Goal: Contribute content: Contribute content

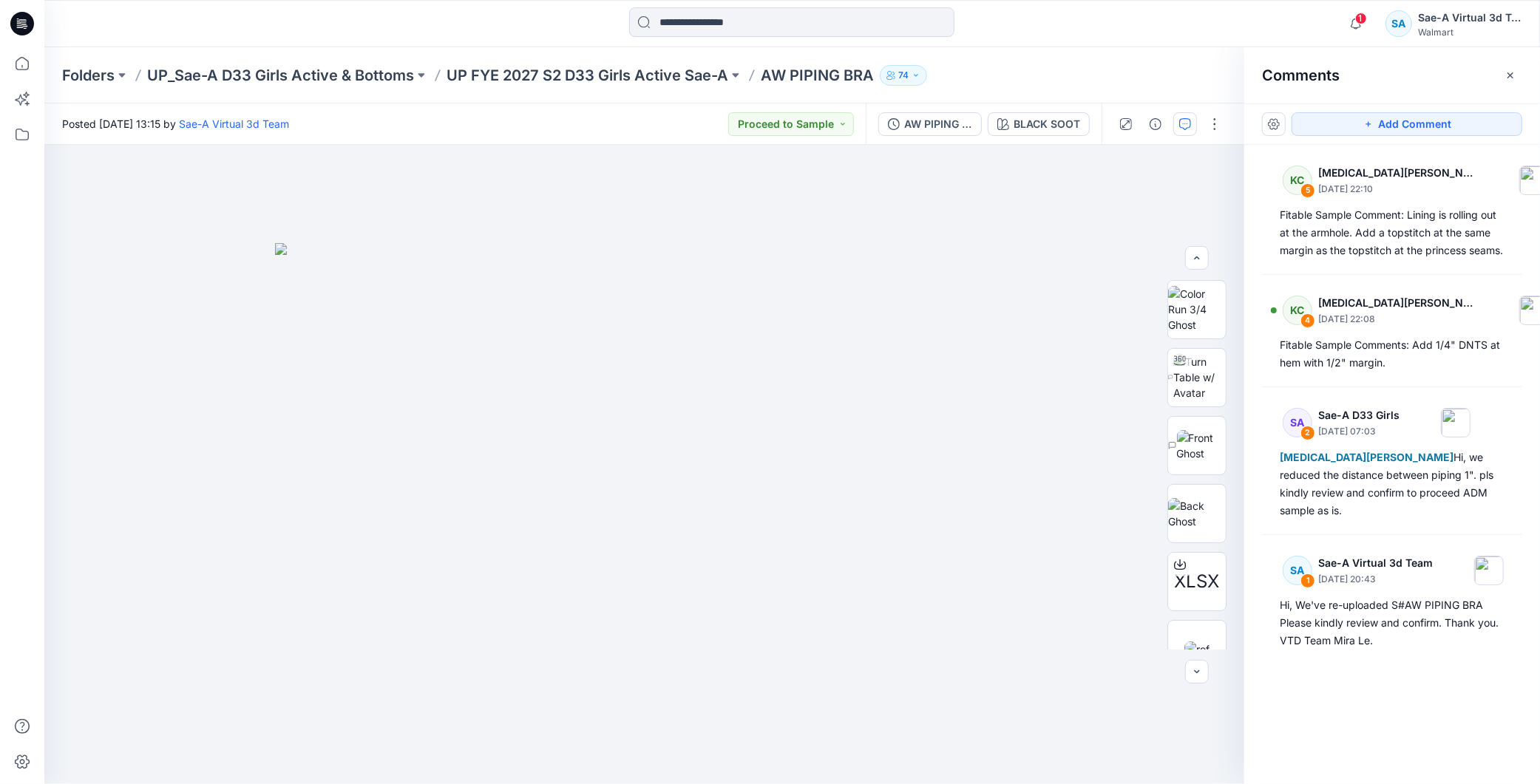
scroll to position [165, 0]
click at [948, 112] on button "AW PIPING BRA_FULL COLORWAYS" at bounding box center [929, 124] width 103 height 24
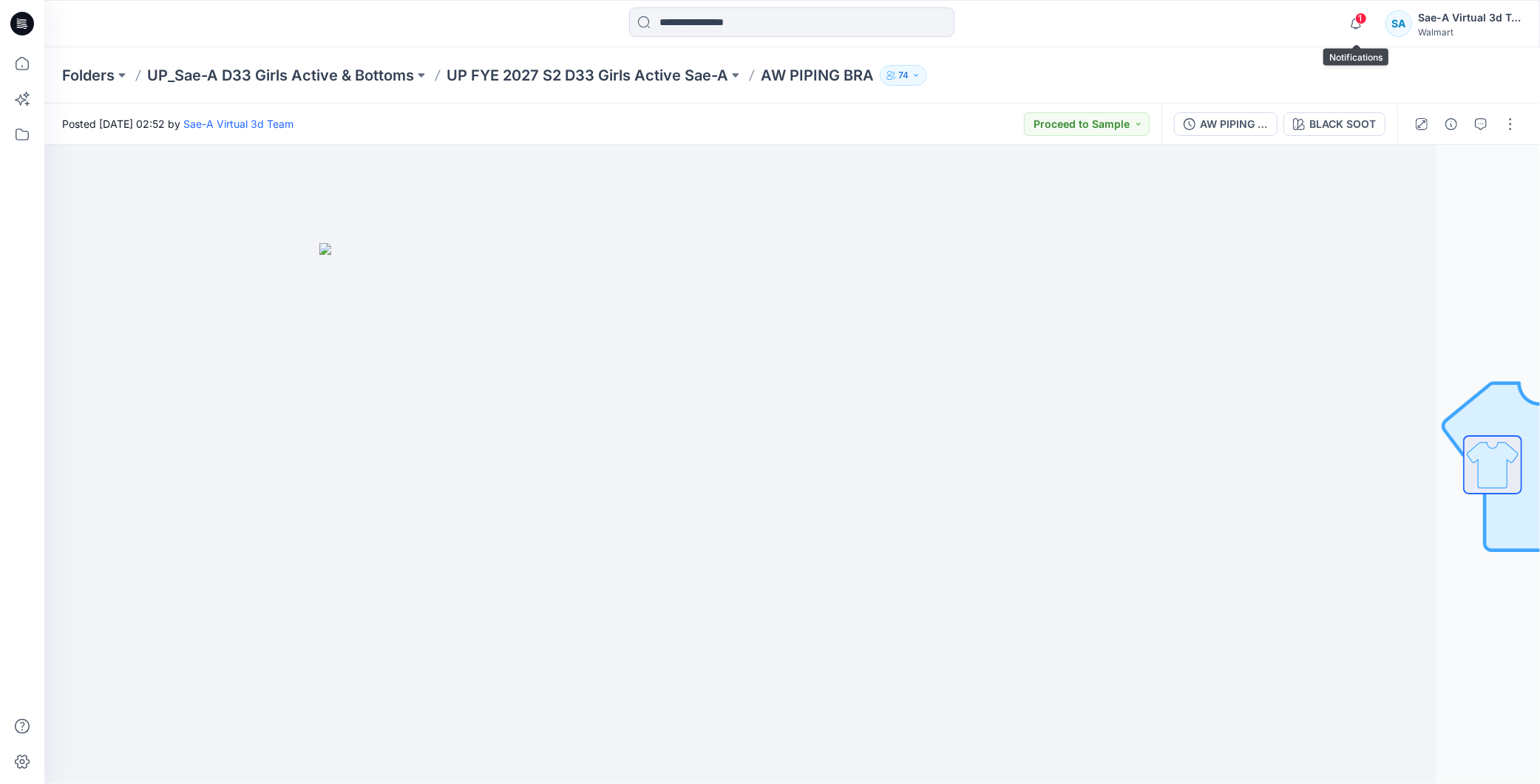
click at [1364, 15] on span "1" at bounding box center [1361, 19] width 12 height 12
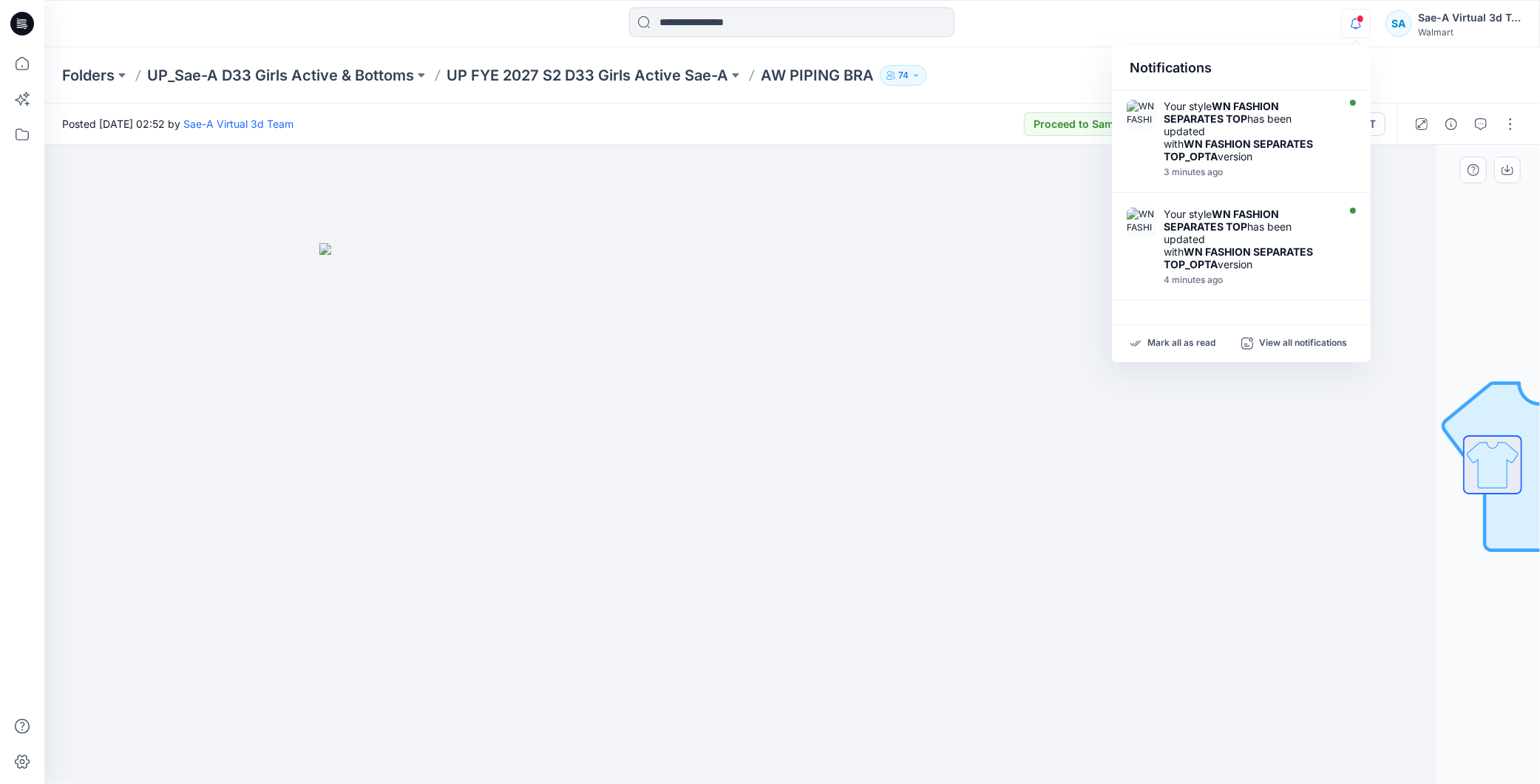
drag, startPoint x: 920, startPoint y: 386, endPoint x: 931, endPoint y: 383, distance: 11.4
click at [920, 386] on img at bounding box center [688, 514] width 739 height 542
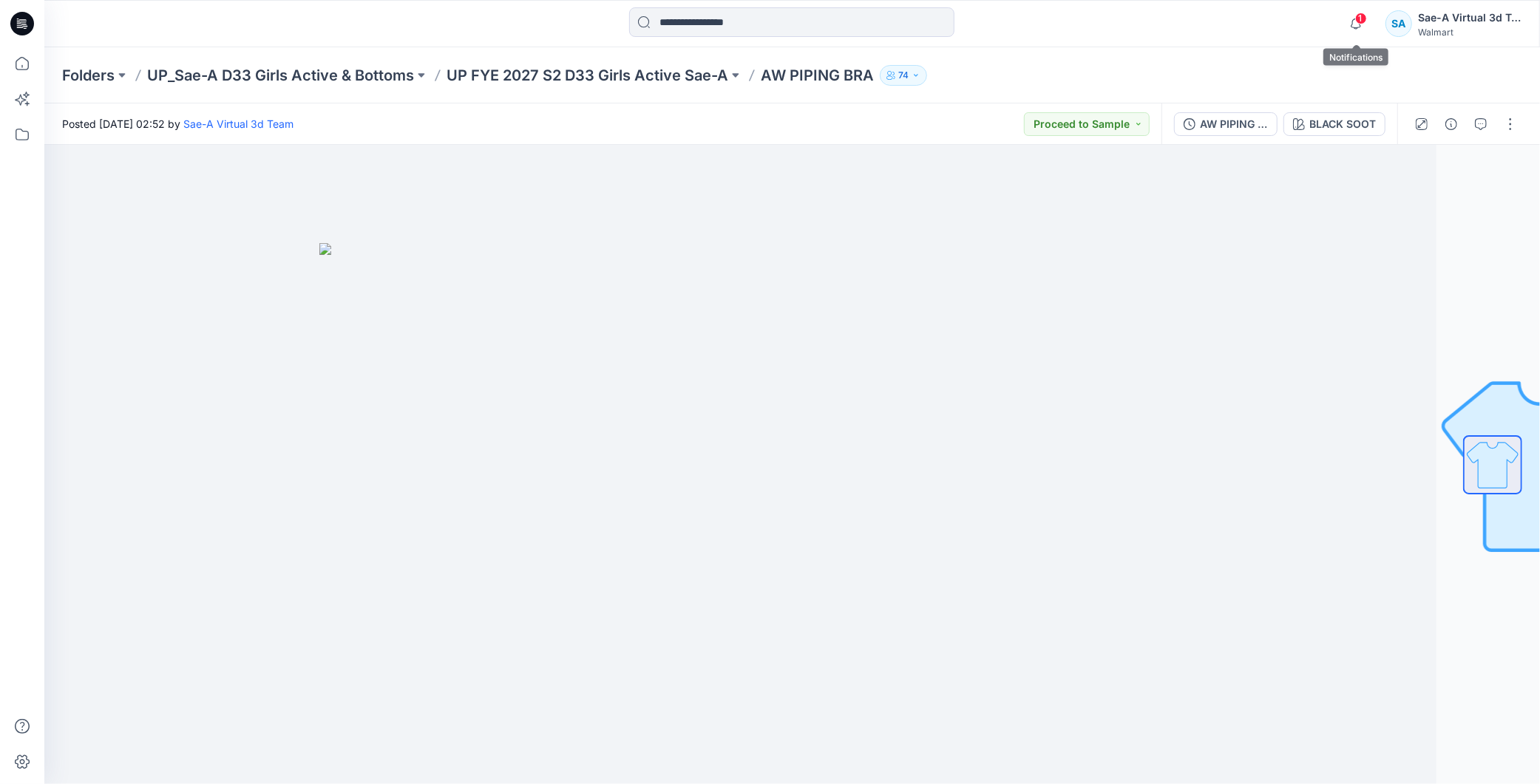
click at [1360, 23] on span "1" at bounding box center [1361, 19] width 12 height 12
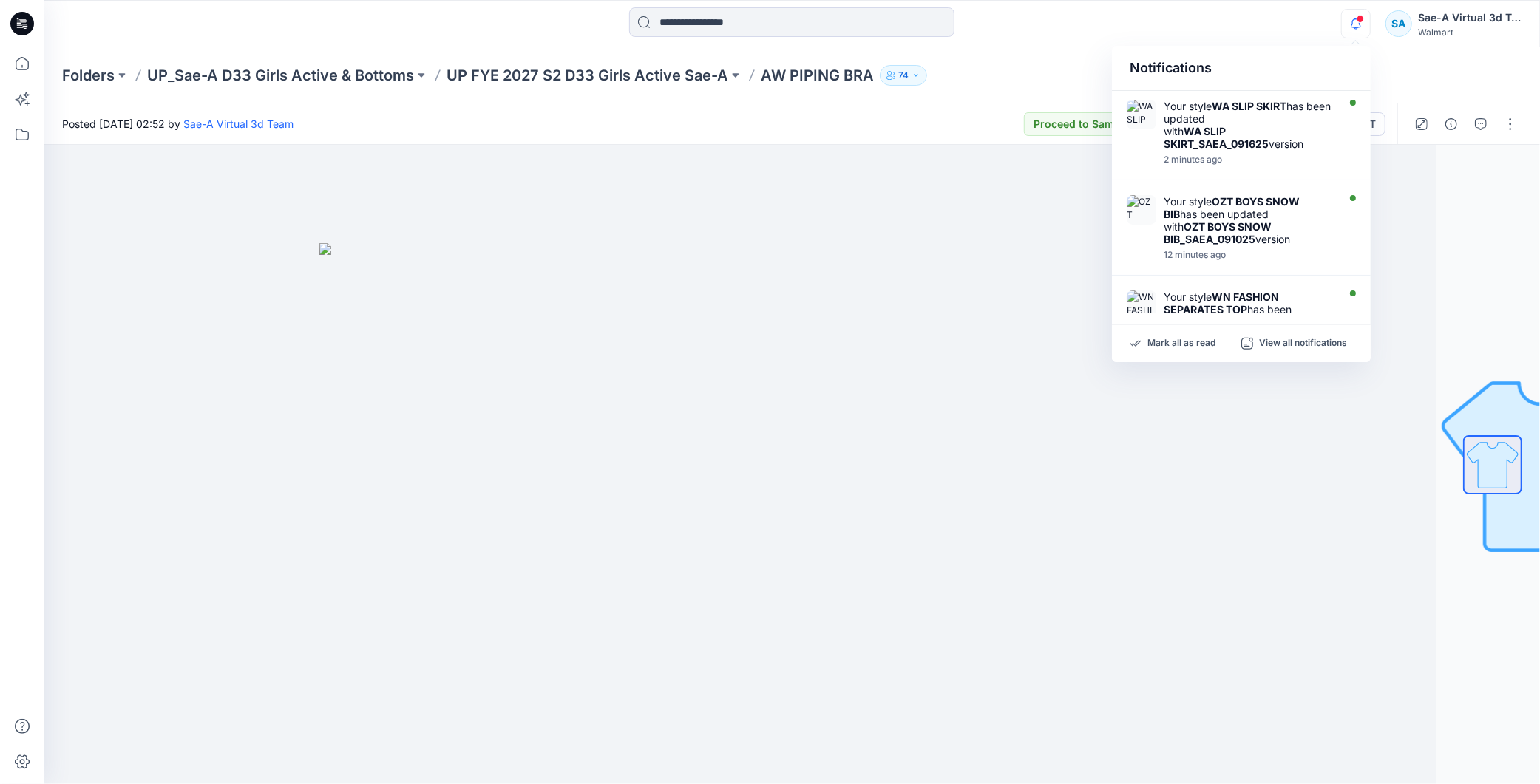
click at [1364, 24] on icon "button" at bounding box center [1355, 24] width 28 height 29
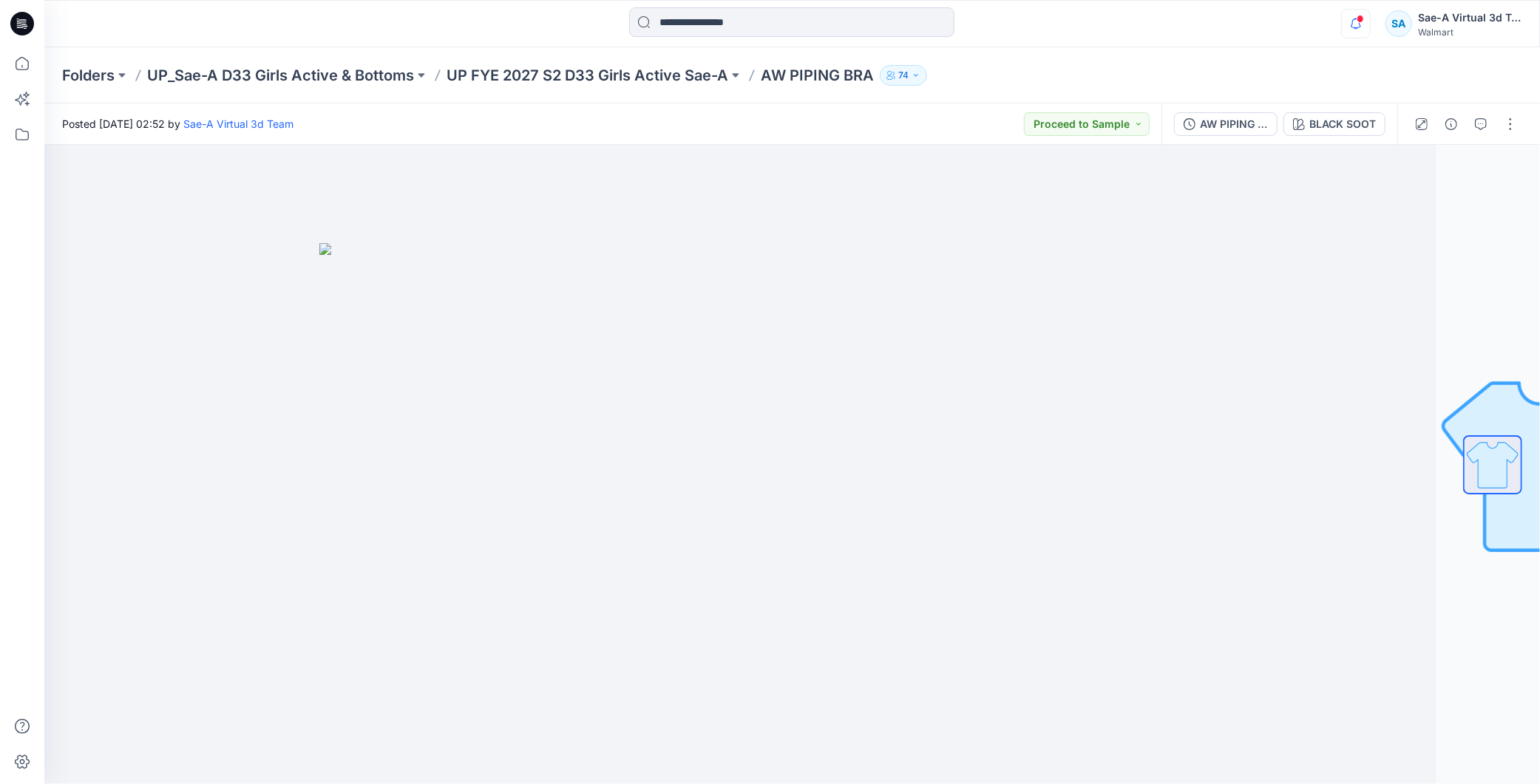
click at [1363, 23] on icon "button" at bounding box center [1355, 24] width 28 height 29
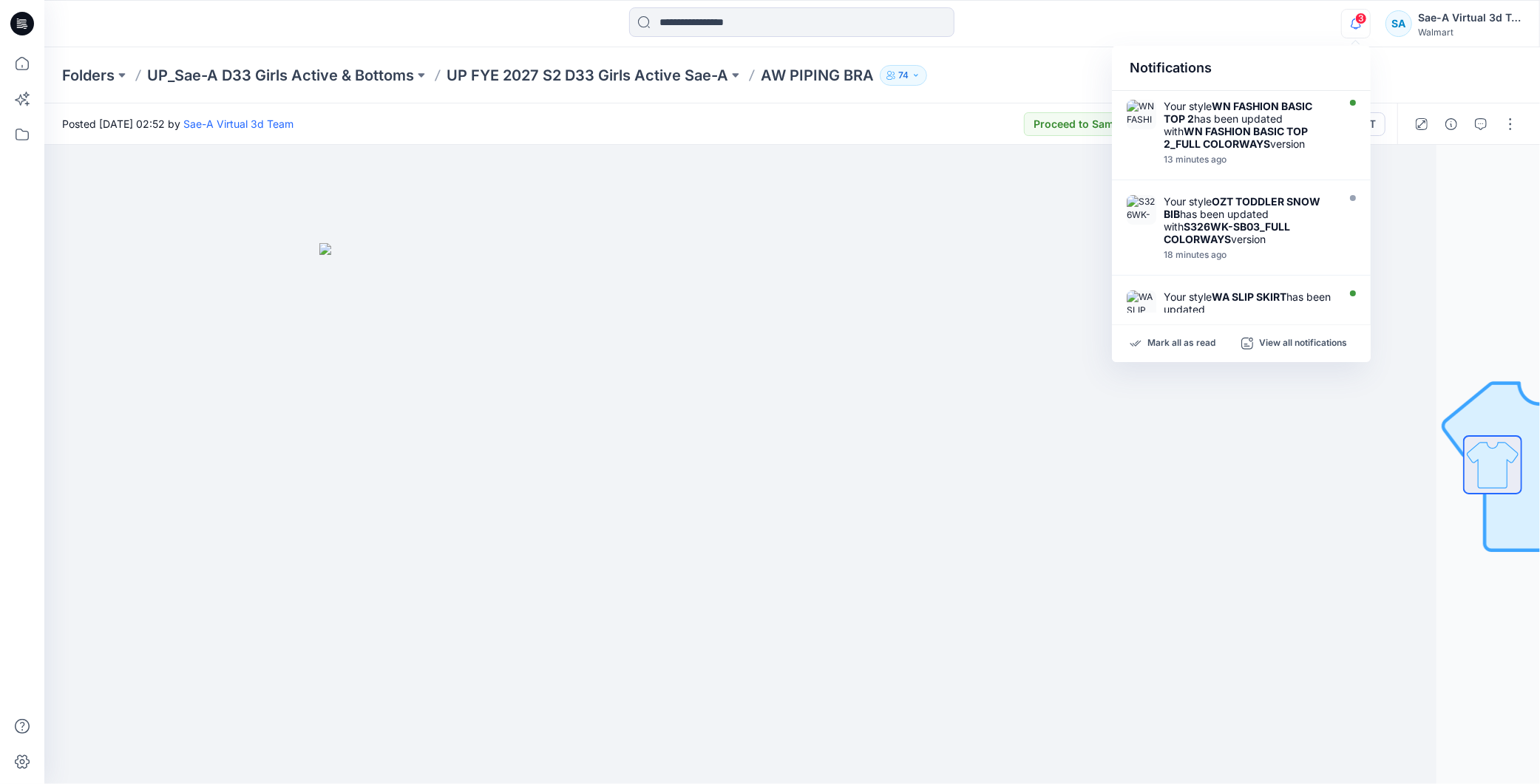
click at [1360, 18] on span "3" at bounding box center [1361, 19] width 12 height 12
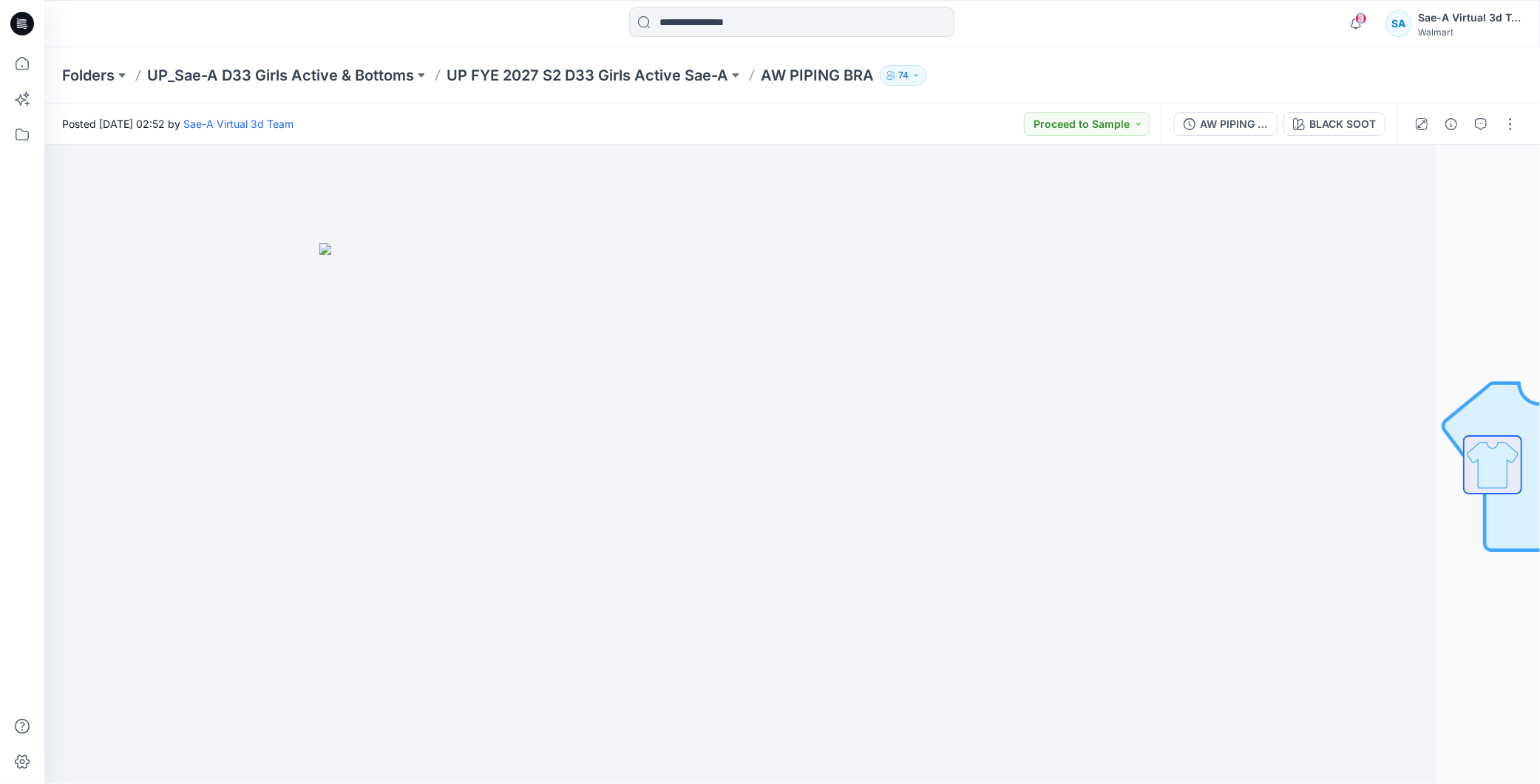
click at [1360, 17] on span "3" at bounding box center [1361, 19] width 12 height 12
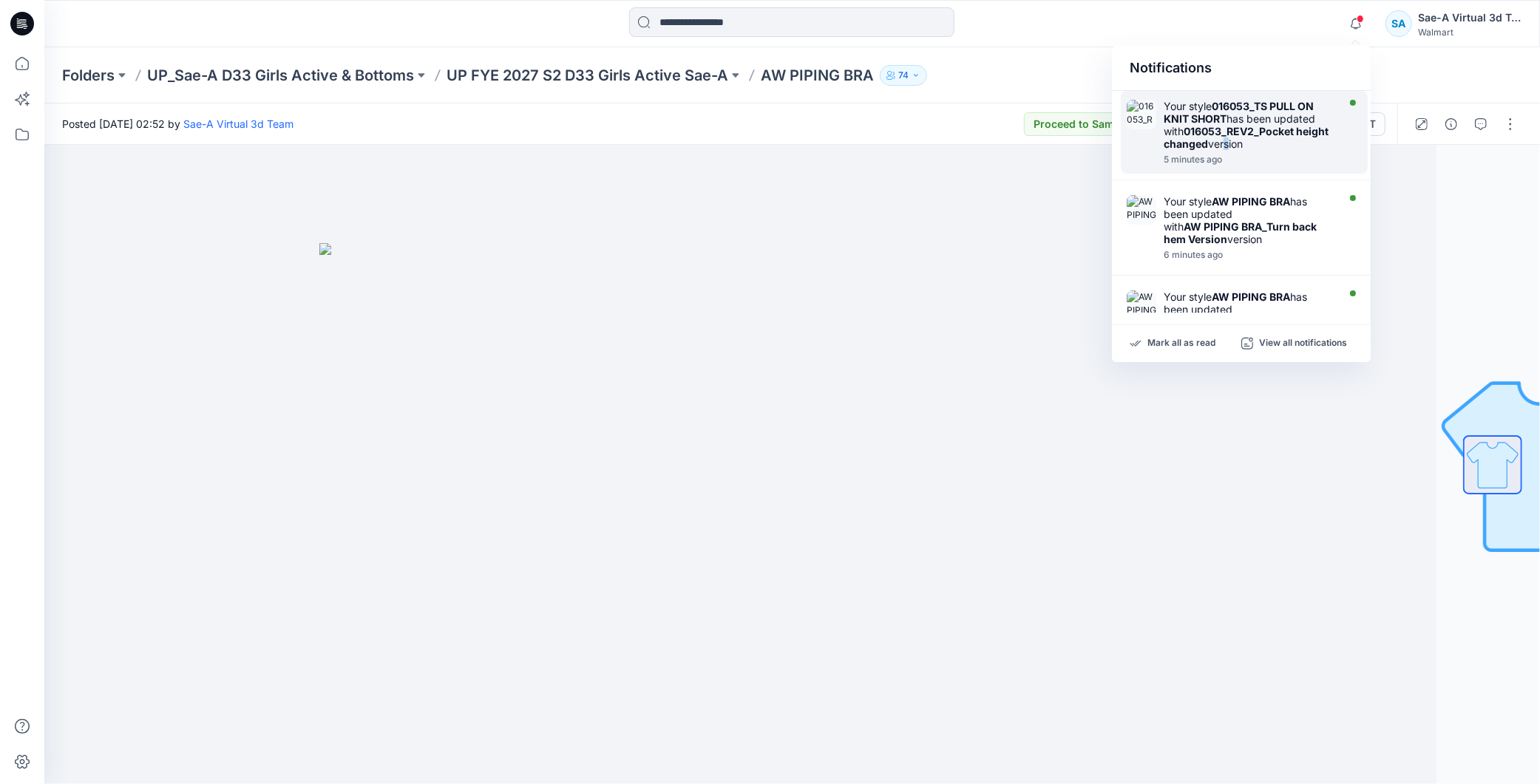
click at [1260, 148] on div "Your style 016053_TS PULL ON KNIT SHORT has been updated with 016053_REV2_Pocke…" at bounding box center [1248, 125] width 170 height 50
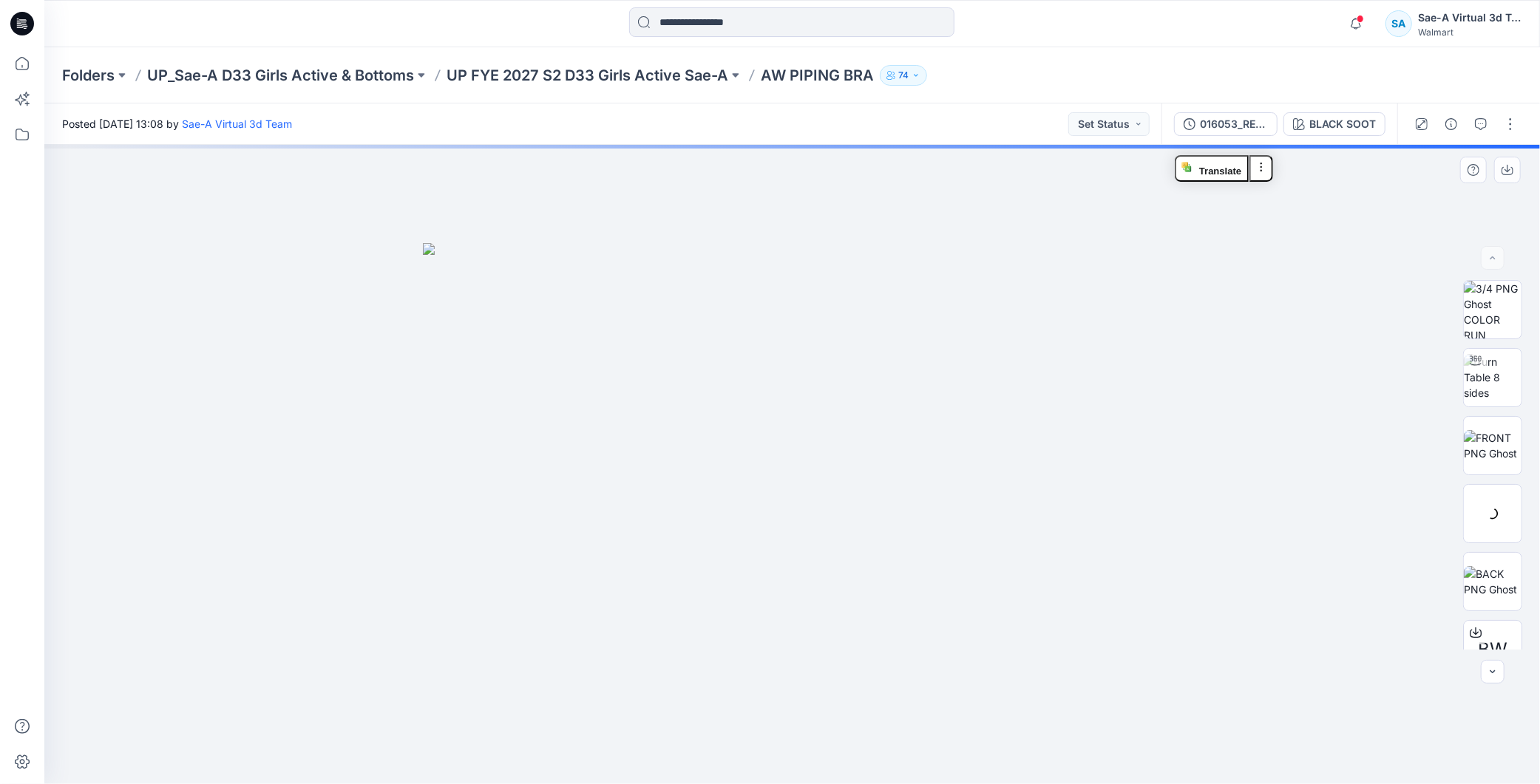
click at [1119, 325] on img at bounding box center [792, 514] width 739 height 542
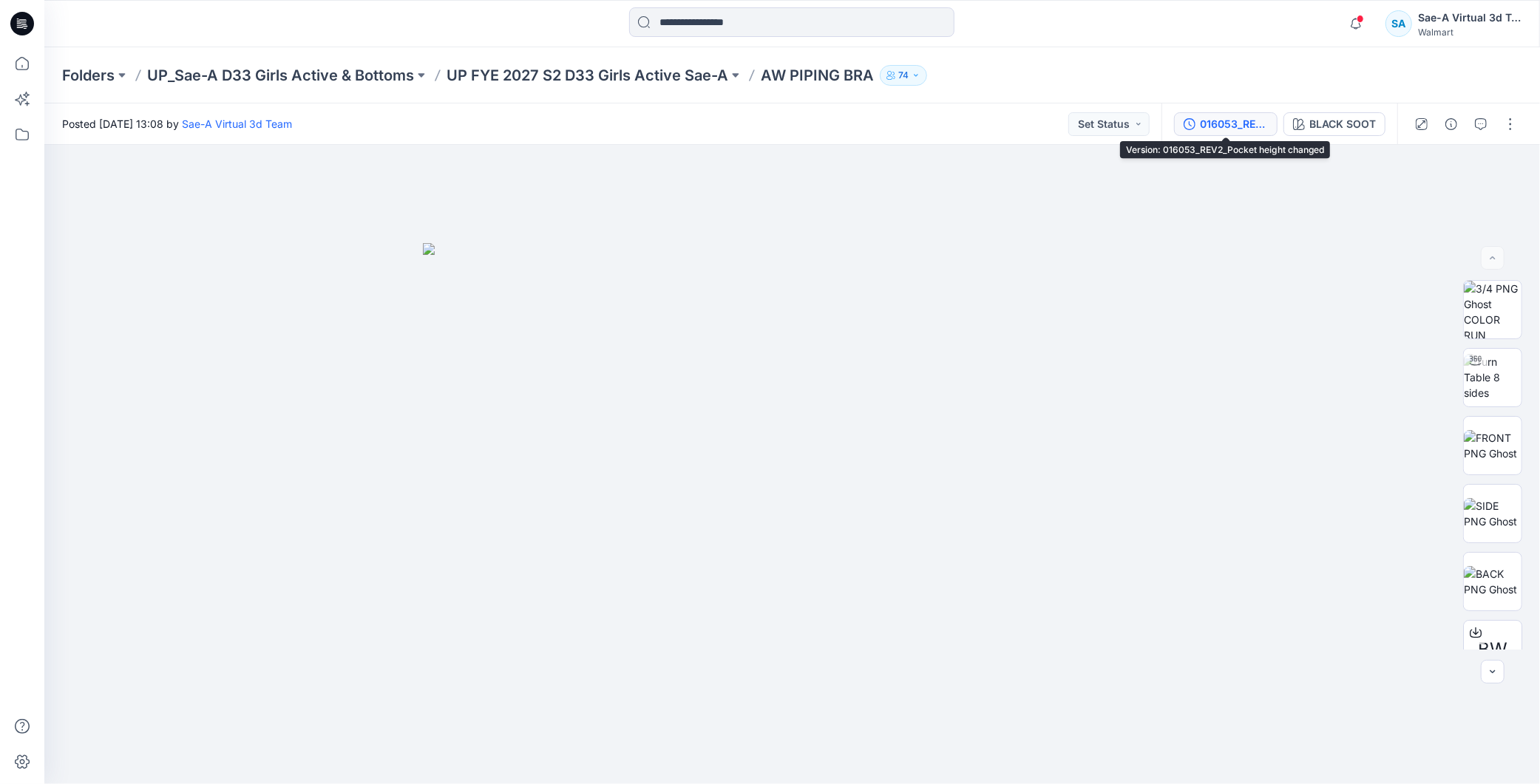
click at [1236, 131] on button "016053_REV2_Pocket height changed" at bounding box center [1225, 124] width 103 height 24
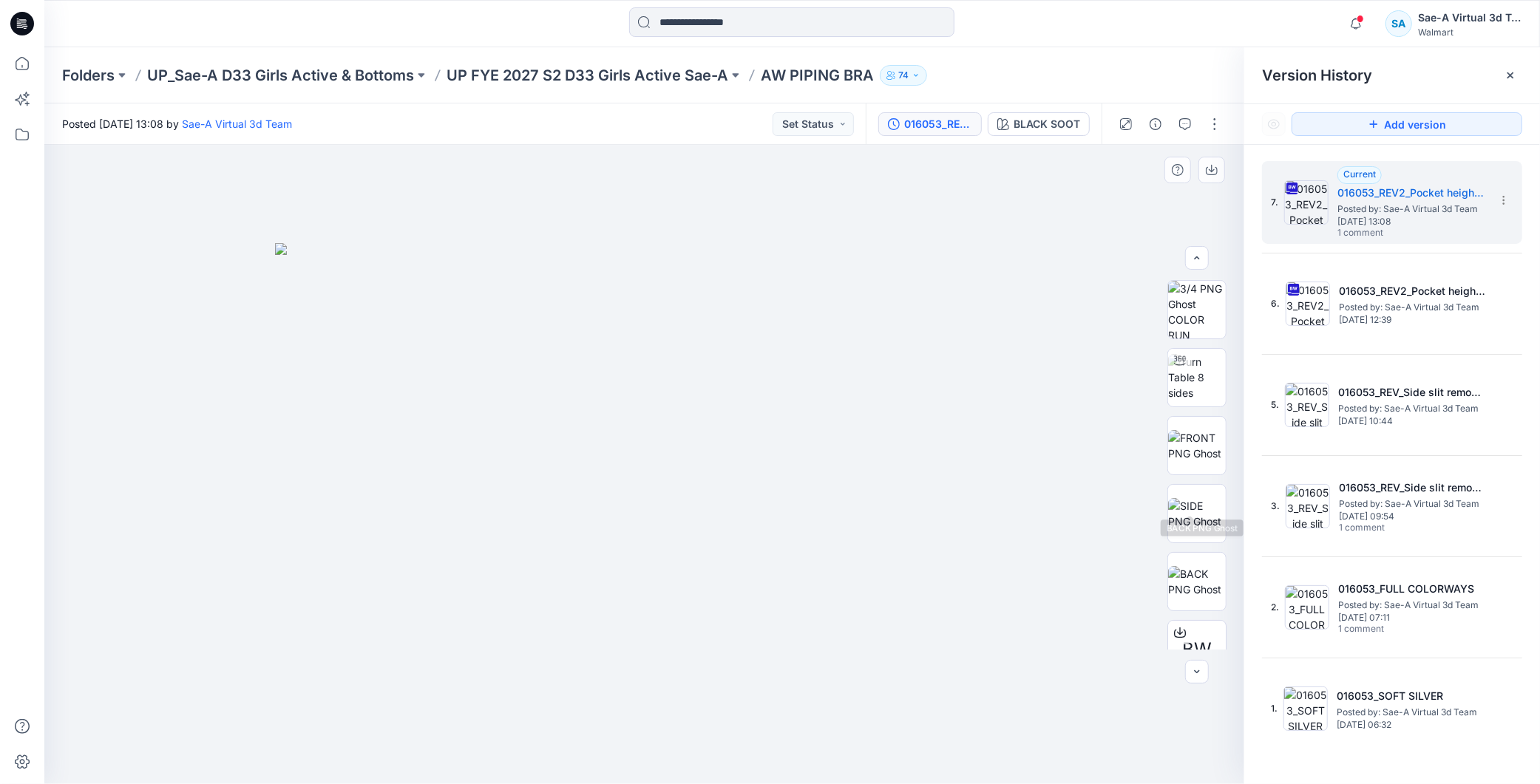
scroll to position [97, 0]
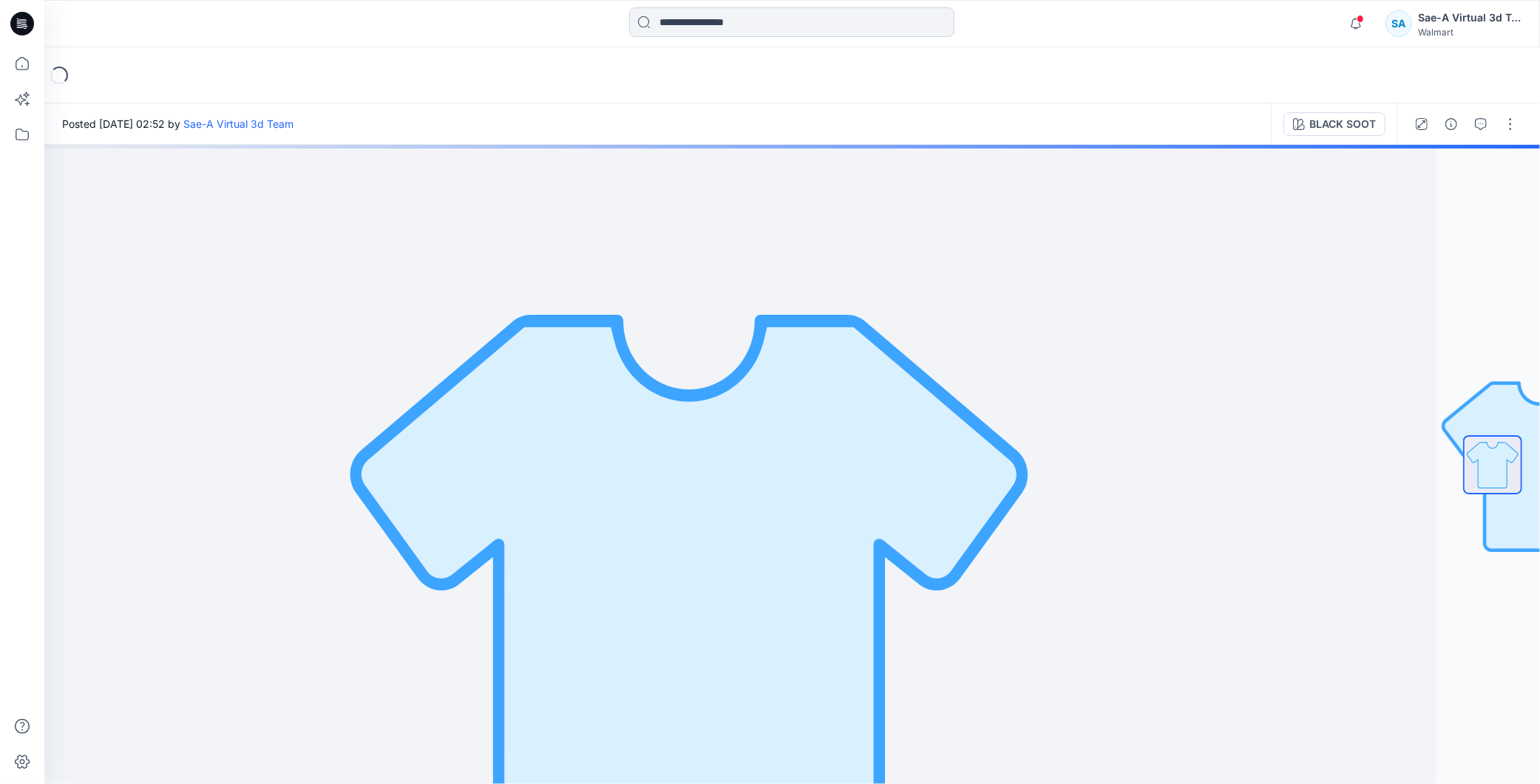
click at [715, 21] on input at bounding box center [791, 23] width 325 height 29
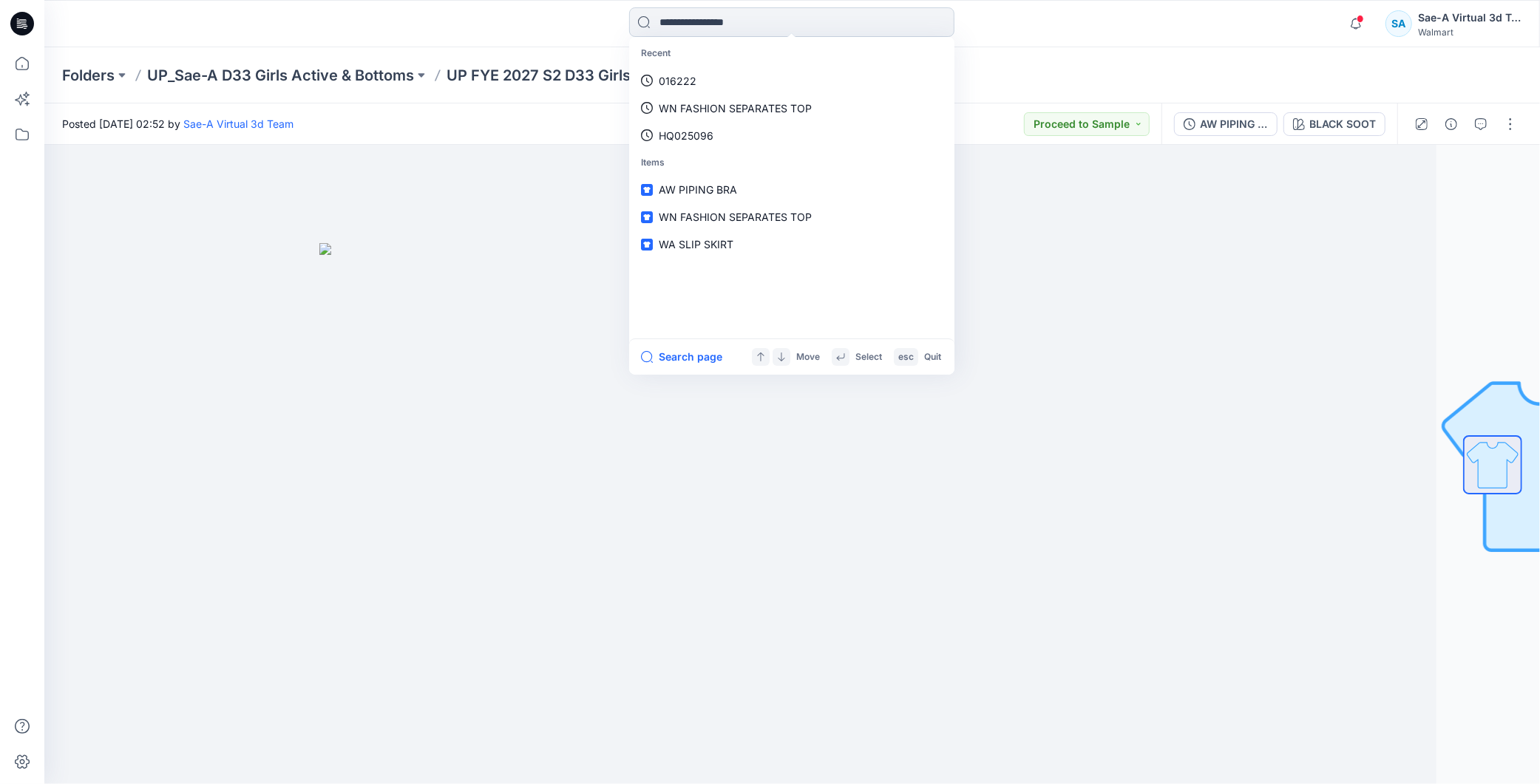
click at [720, 19] on input at bounding box center [791, 23] width 325 height 29
paste input "**********"
type input "**********"
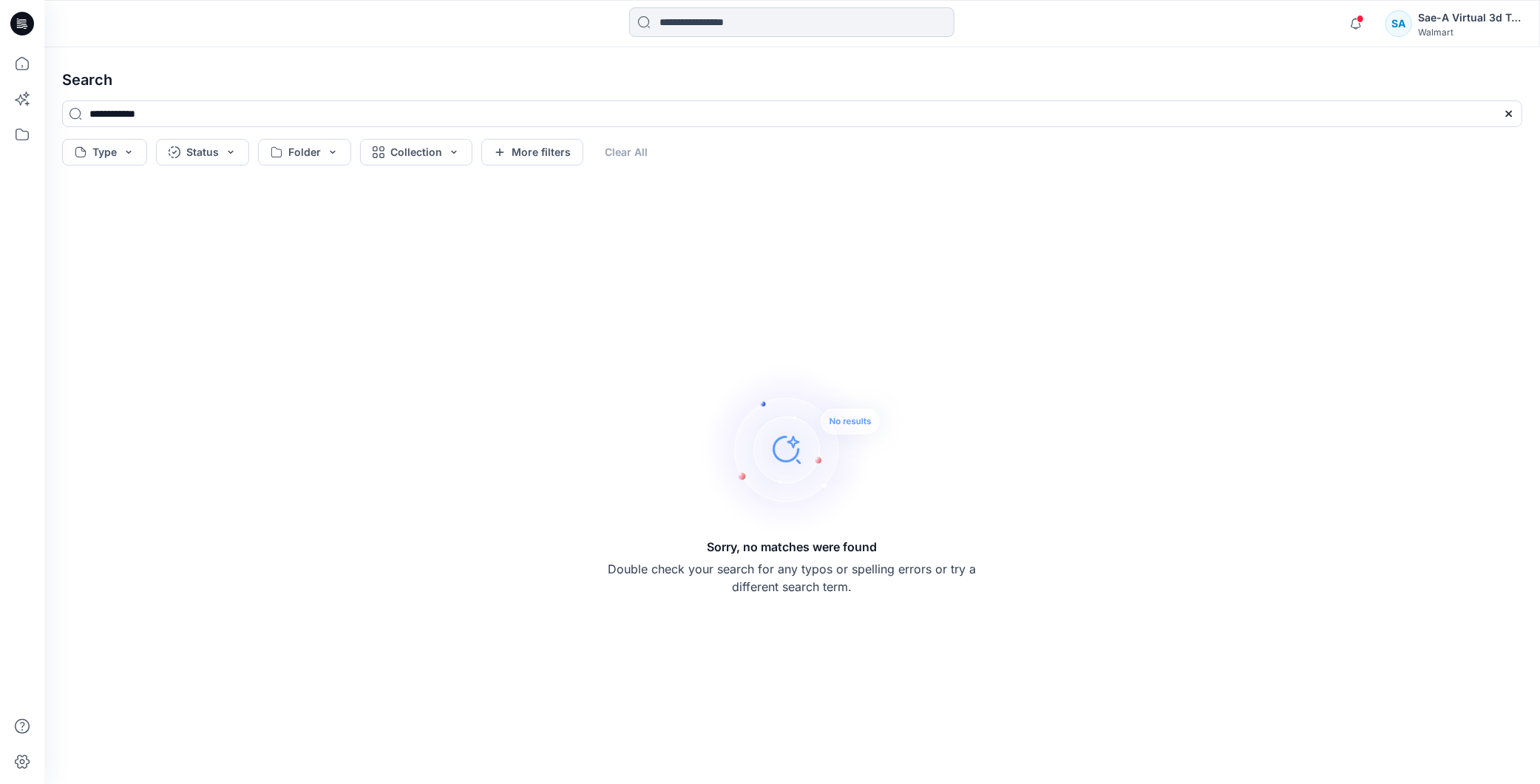
click at [720, 13] on input at bounding box center [791, 23] width 325 height 29
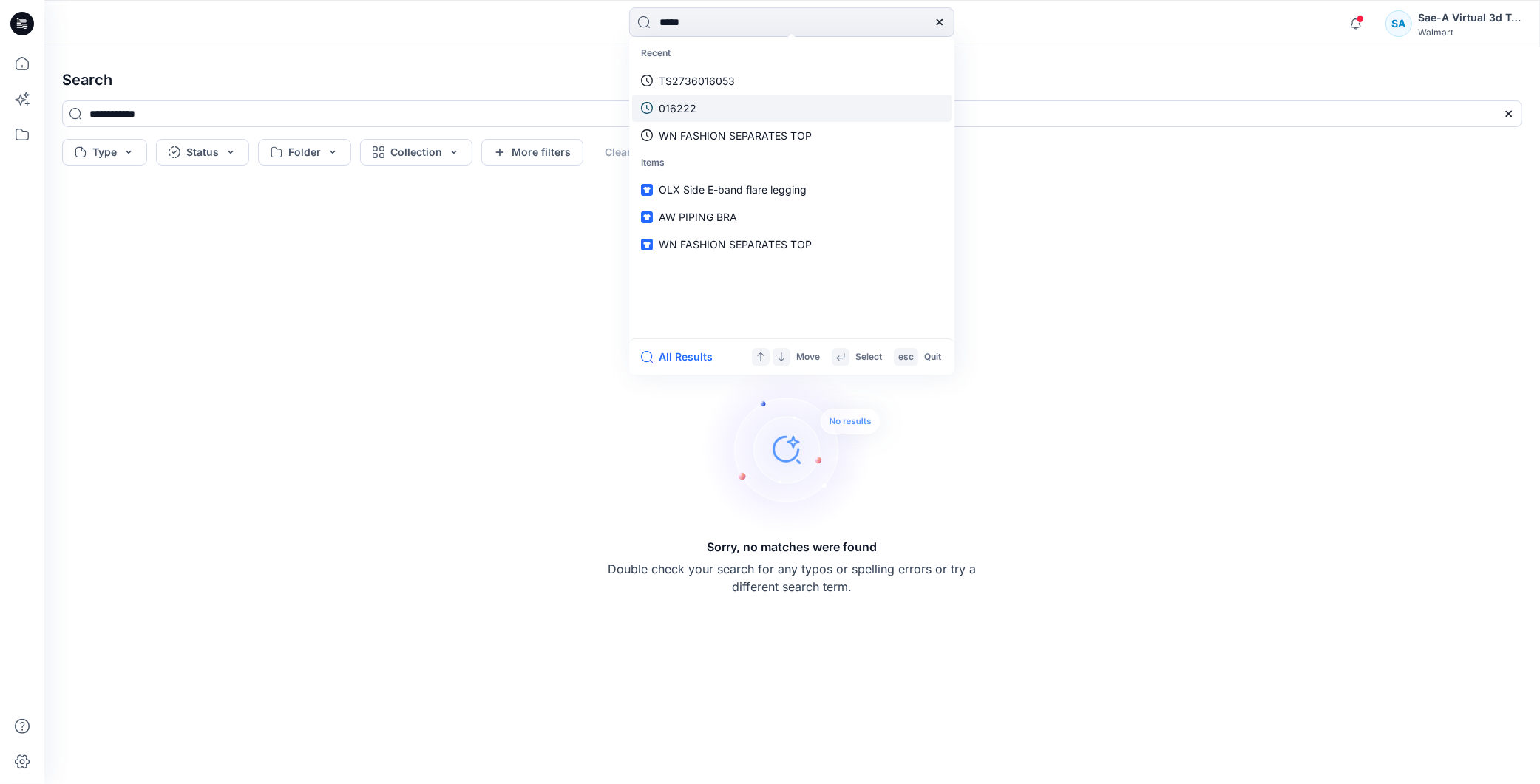
type input "******"
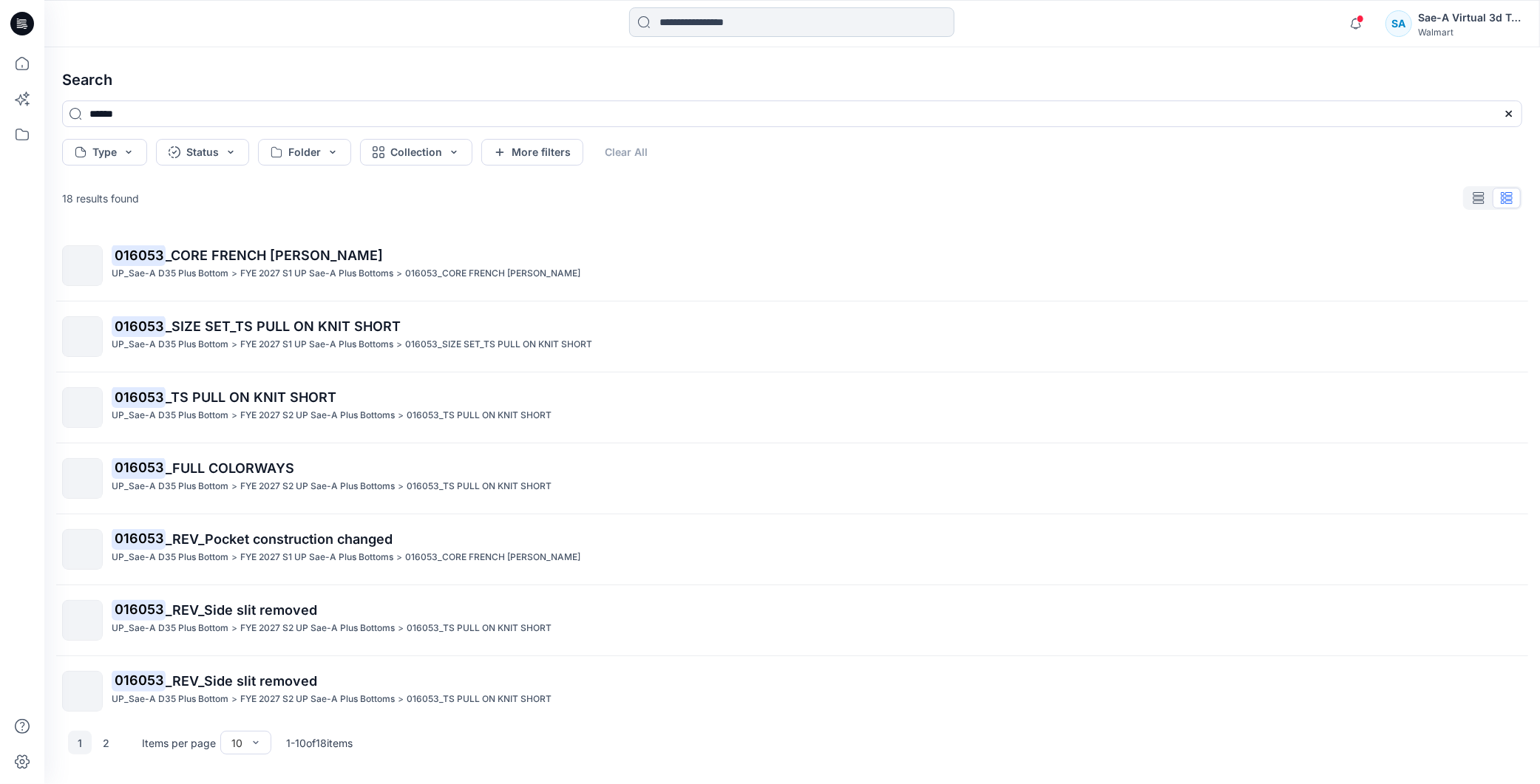
click at [742, 20] on input at bounding box center [791, 23] width 325 height 29
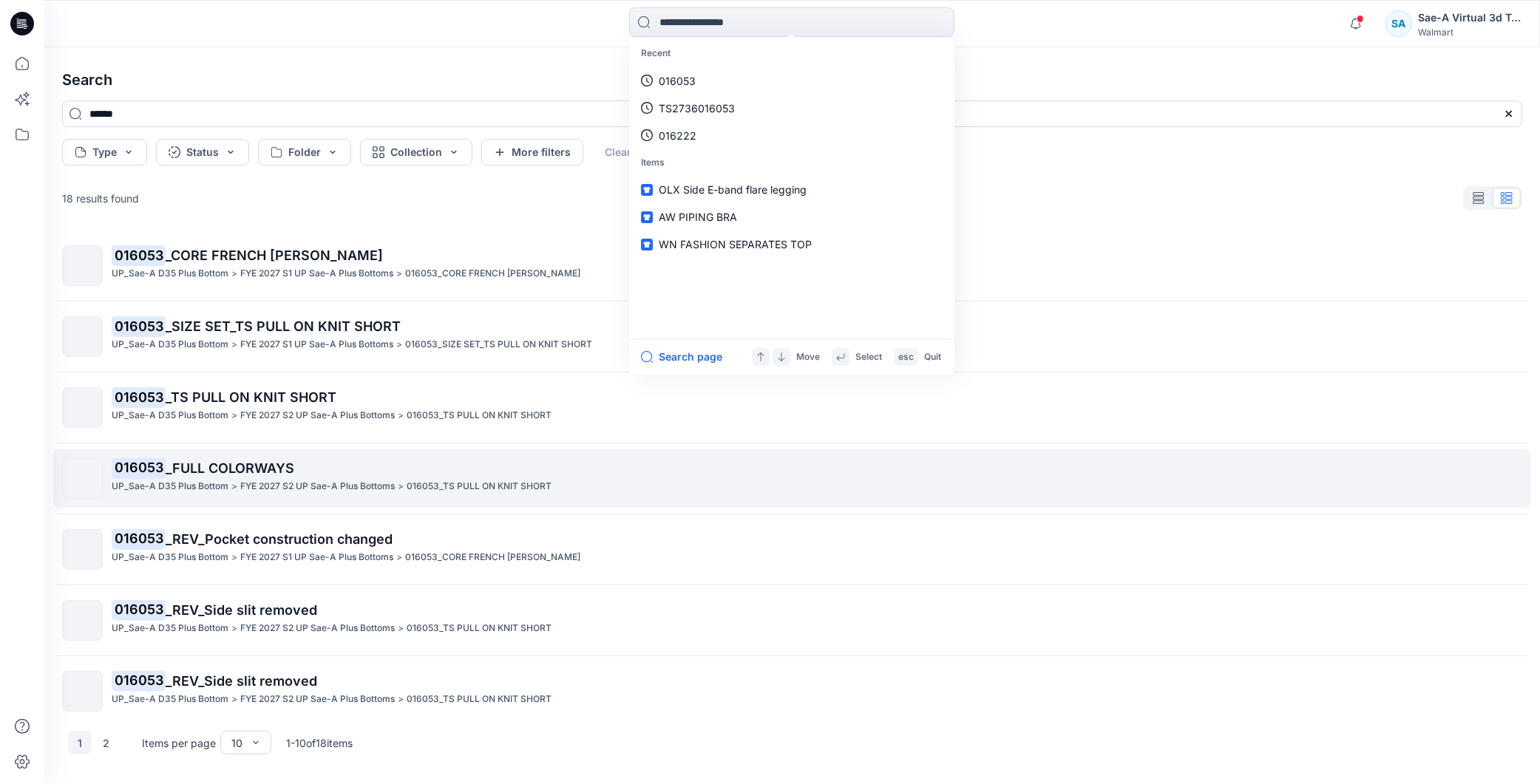
scroll to position [82, 0]
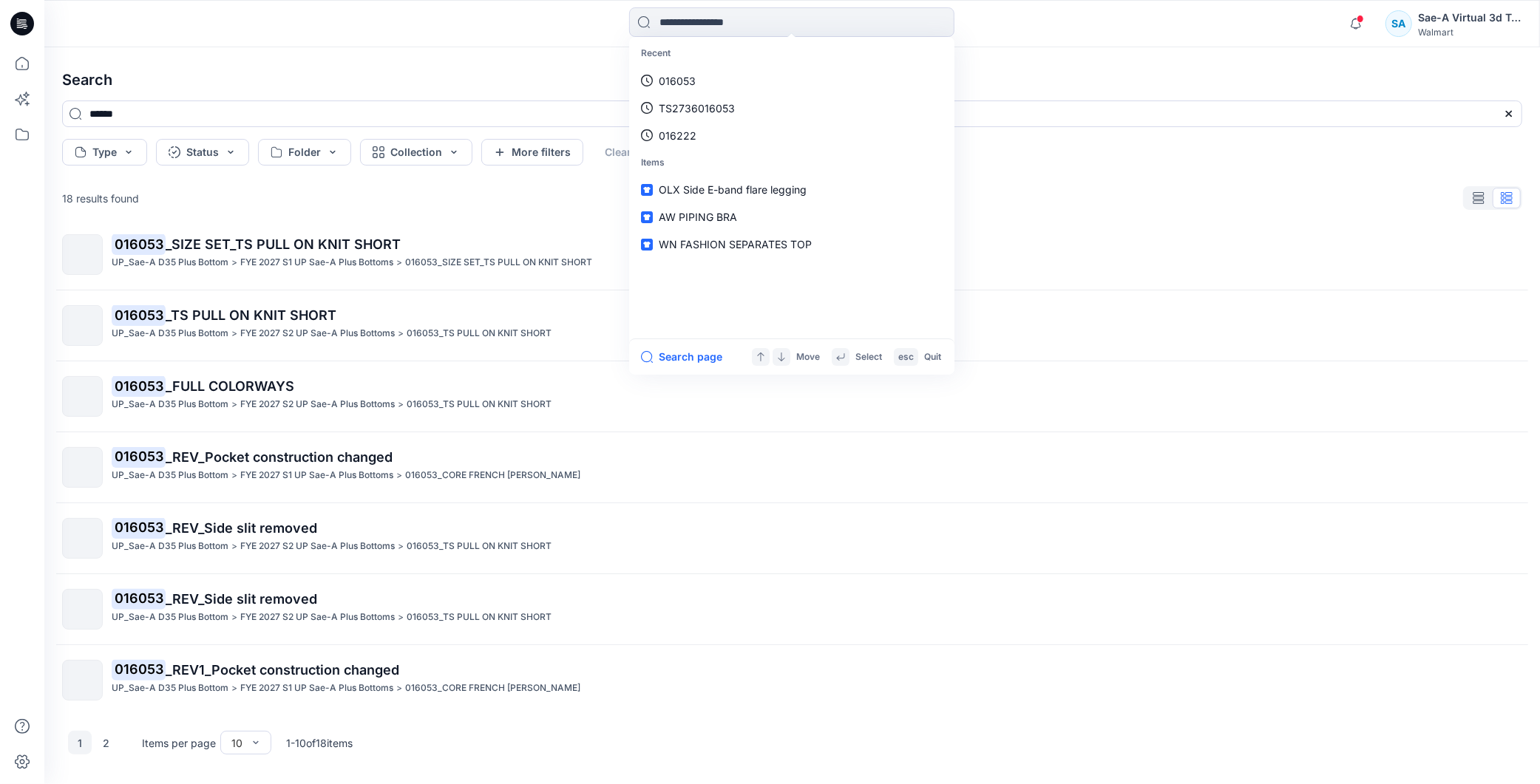
click at [376, 400] on p "FYE 2027 S2 UP Sae-A Plus Bottoms" at bounding box center [317, 405] width 154 height 16
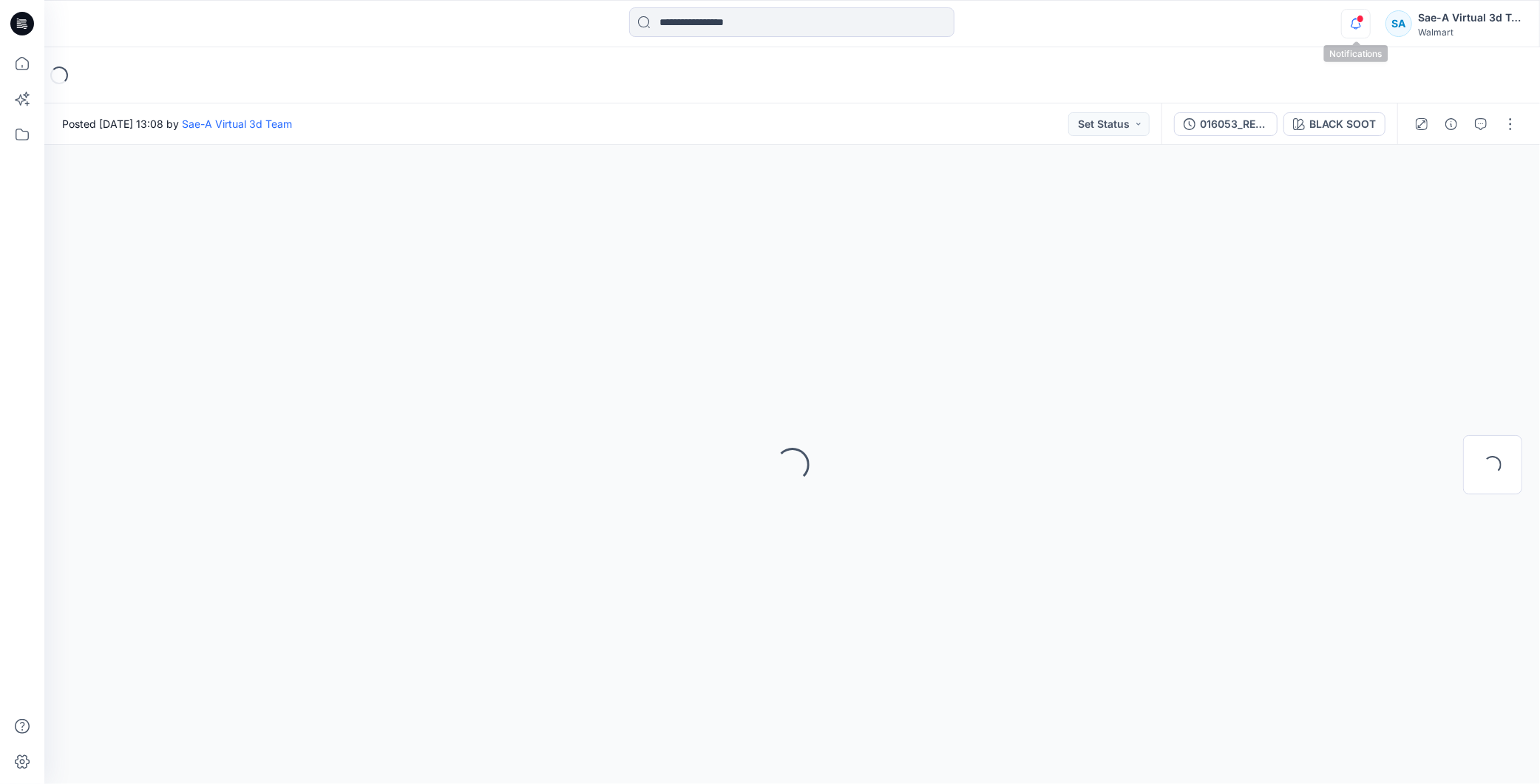
click at [1360, 29] on icon "button" at bounding box center [1355, 24] width 28 height 29
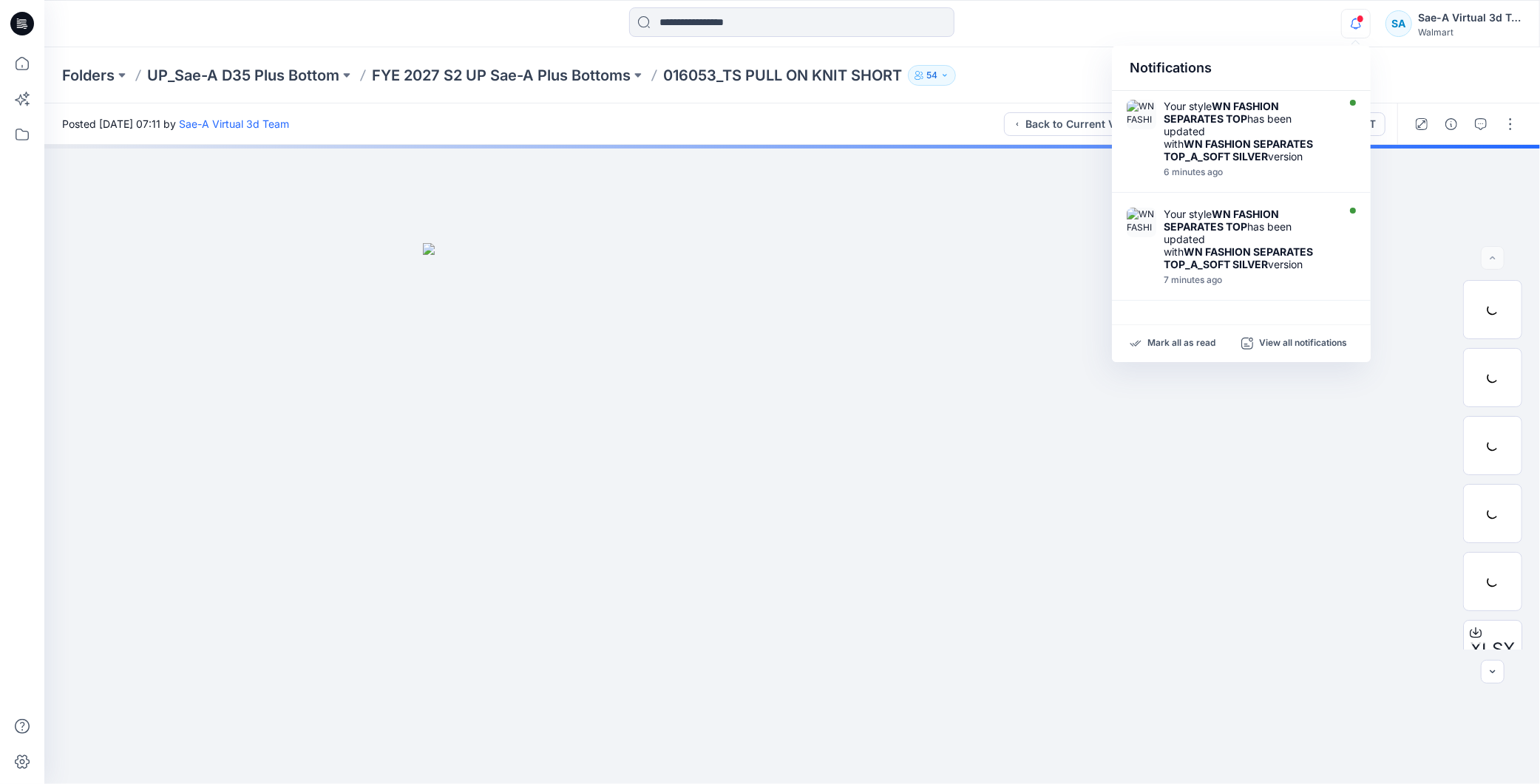
click at [1357, 24] on icon "button" at bounding box center [1355, 24] width 28 height 29
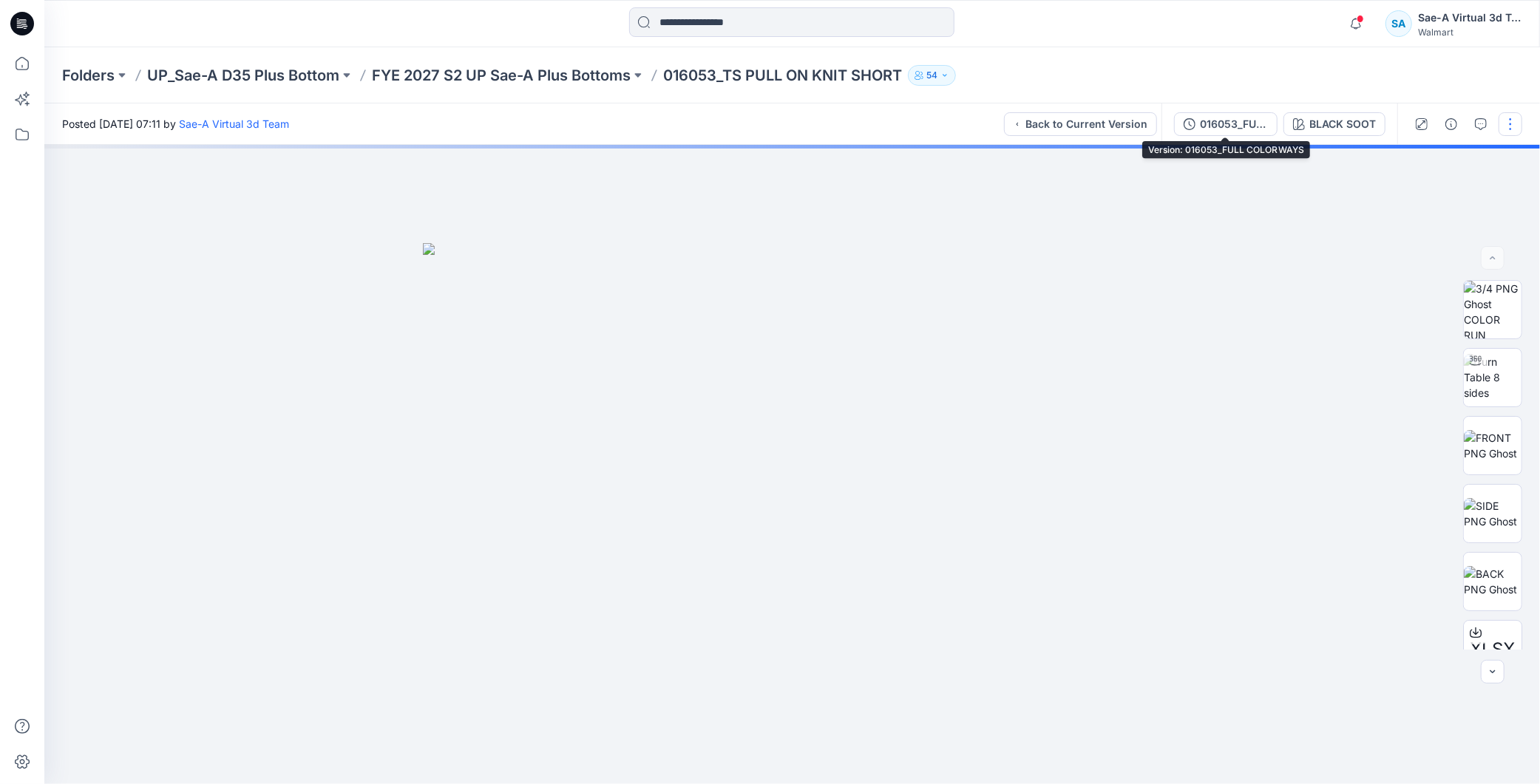
click at [1221, 121] on div "016053_FULL COLORWAYS" at bounding box center [1234, 124] width 68 height 17
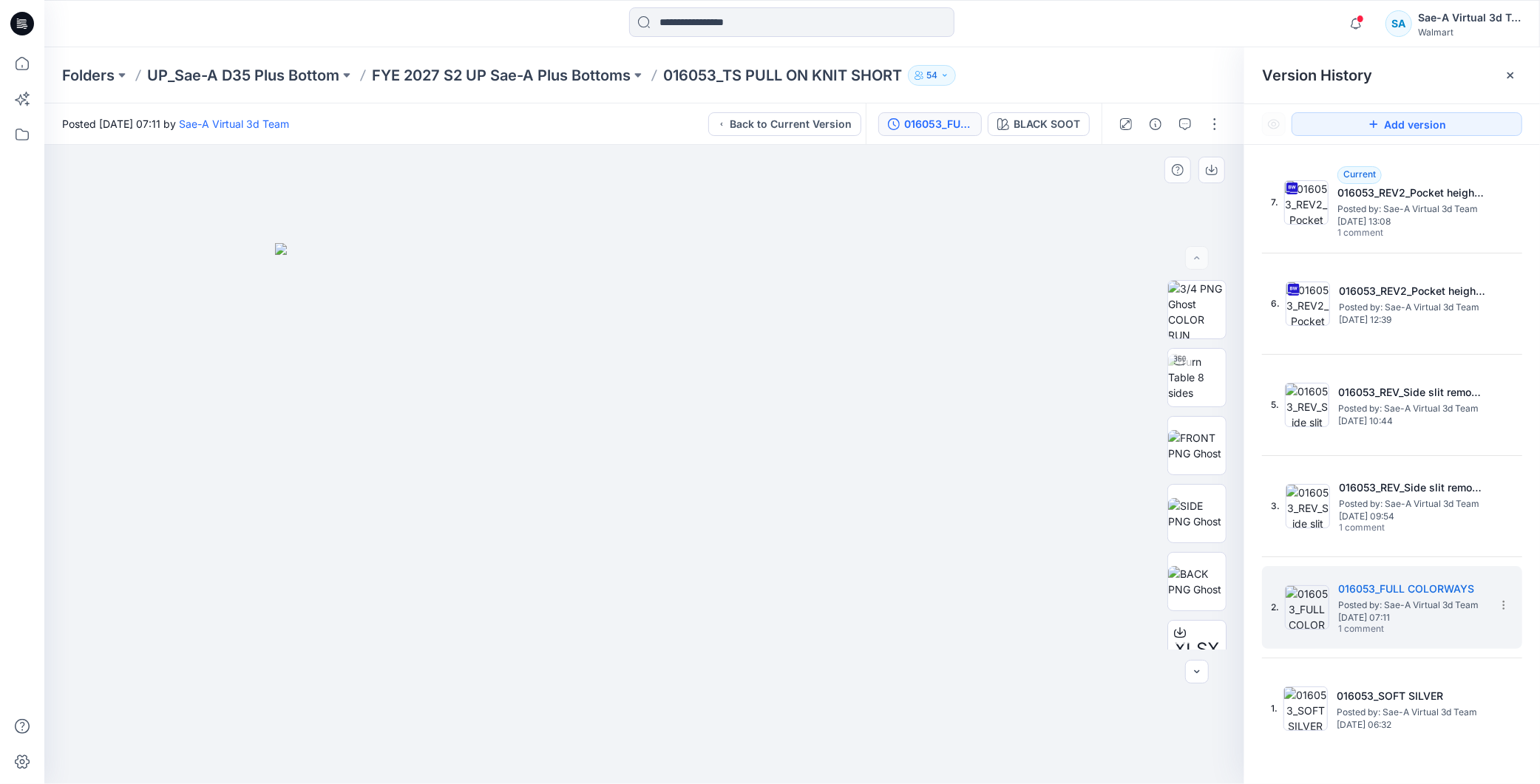
click at [1045, 392] on div at bounding box center [644, 465] width 1200 height 640
click at [1051, 133] on button "BLACK SOOT" at bounding box center [1038, 124] width 102 height 24
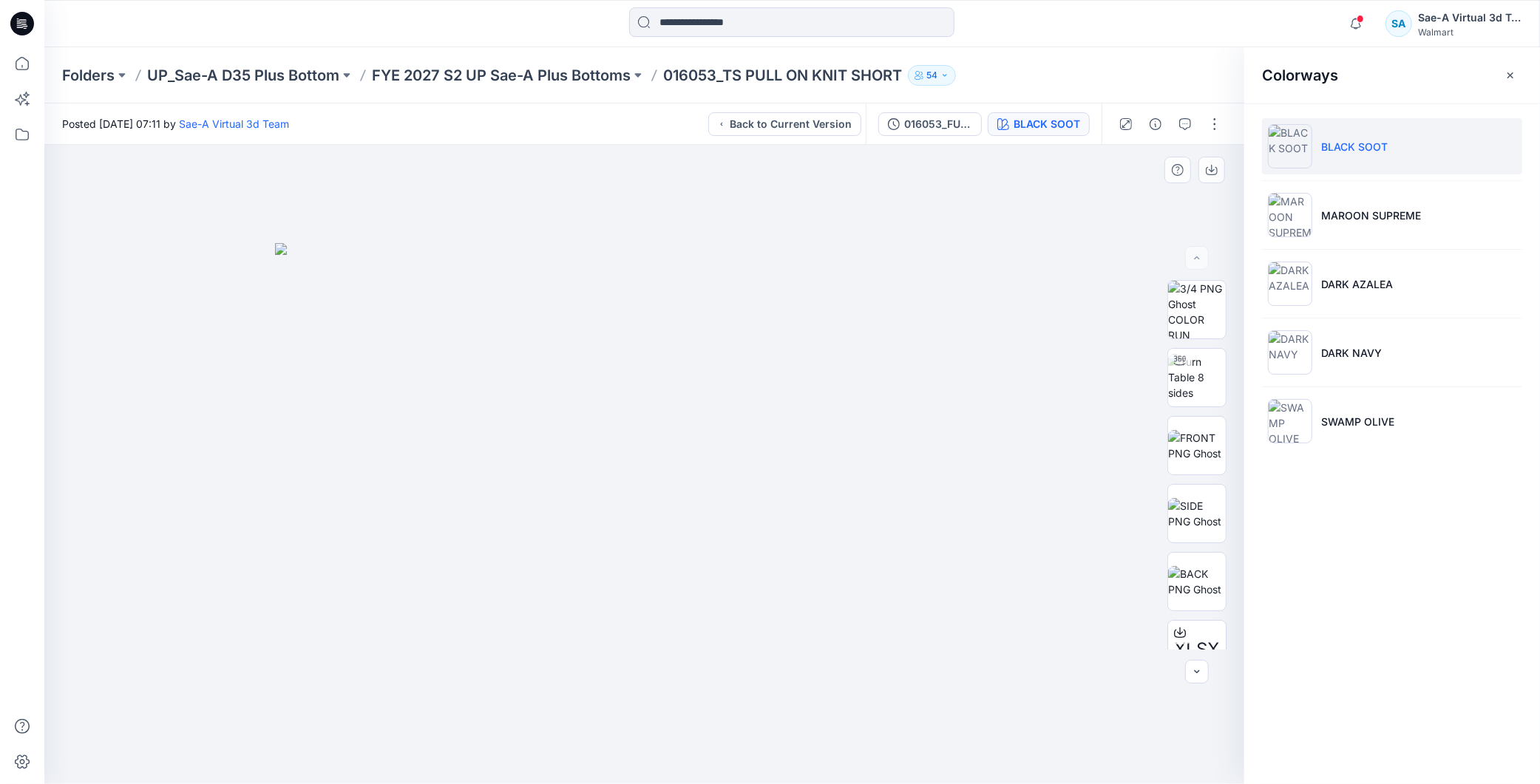
drag, startPoint x: 954, startPoint y: 291, endPoint x: 911, endPoint y: 298, distance: 43.6
click at [954, 291] on img at bounding box center [644, 514] width 739 height 542
click at [1351, 26] on icon "button" at bounding box center [1355, 24] width 28 height 29
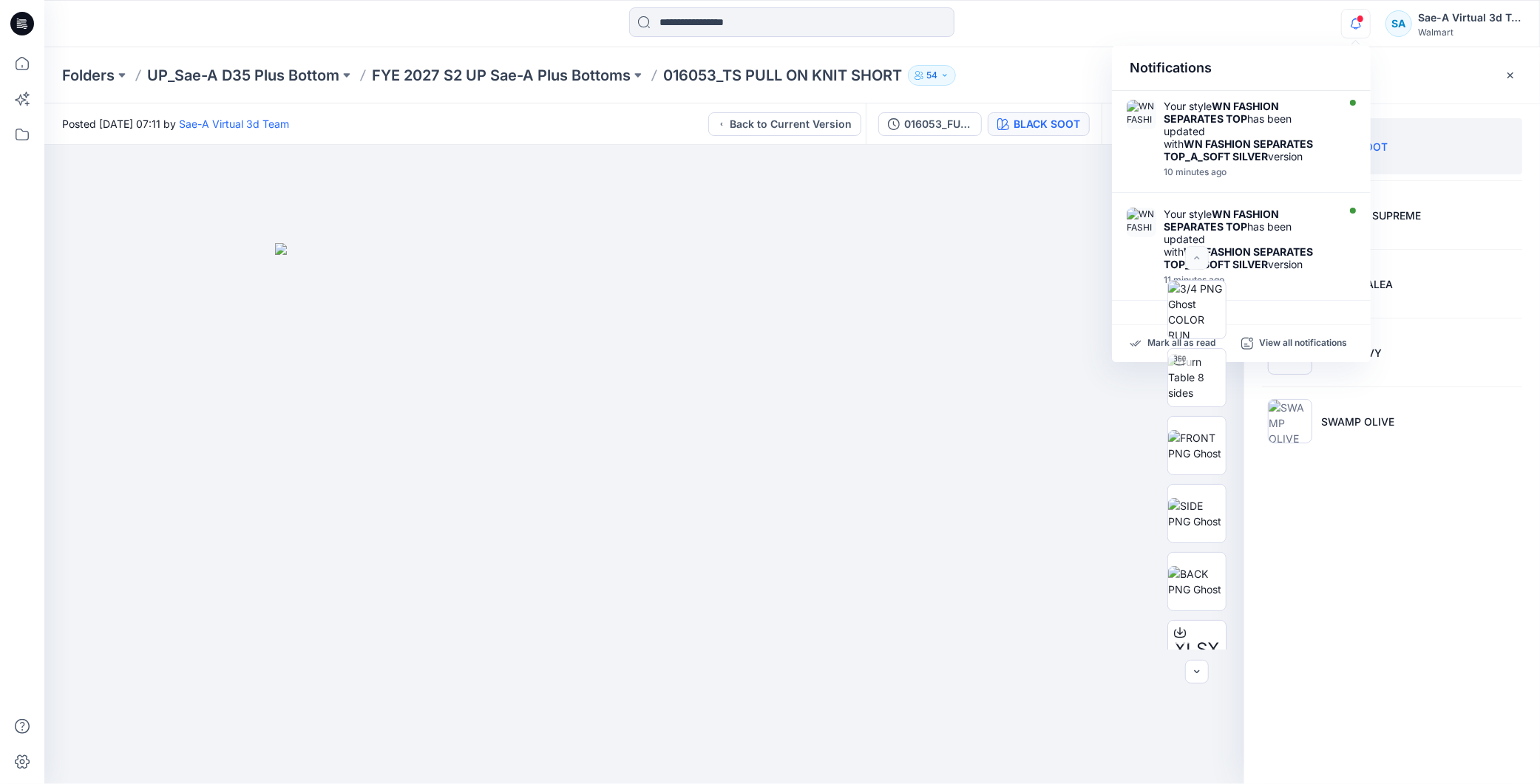
click at [1352, 26] on icon "button" at bounding box center [1355, 24] width 11 height 10
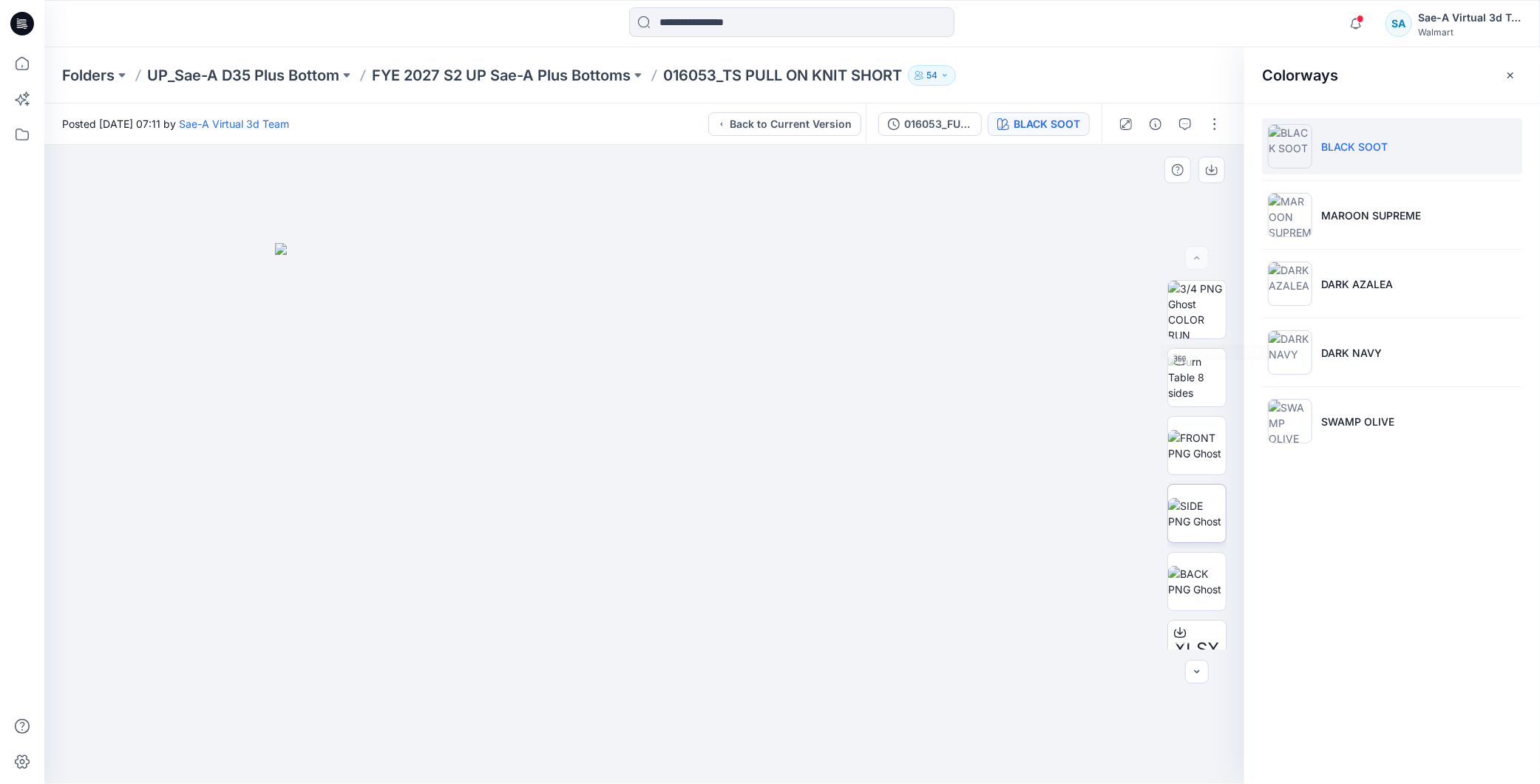
scroll to position [164, 0]
click at [1215, 123] on button "button" at bounding box center [1215, 124] width 24 height 24
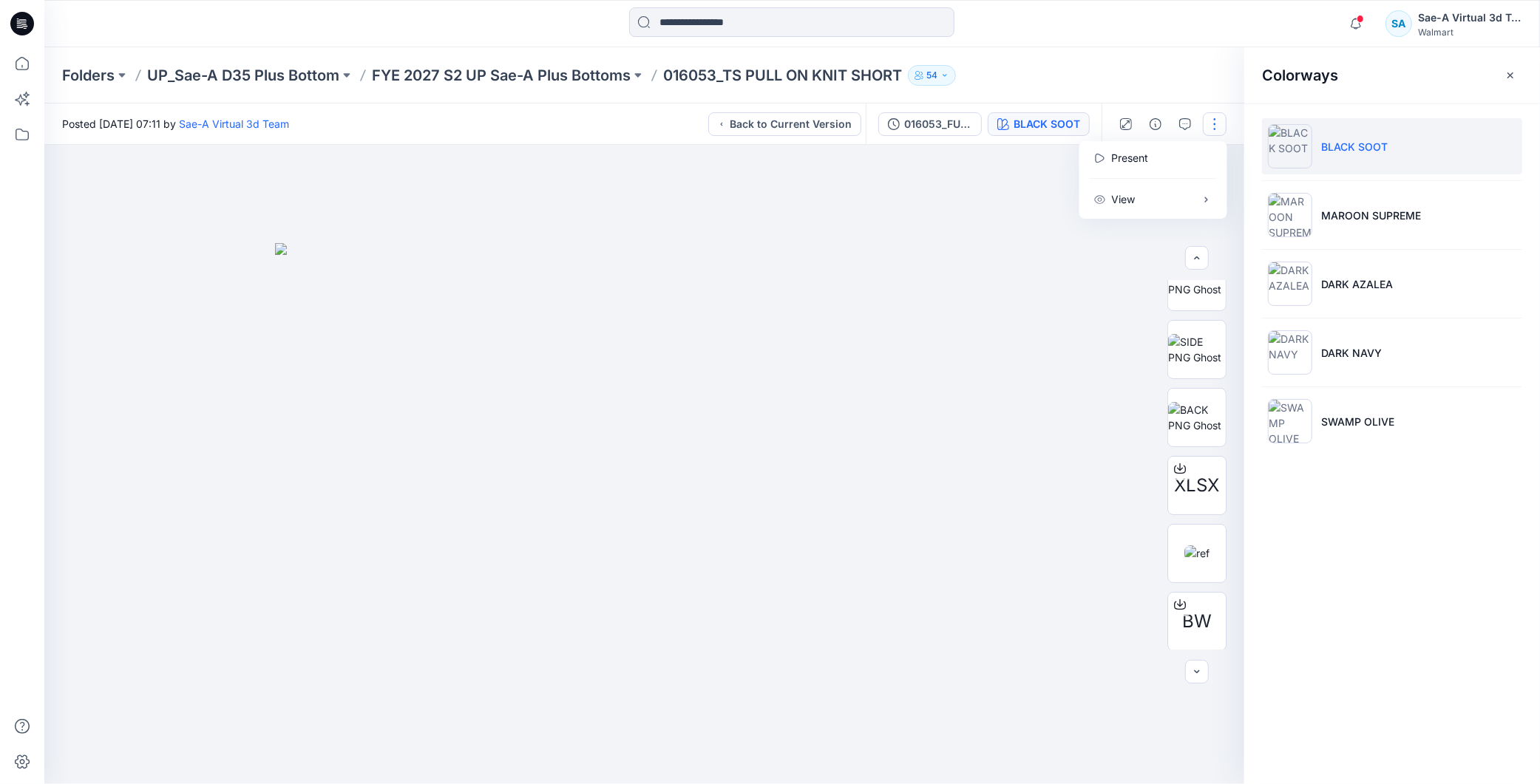
click at [1212, 121] on button "button" at bounding box center [1215, 124] width 24 height 24
click at [925, 128] on div "016053_FULL COLORWAYS" at bounding box center [937, 124] width 68 height 17
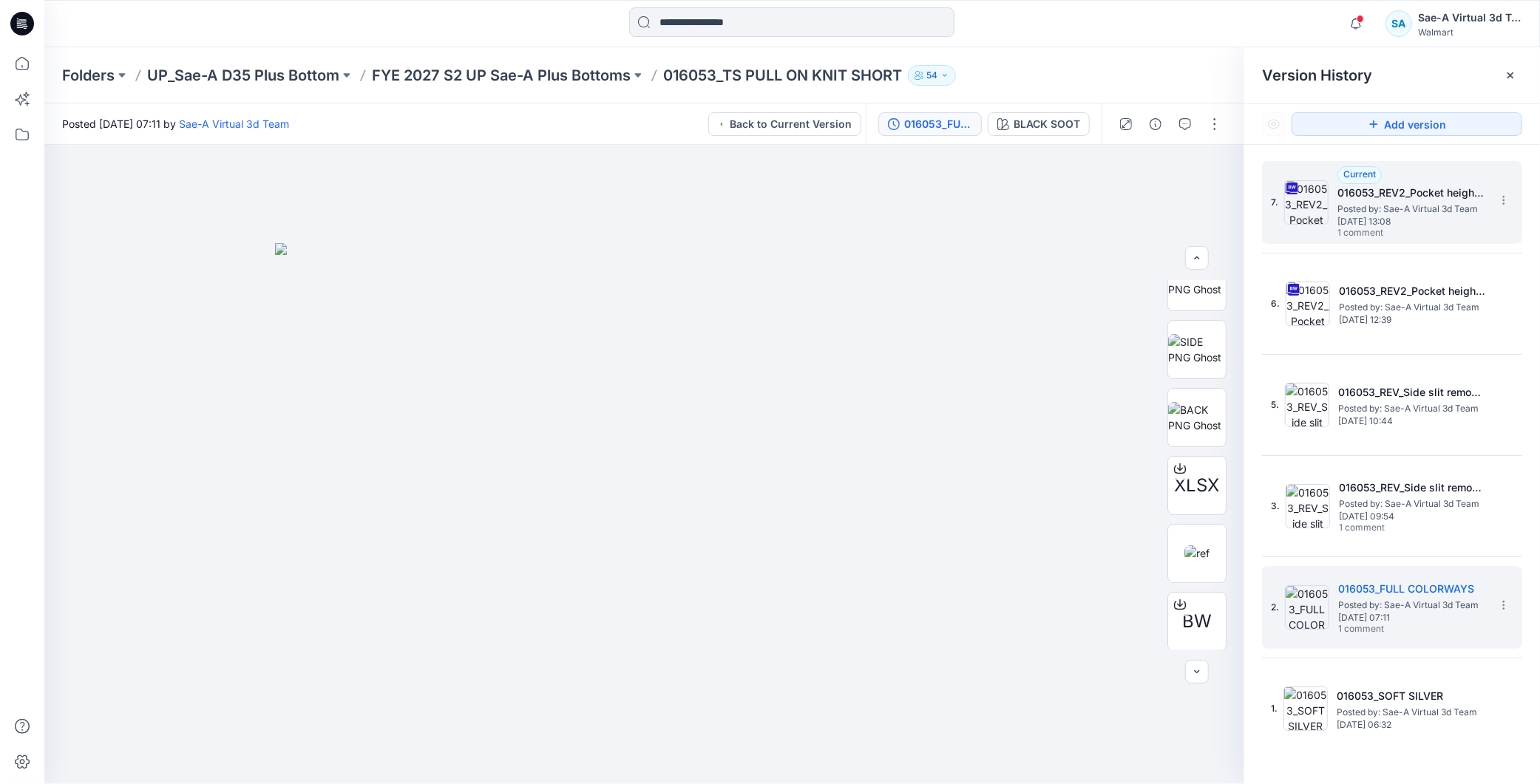
click at [1442, 184] on h5 "016053_REV2_Pocket height changed" at bounding box center [1411, 193] width 148 height 18
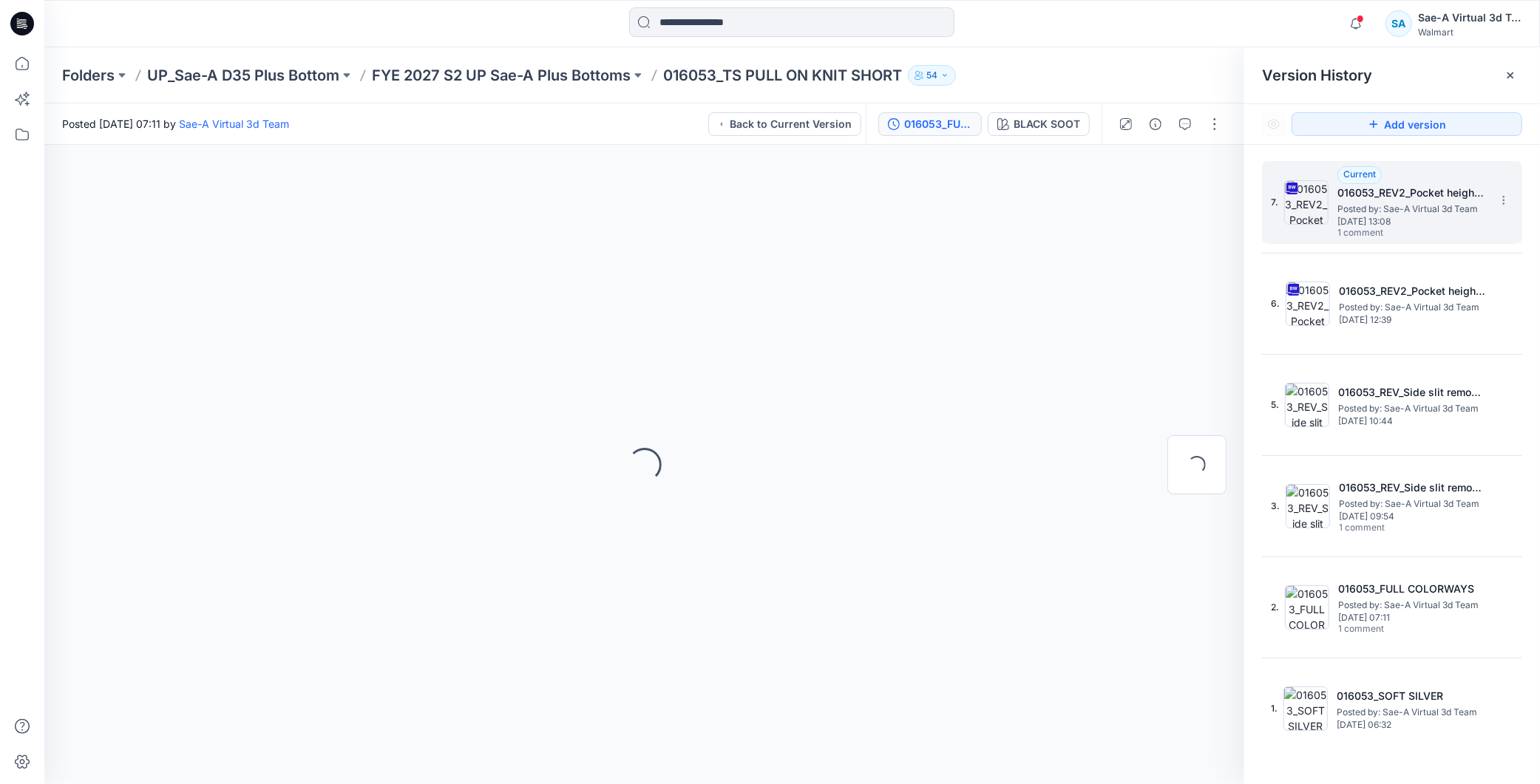
scroll to position [0, 0]
click at [1217, 126] on button "button" at bounding box center [1215, 124] width 24 height 24
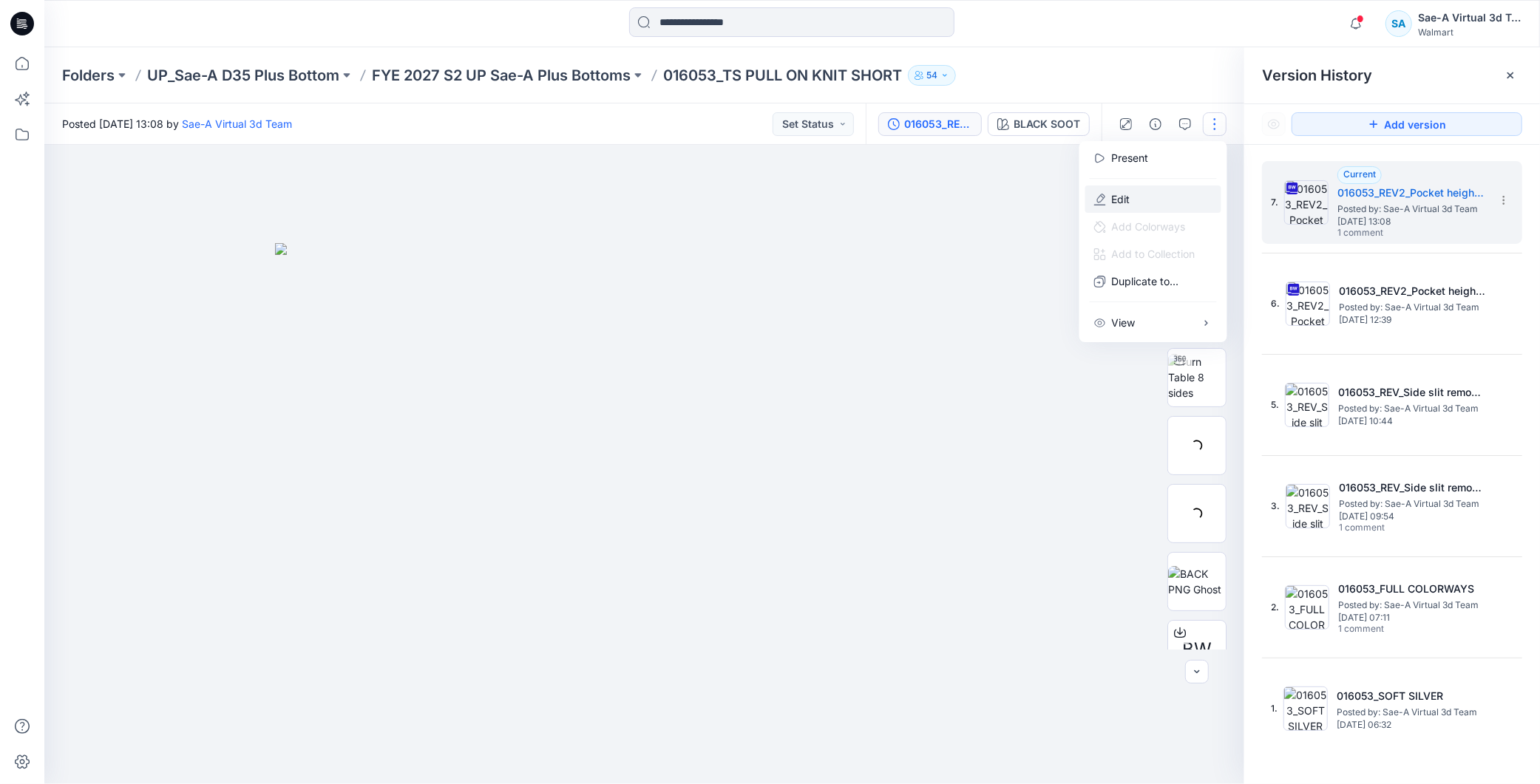
click at [1132, 198] on button "Edit" at bounding box center [1153, 199] width 136 height 27
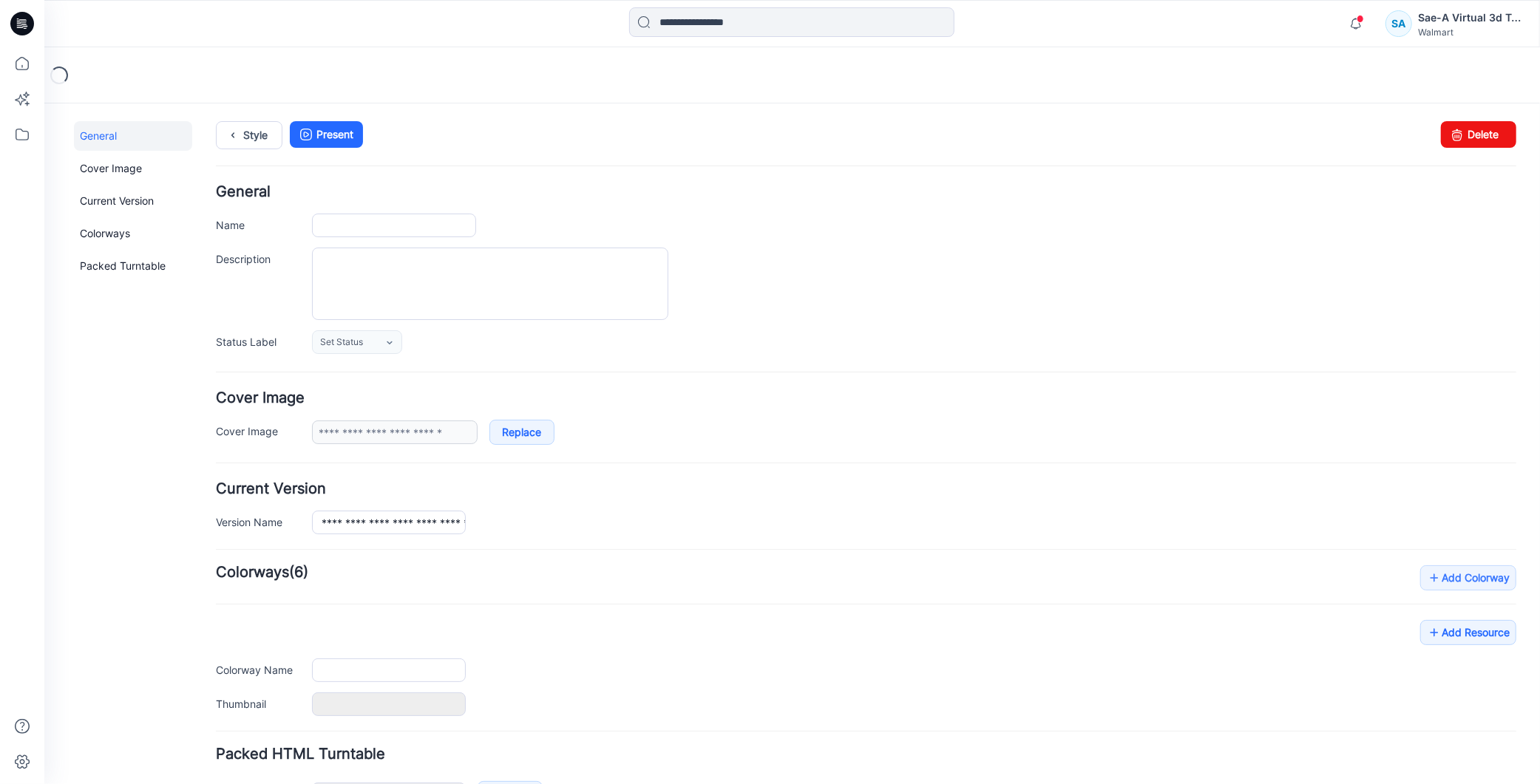
type input "**********"
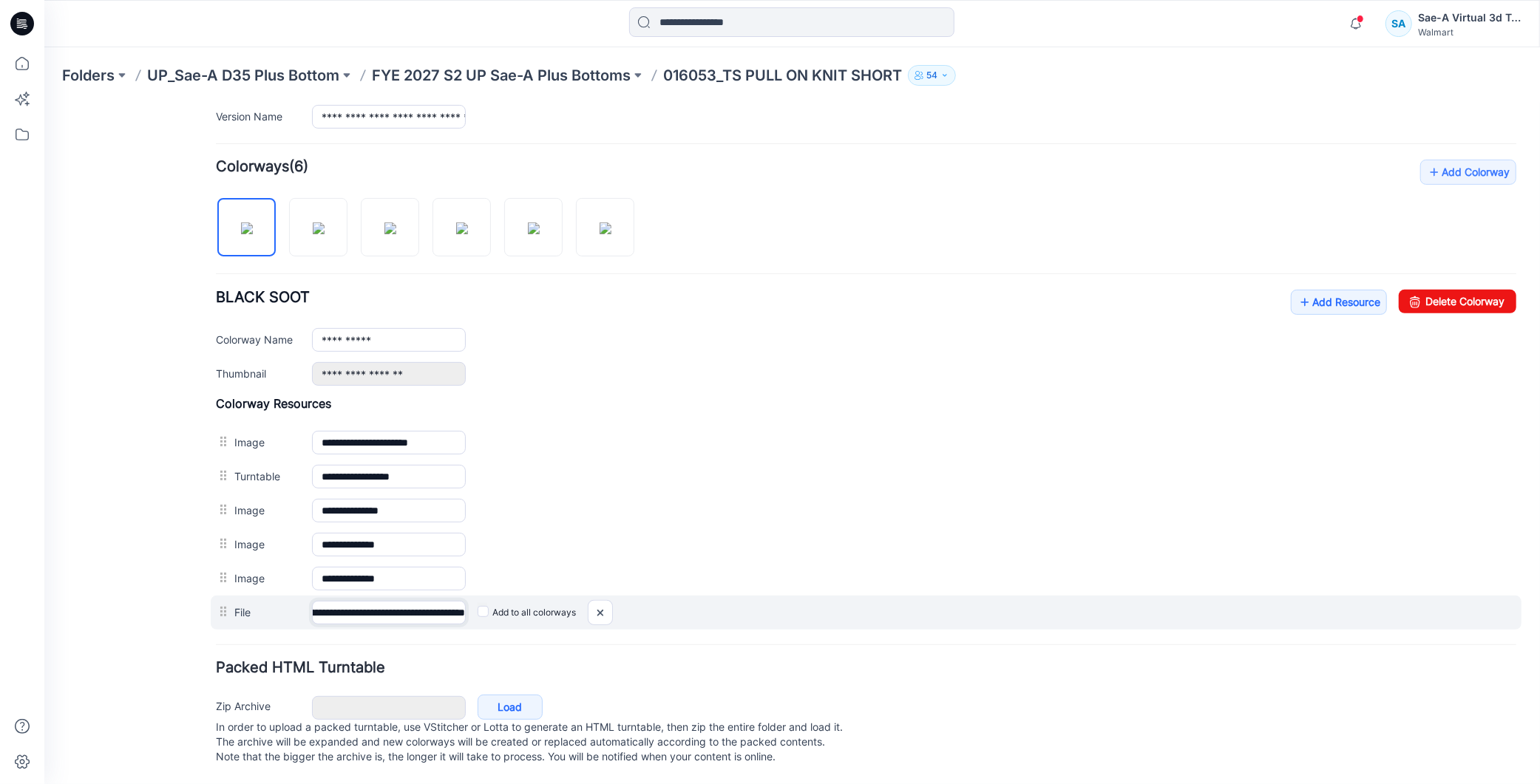
scroll to position [0, 155]
drag, startPoint x: 354, startPoint y: 601, endPoint x: 467, endPoint y: 614, distance: 113.7
click at [467, 614] on div "**********" at bounding box center [866, 611] width 1311 height 34
drag, startPoint x: 596, startPoint y: 611, endPoint x: 882, endPoint y: 196, distance: 504.0
click at [596, 611] on img at bounding box center [600, 612] width 24 height 25
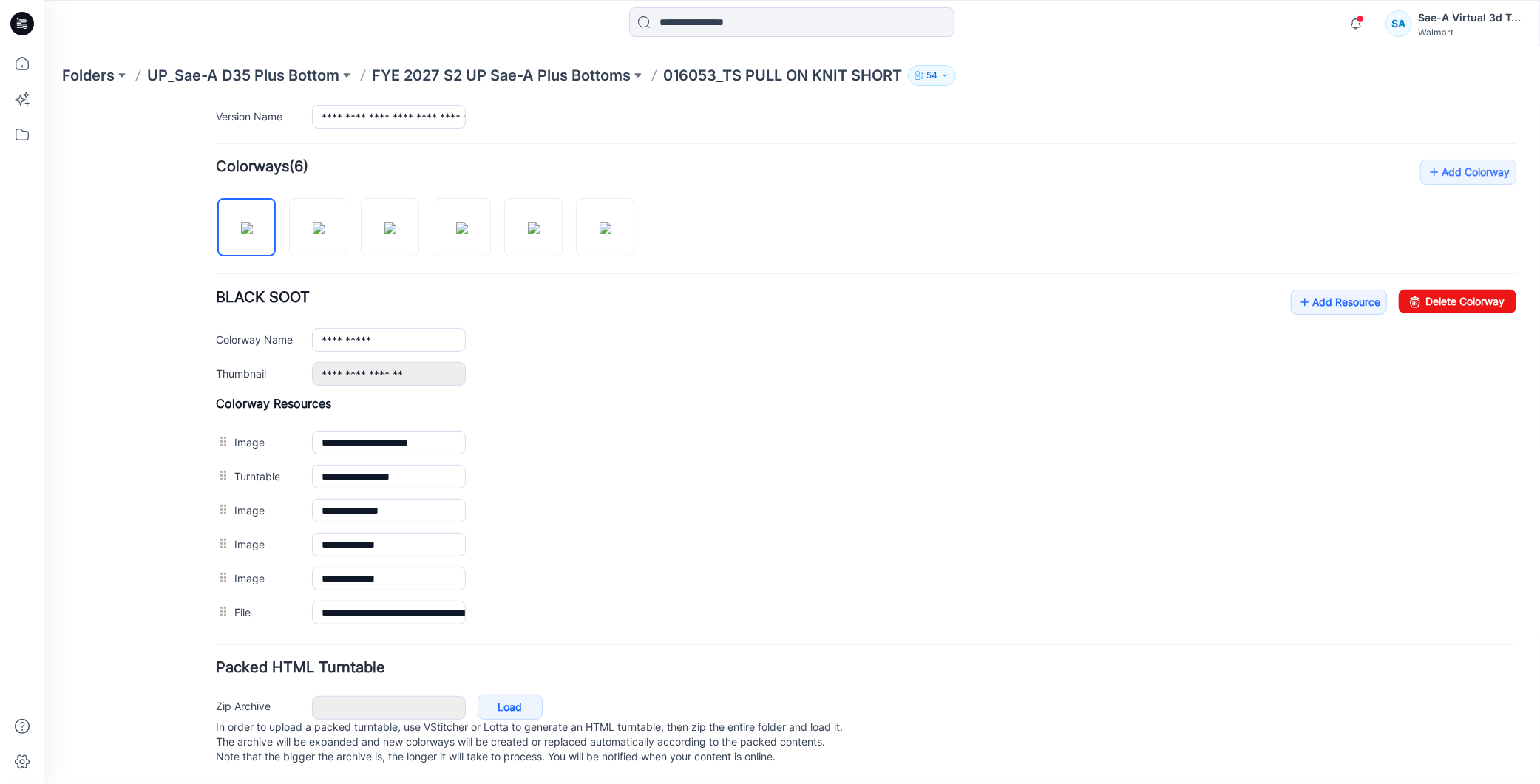
scroll to position [390, 0]
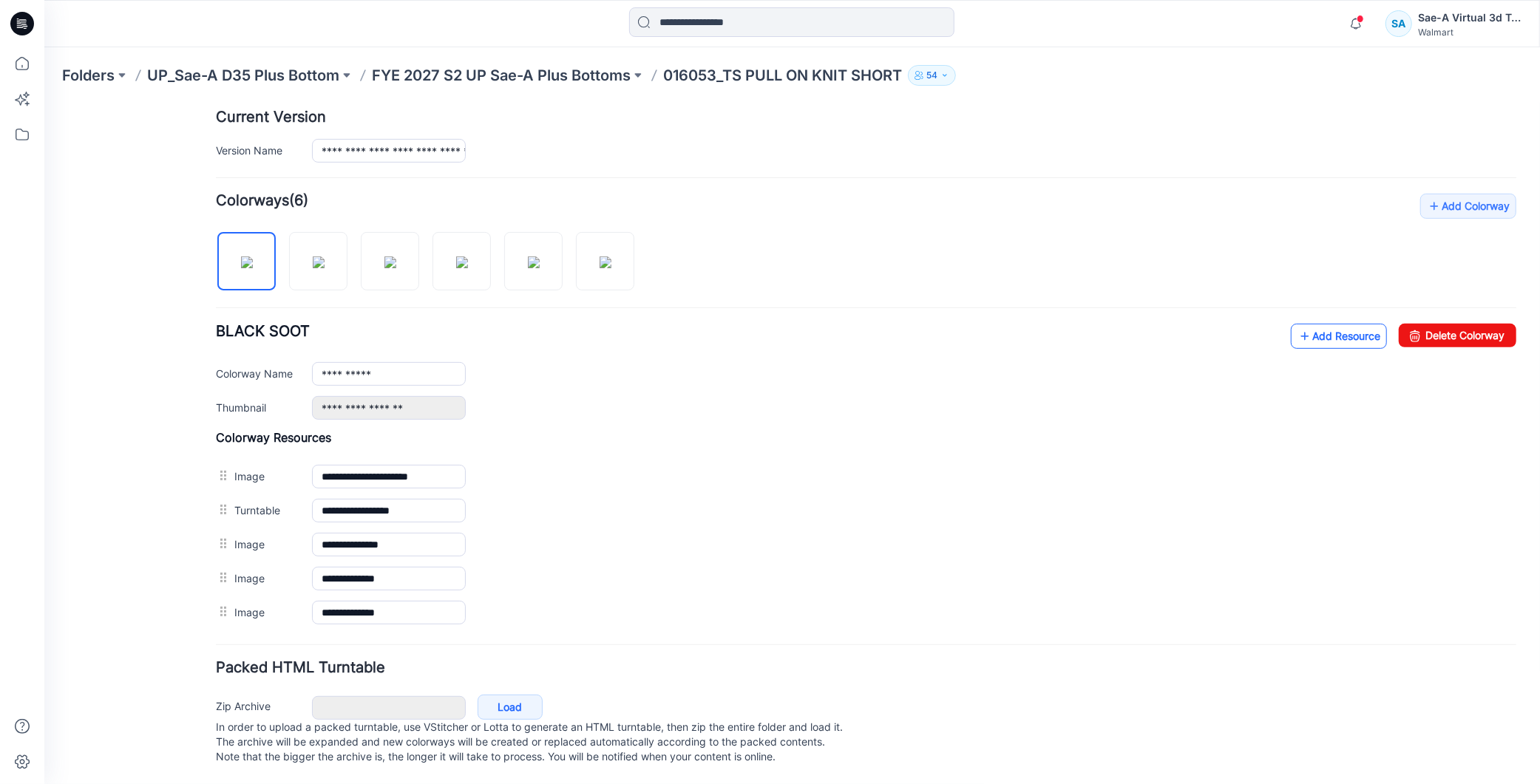
click at [1345, 323] on link "Add Resource" at bounding box center [1338, 336] width 96 height 26
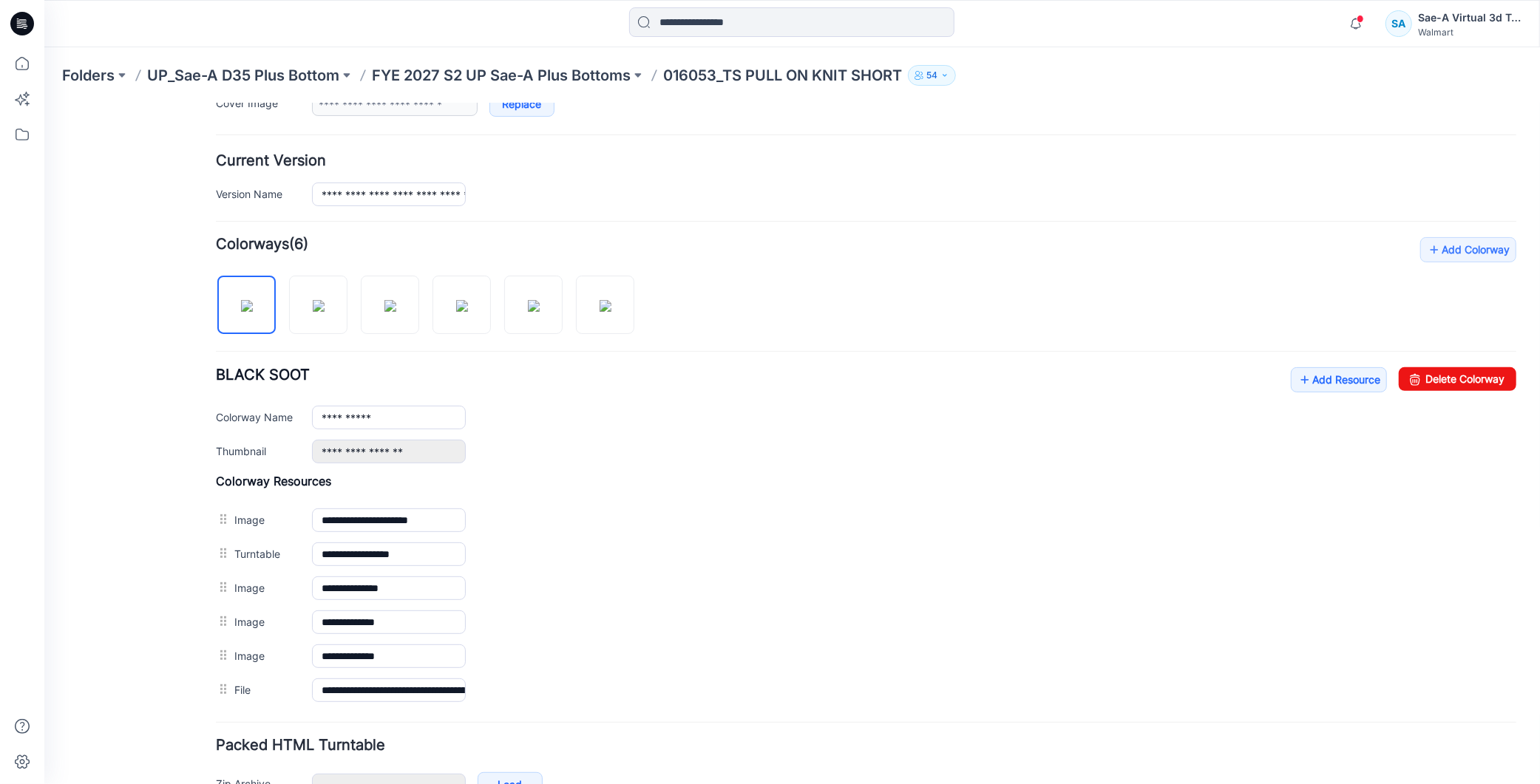
scroll to position [0, 0]
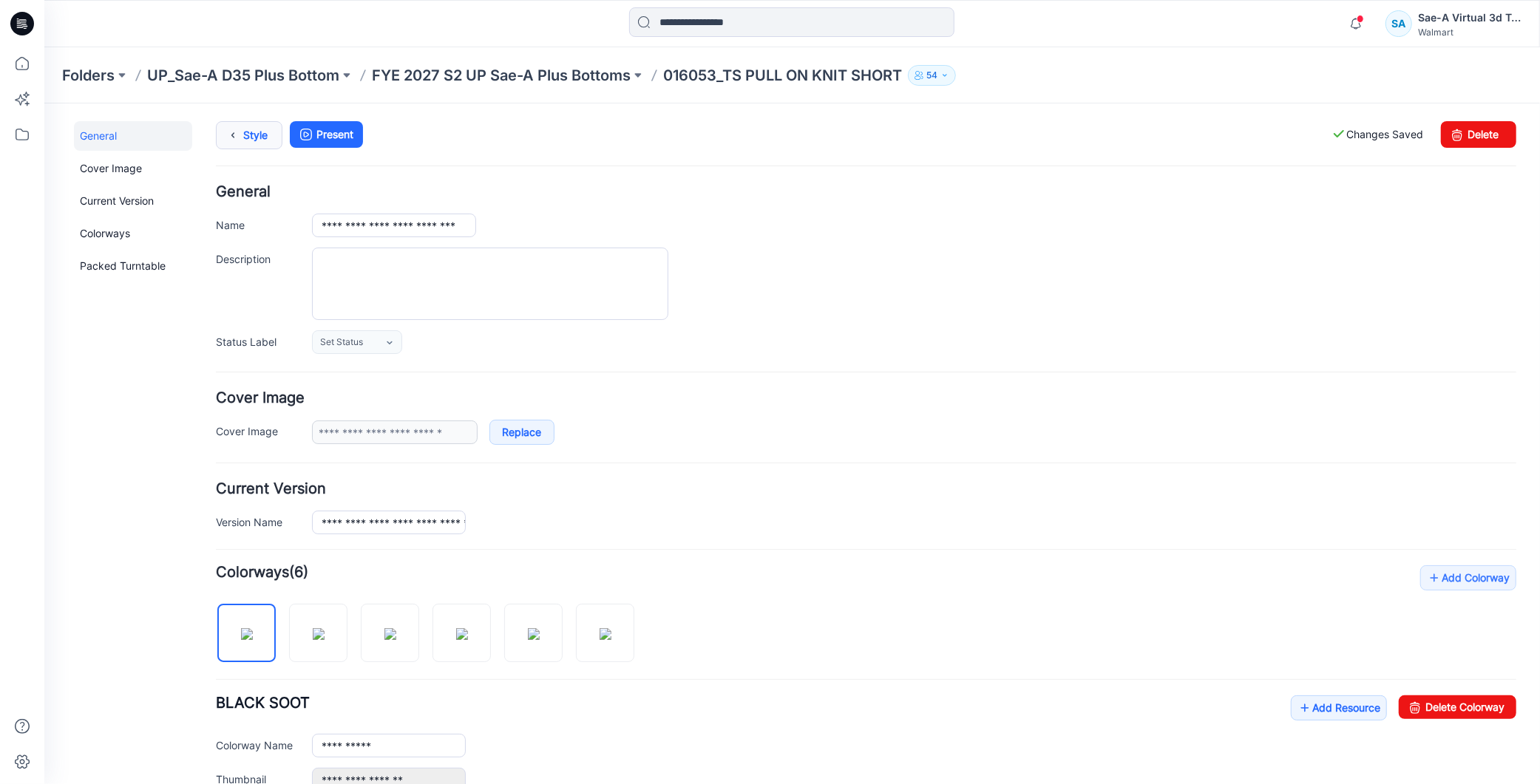
click at [245, 140] on link "Style" at bounding box center [248, 134] width 67 height 28
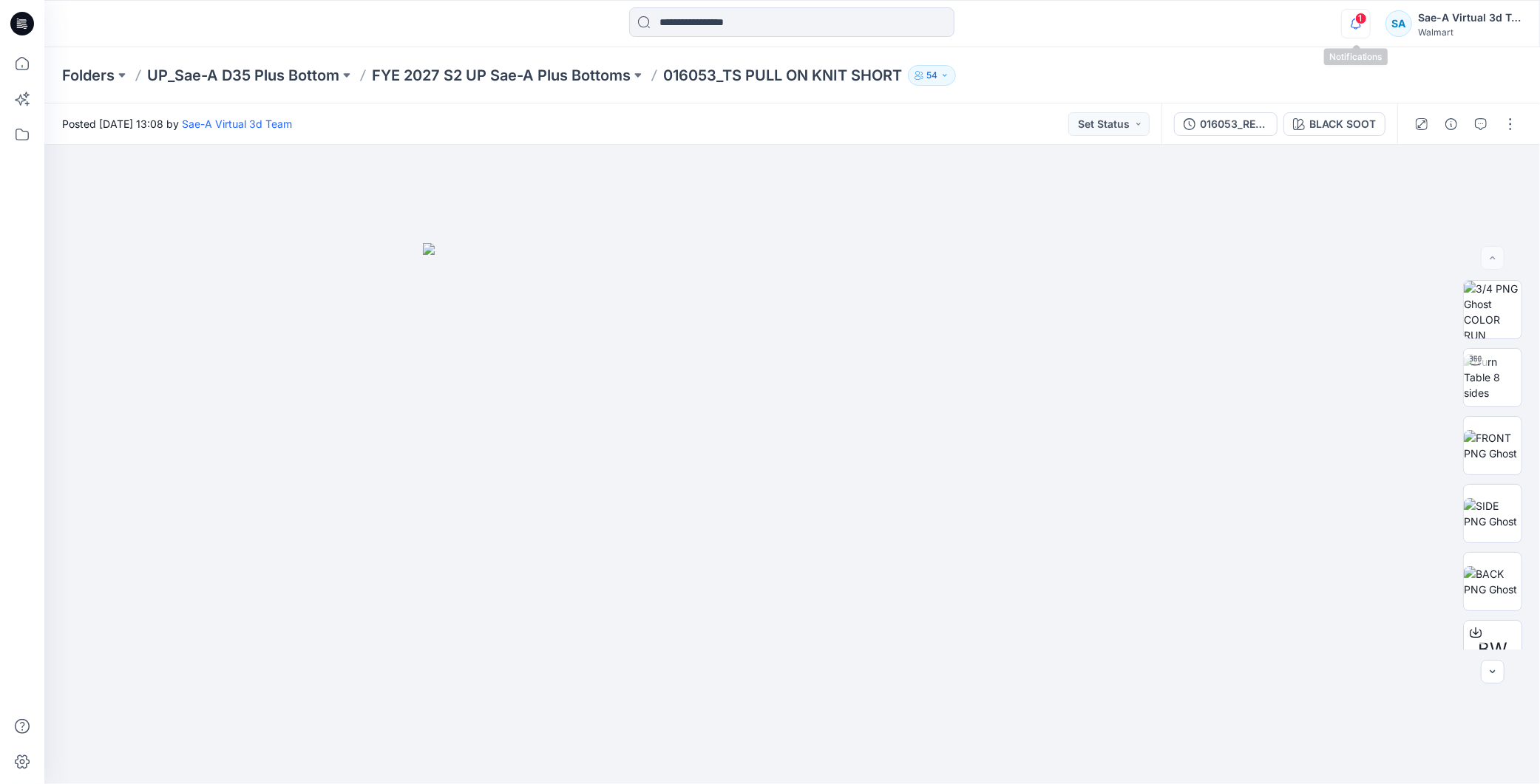
click at [1347, 20] on icon "button" at bounding box center [1355, 24] width 28 height 29
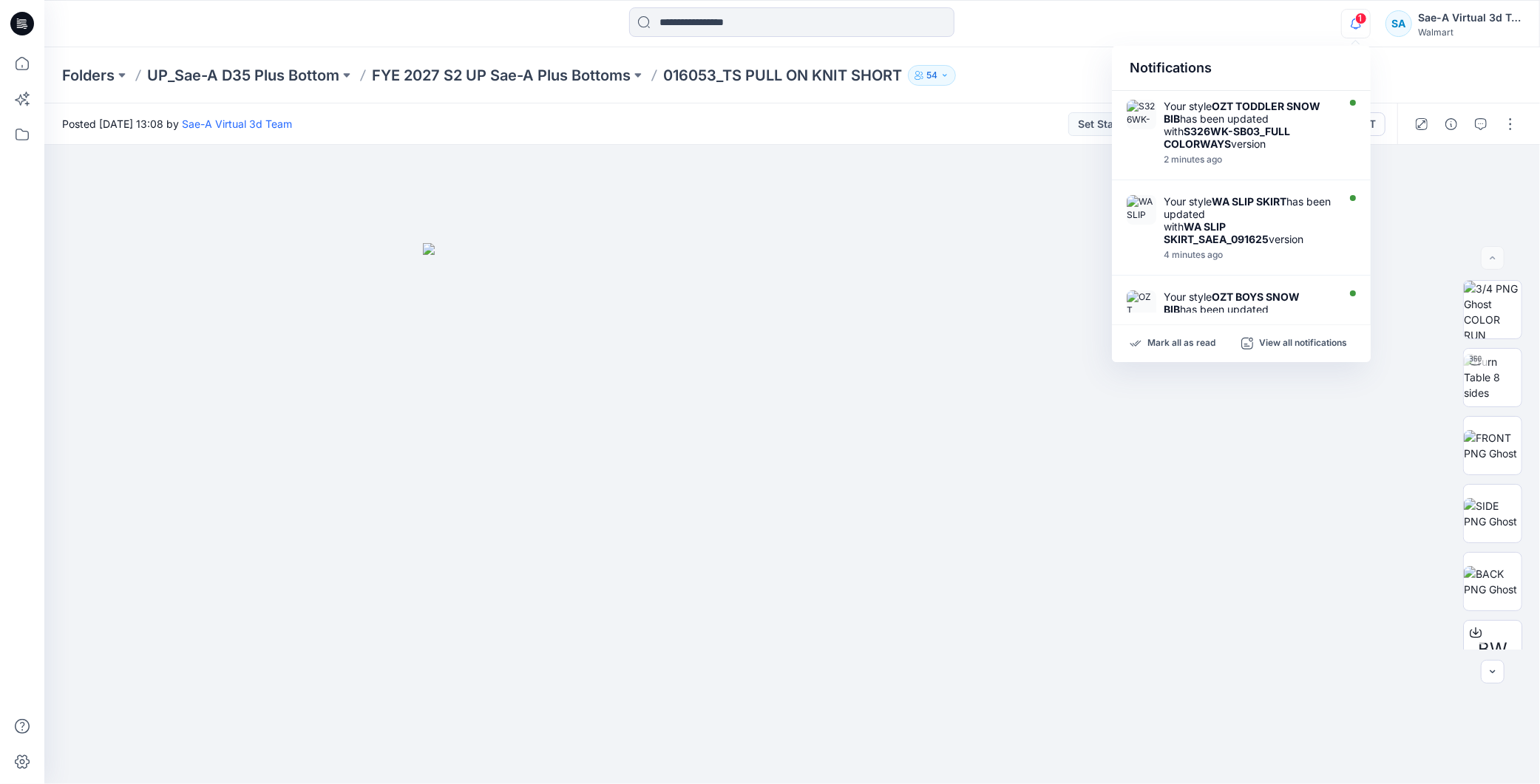
click at [1361, 15] on span "1" at bounding box center [1361, 19] width 12 height 12
click at [1359, 15] on span "1" at bounding box center [1361, 19] width 12 height 12
click at [1358, 23] on icon "button" at bounding box center [1355, 24] width 28 height 29
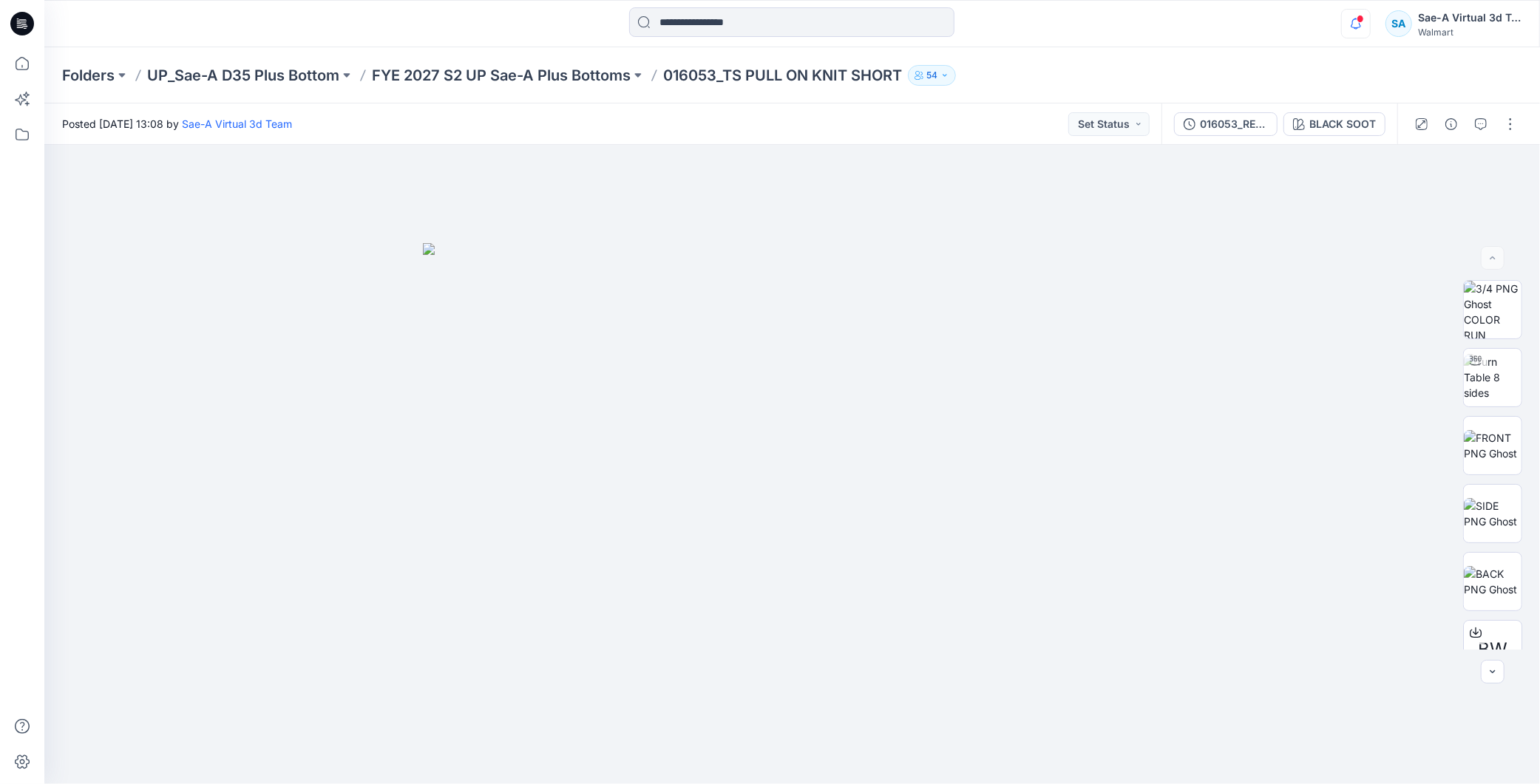
click at [1358, 23] on icon "button" at bounding box center [1355, 24] width 28 height 29
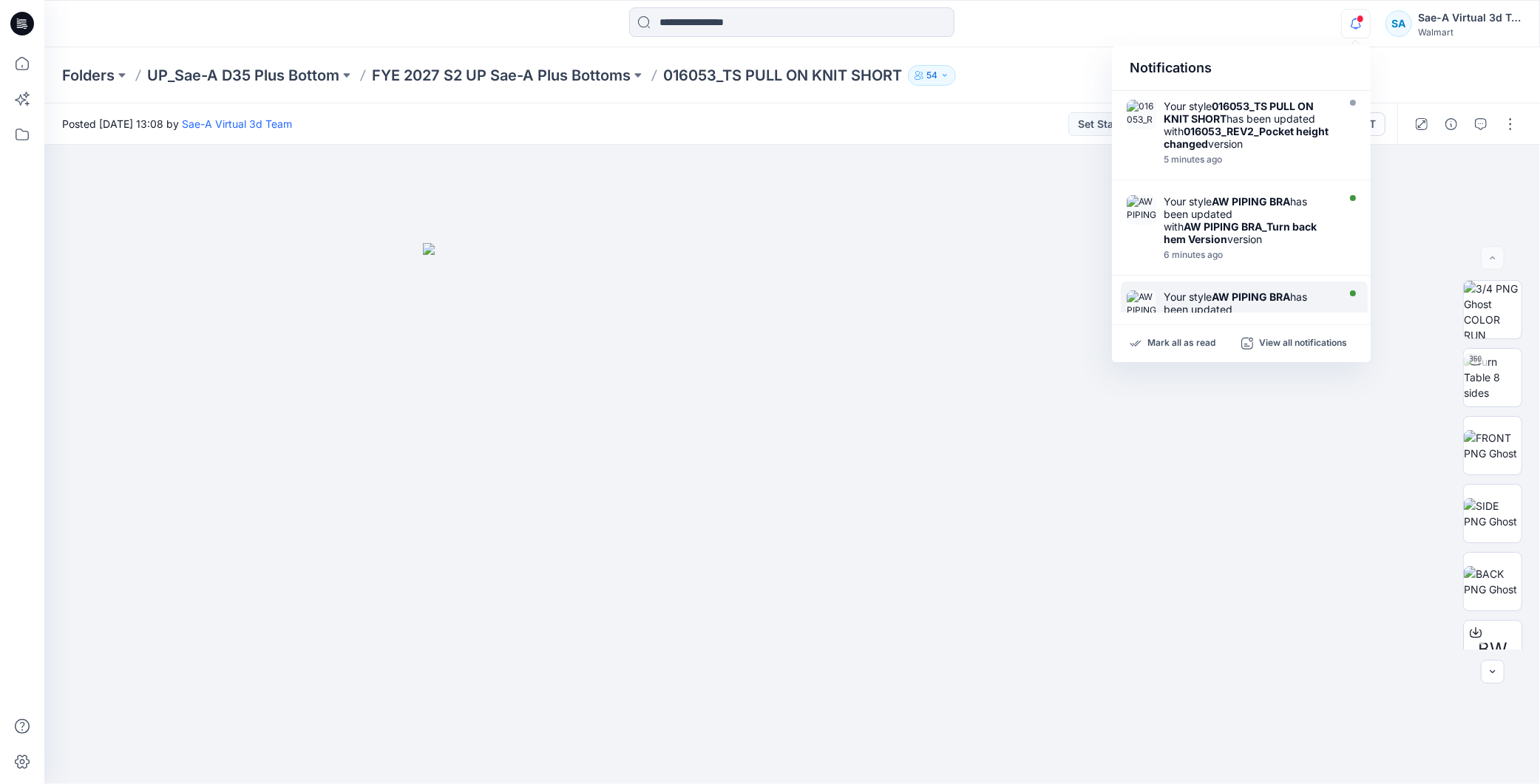
scroll to position [82, 0]
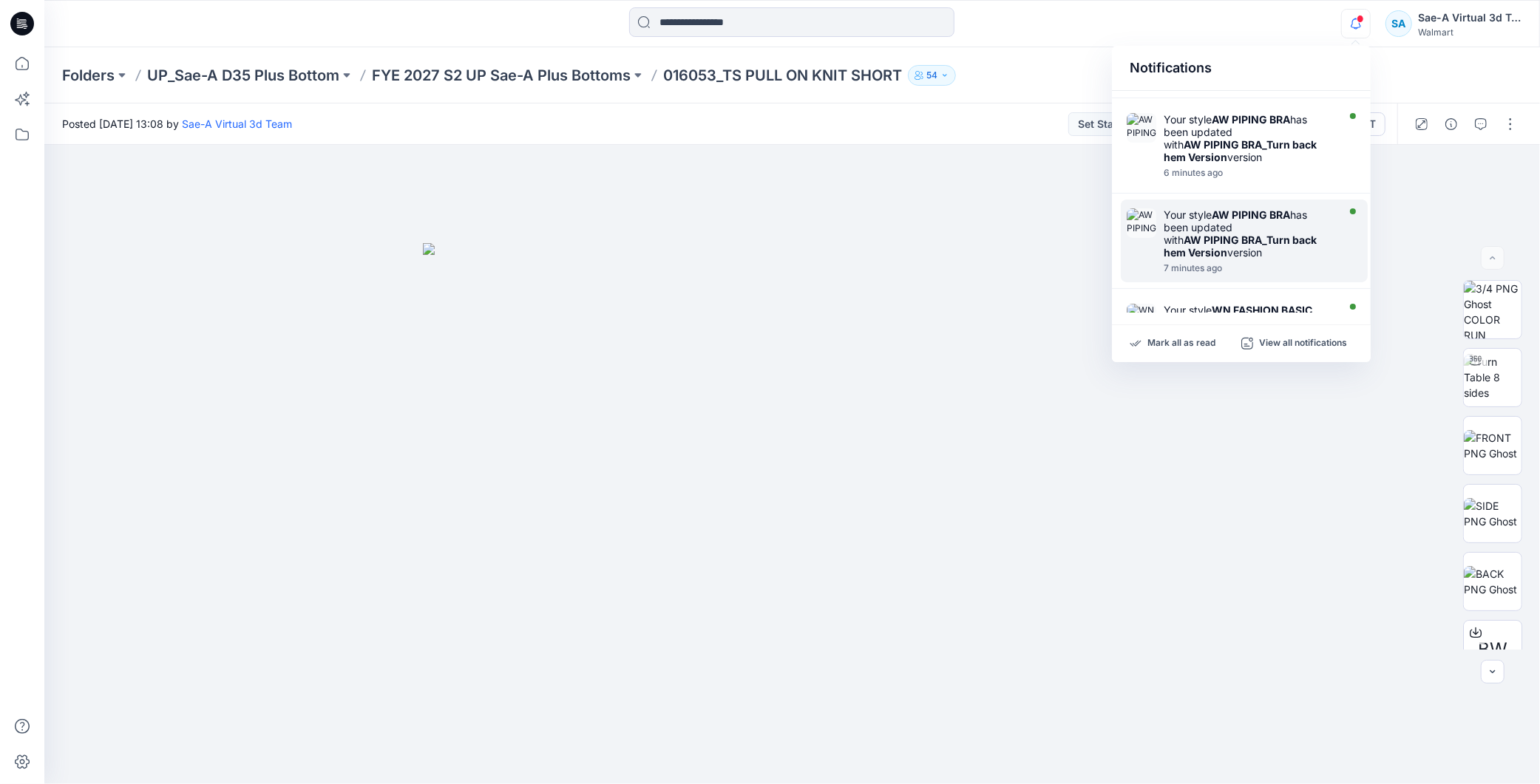
click at [1300, 208] on div "Your style AW PIPING BRA has been updated with AW PIPING BRA_Turn back hem Vers…" at bounding box center [1248, 233] width 170 height 50
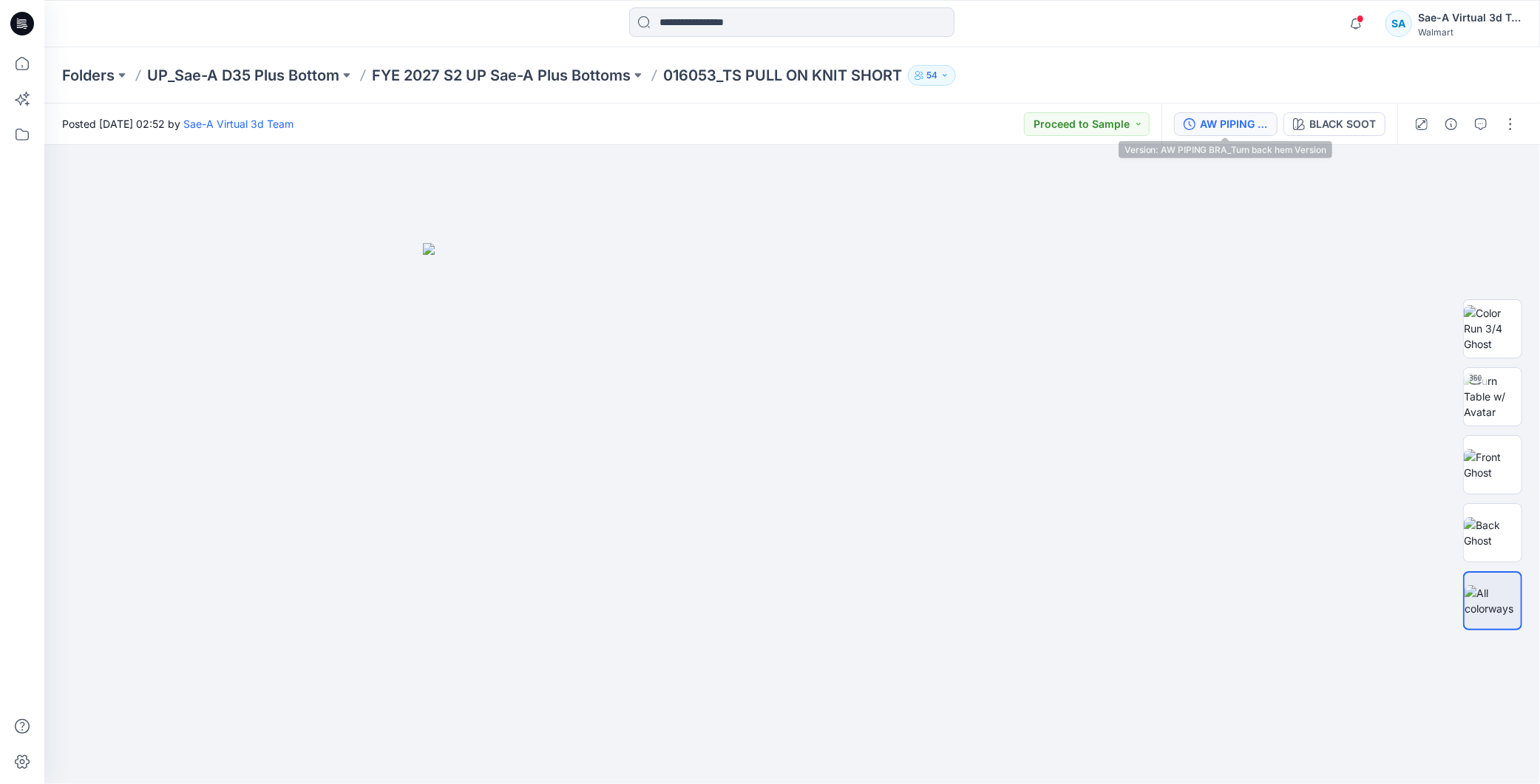
click at [1232, 112] on button "AW PIPING BRA_Turn back hem Version" at bounding box center [1225, 124] width 103 height 24
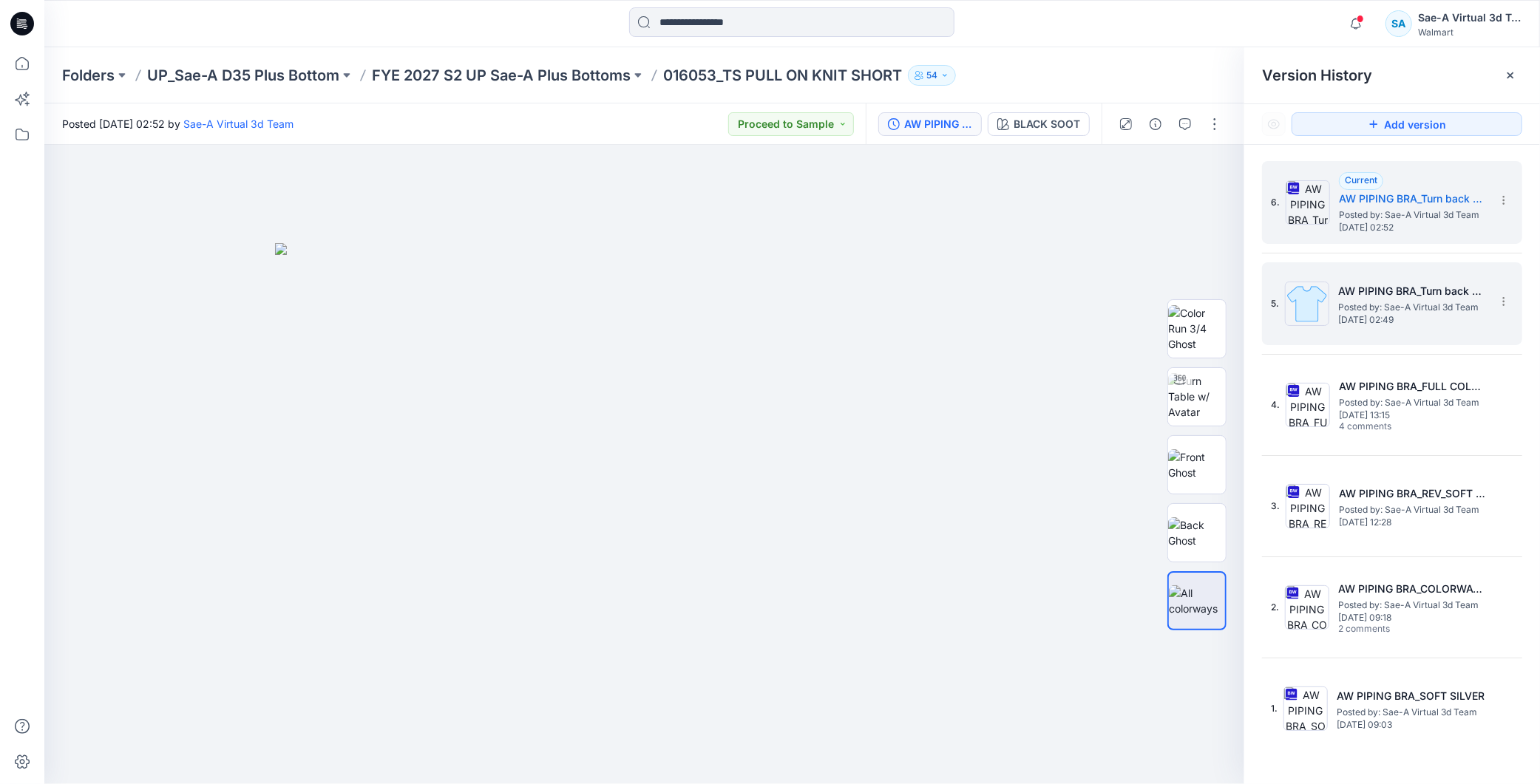
click at [1351, 283] on h5 "AW PIPING BRA_Turn back hem Version" at bounding box center [1411, 291] width 148 height 18
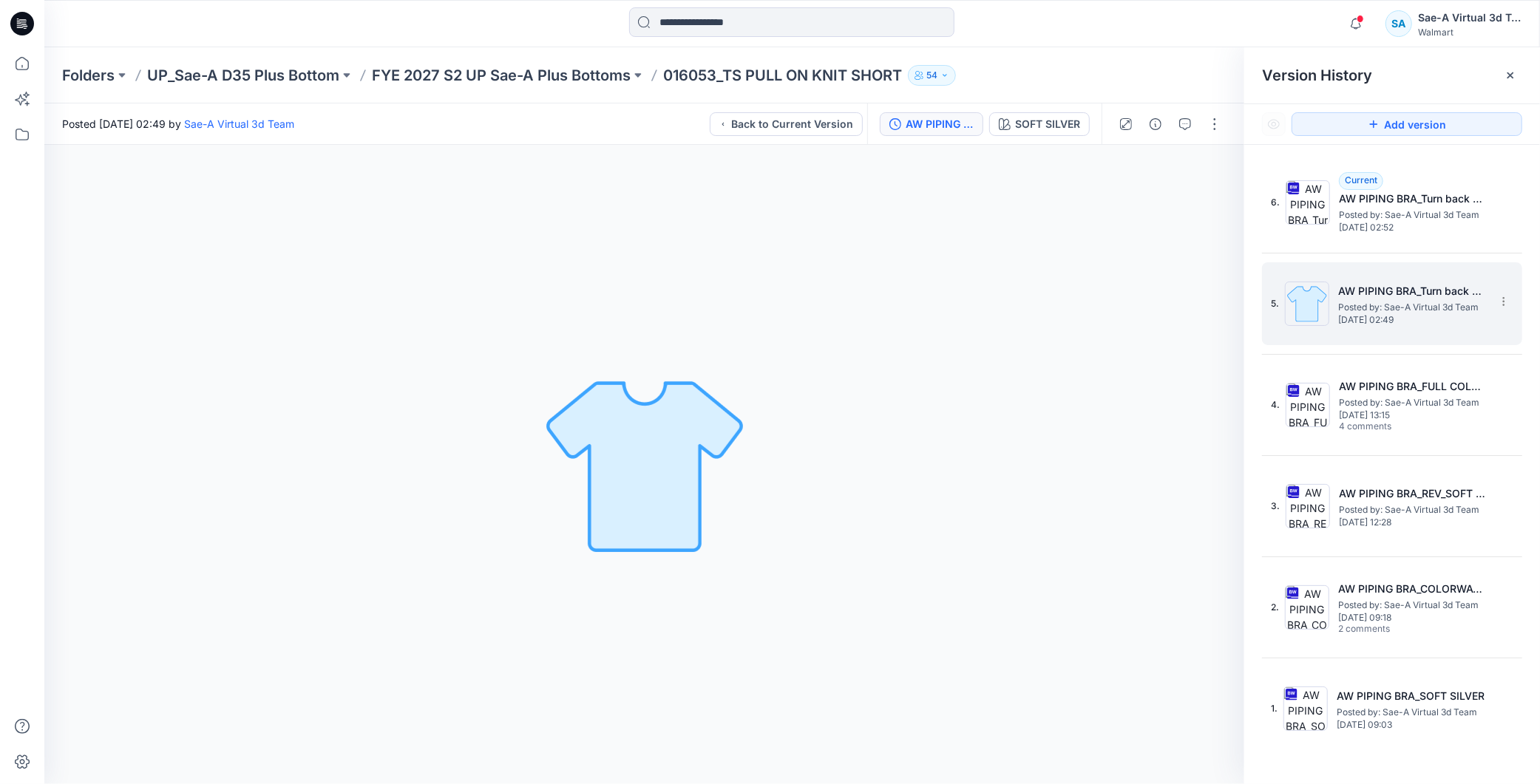
click at [1452, 292] on h5 "AW PIPING BRA_Turn back hem Version" at bounding box center [1411, 291] width 148 height 18
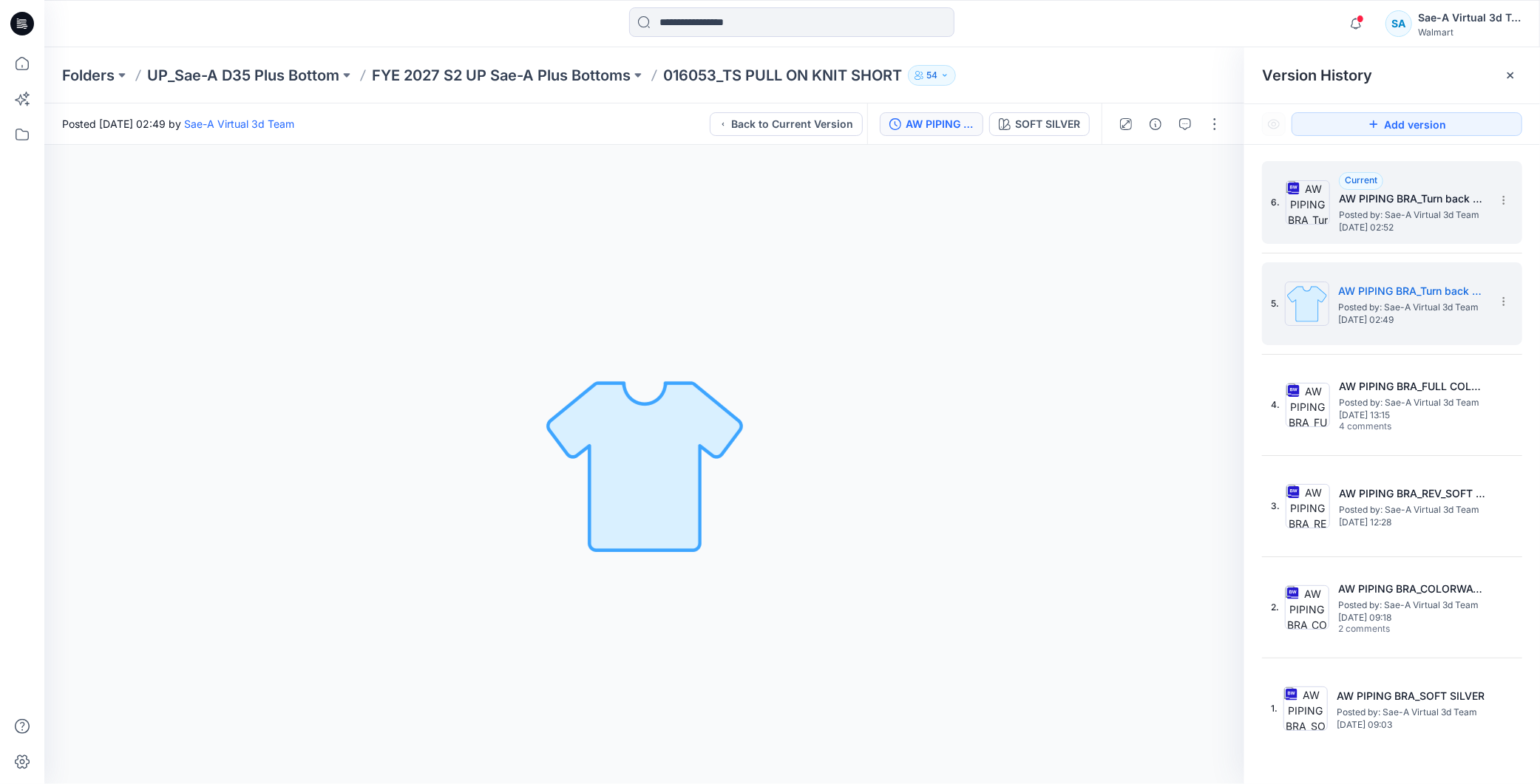
click at [1423, 228] on span "Thursday, September 18, 2025 02:52" at bounding box center [1412, 228] width 148 height 11
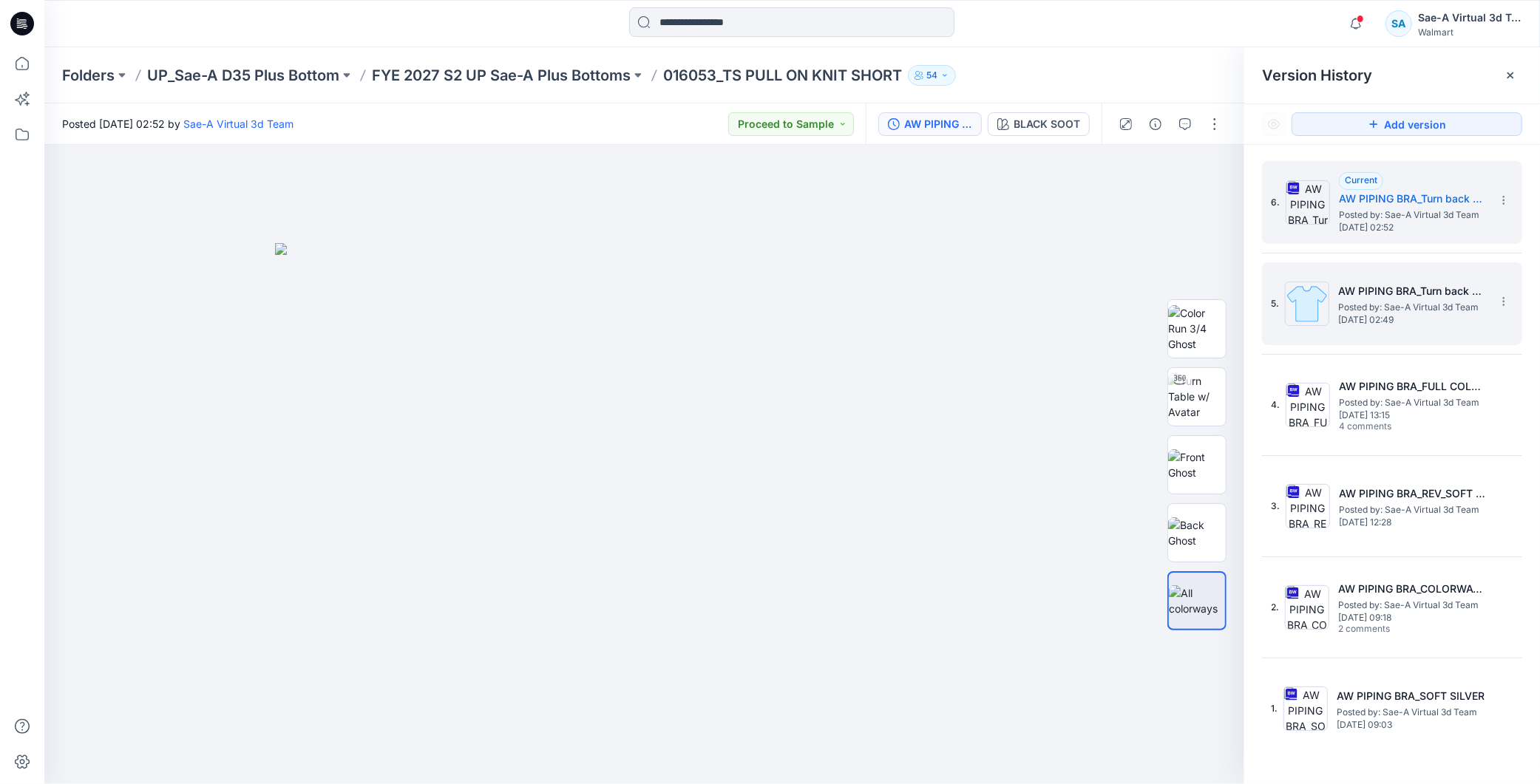
click at [1370, 319] on span "Thursday, September 18, 2025 02:49" at bounding box center [1411, 320] width 148 height 11
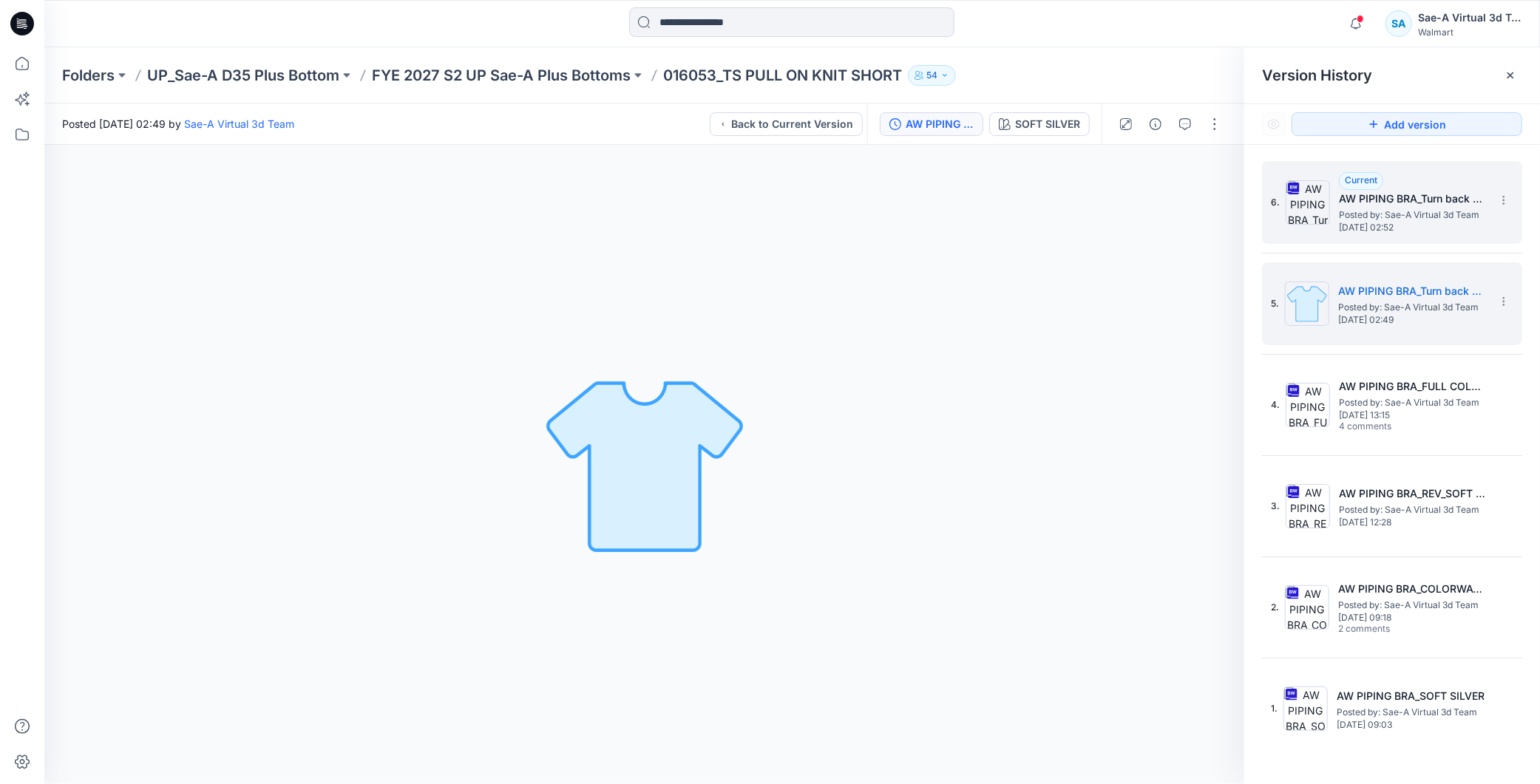
click at [1407, 211] on span "Posted by: Sae-A Virtual 3d Team" at bounding box center [1412, 215] width 148 height 15
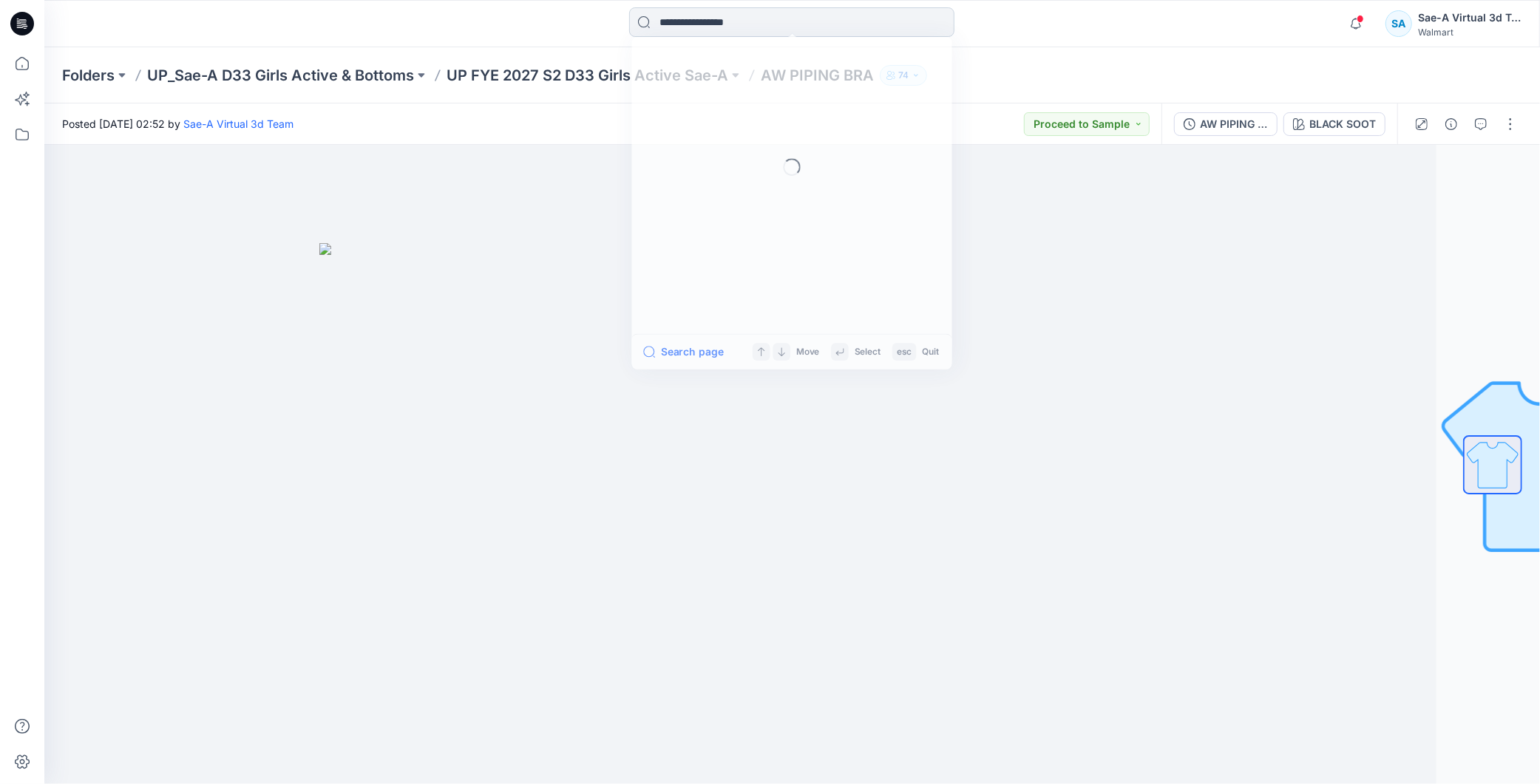
click at [709, 24] on input at bounding box center [791, 23] width 325 height 29
paste input "**********"
type input "**********"
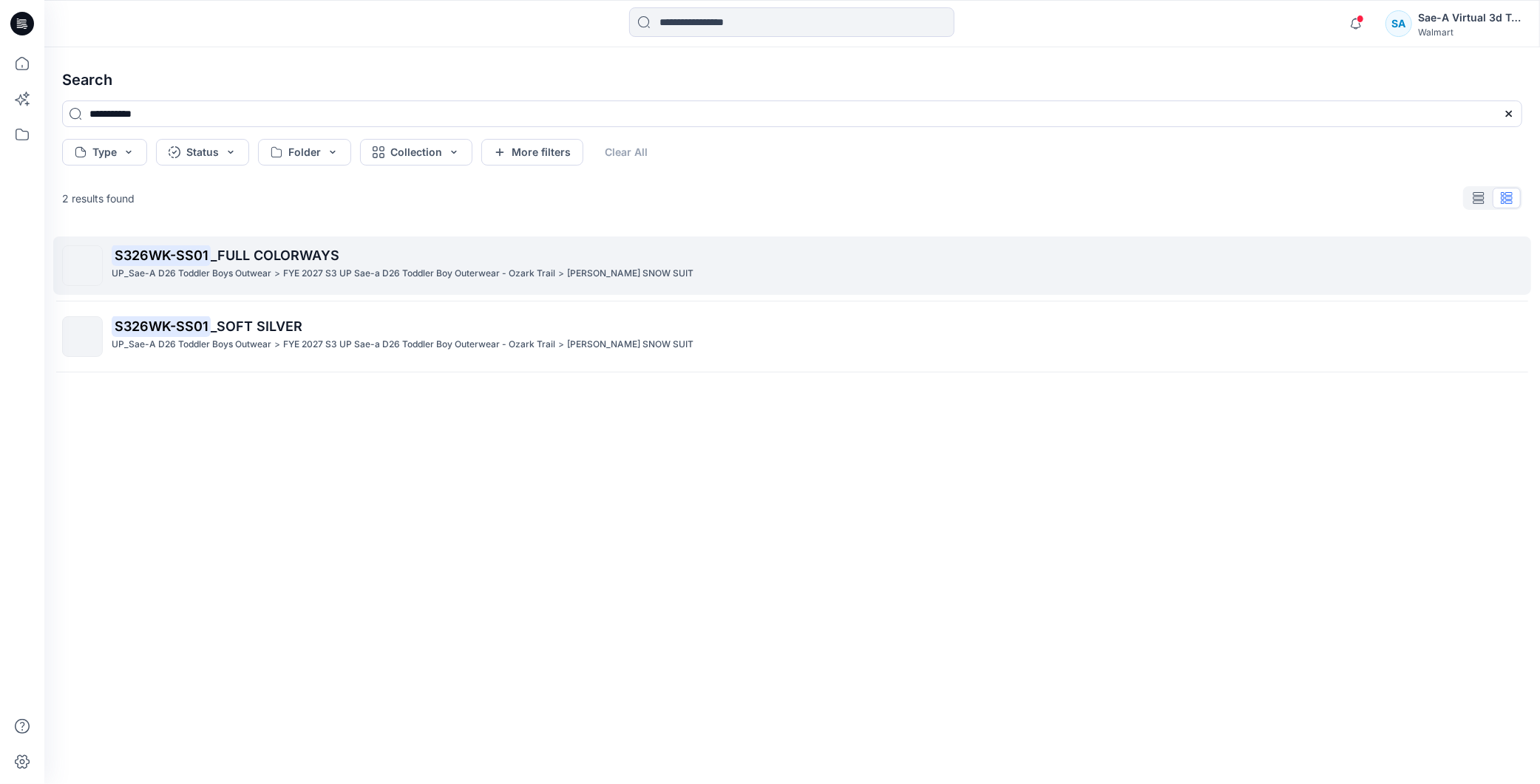
click at [303, 254] on span "_FULL COLORWAYS" at bounding box center [275, 255] width 129 height 16
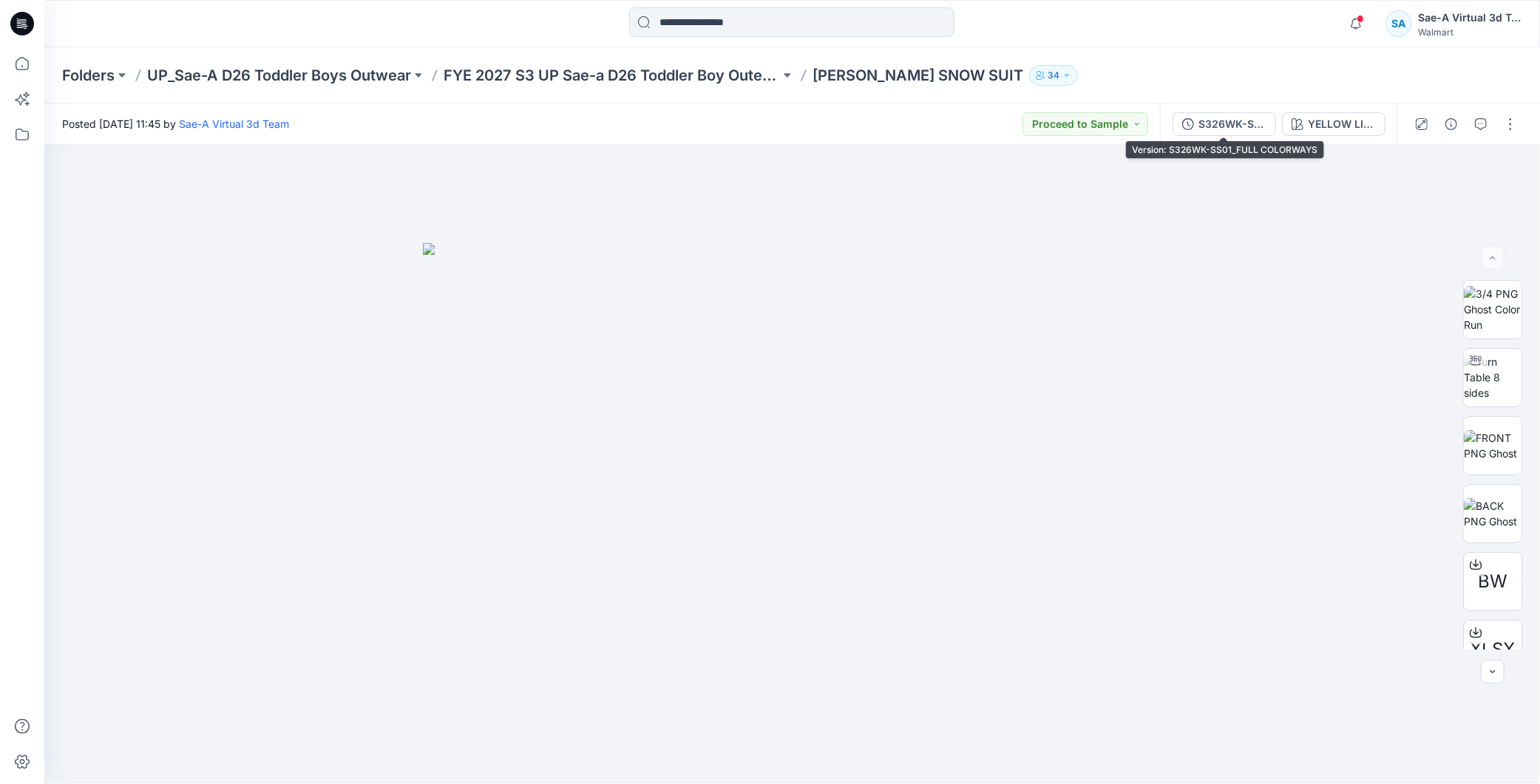
click at [1236, 125] on div "S326WK-SS01_FULL COLORWAYS" at bounding box center [1232, 124] width 68 height 17
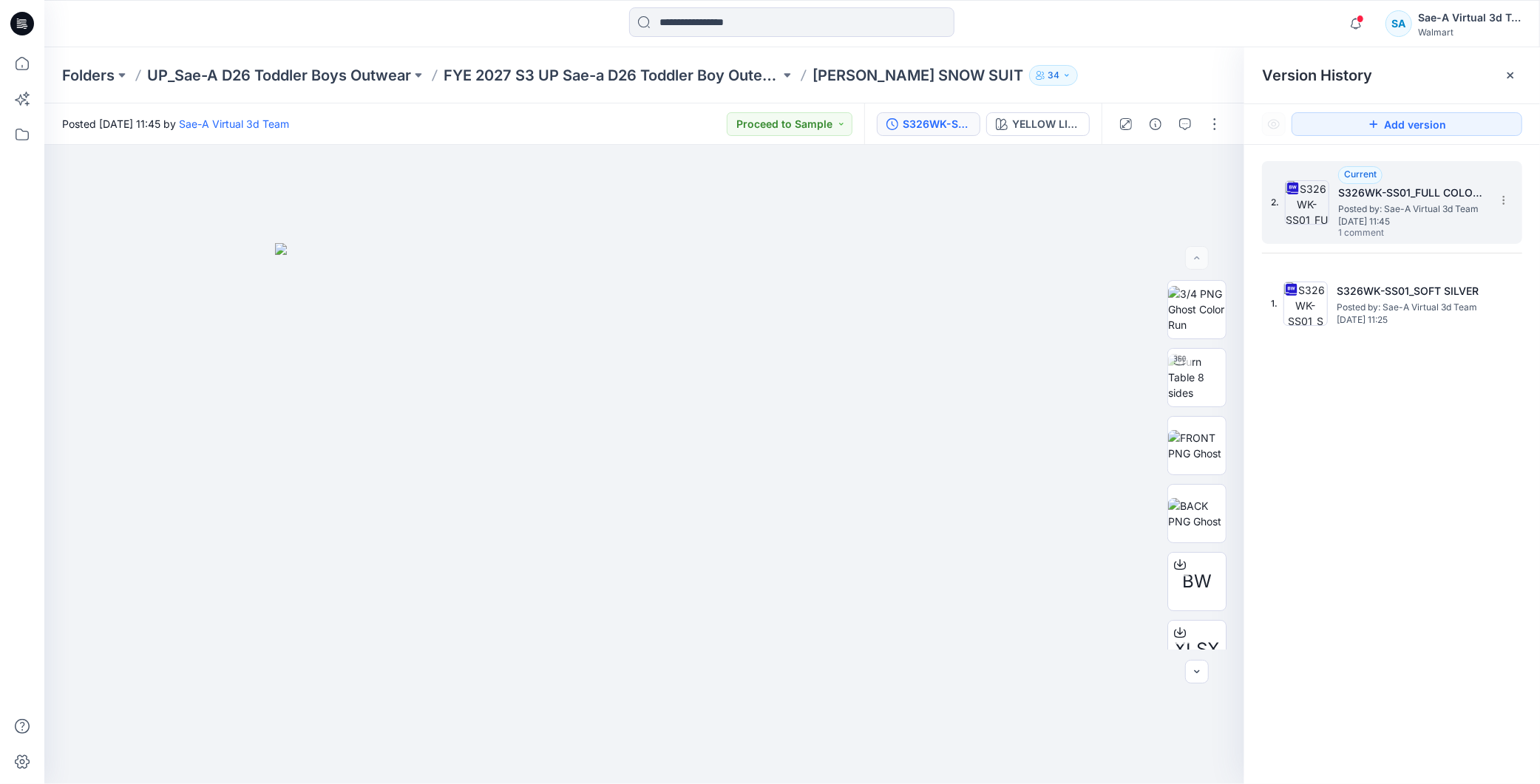
click at [1400, 218] on span "[DATE] 11:45" at bounding box center [1411, 222] width 148 height 11
click at [1061, 114] on button "YELLOW LIGHT" at bounding box center [1037, 124] width 103 height 24
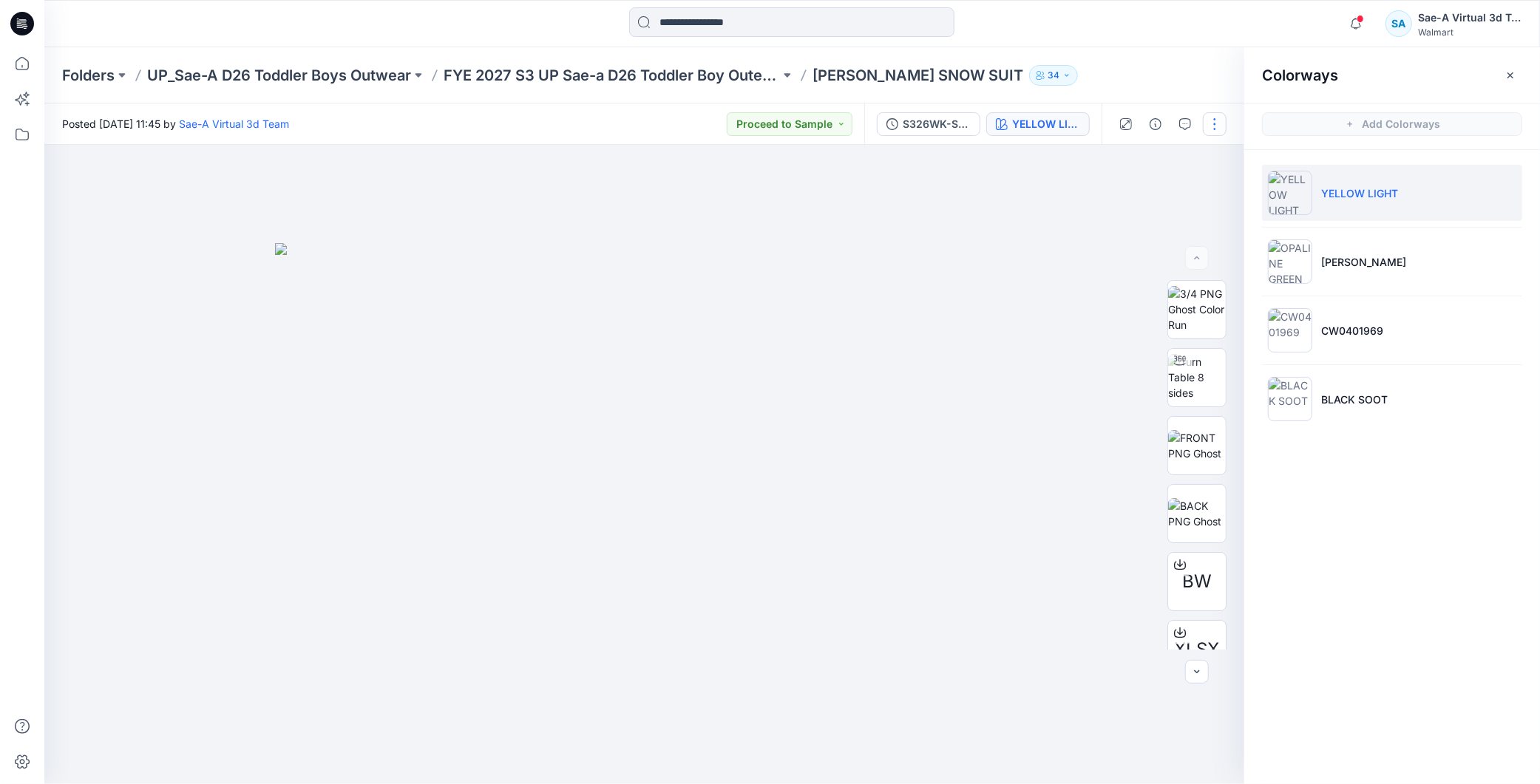
click at [1215, 127] on button "button" at bounding box center [1215, 124] width 24 height 24
click at [1144, 205] on button "Edit" at bounding box center [1153, 199] width 136 height 27
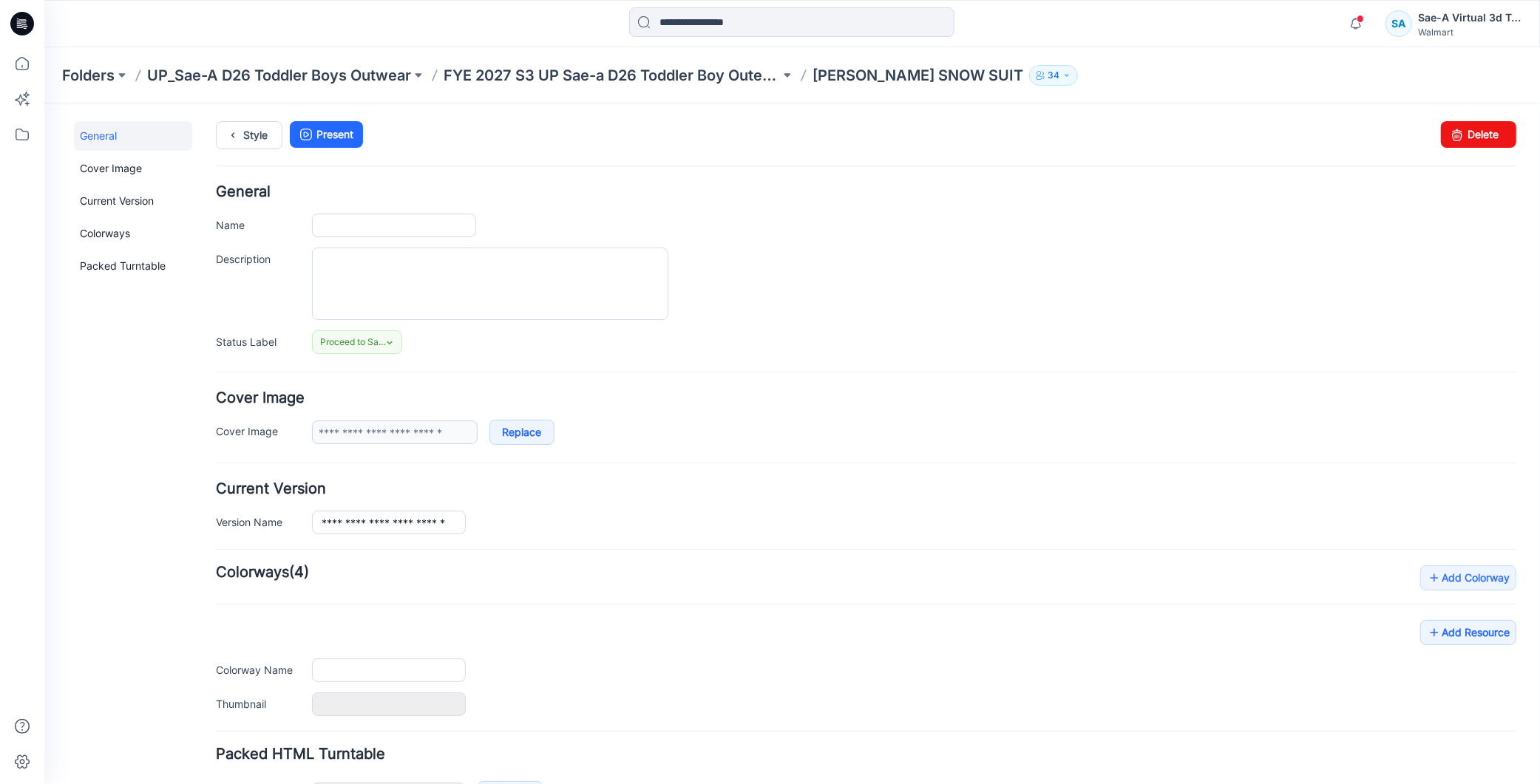
type input "**********"
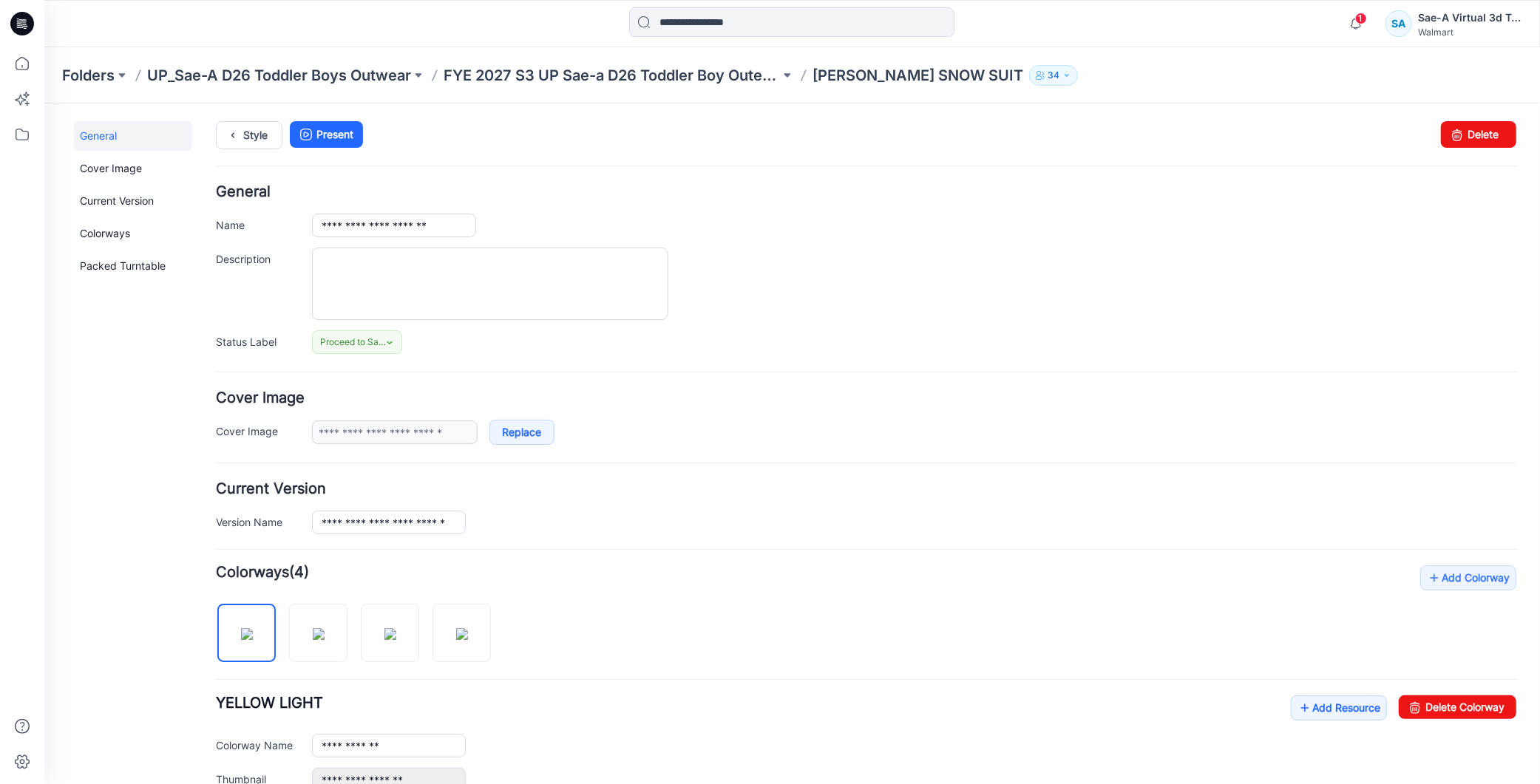
scroll to position [328, 0]
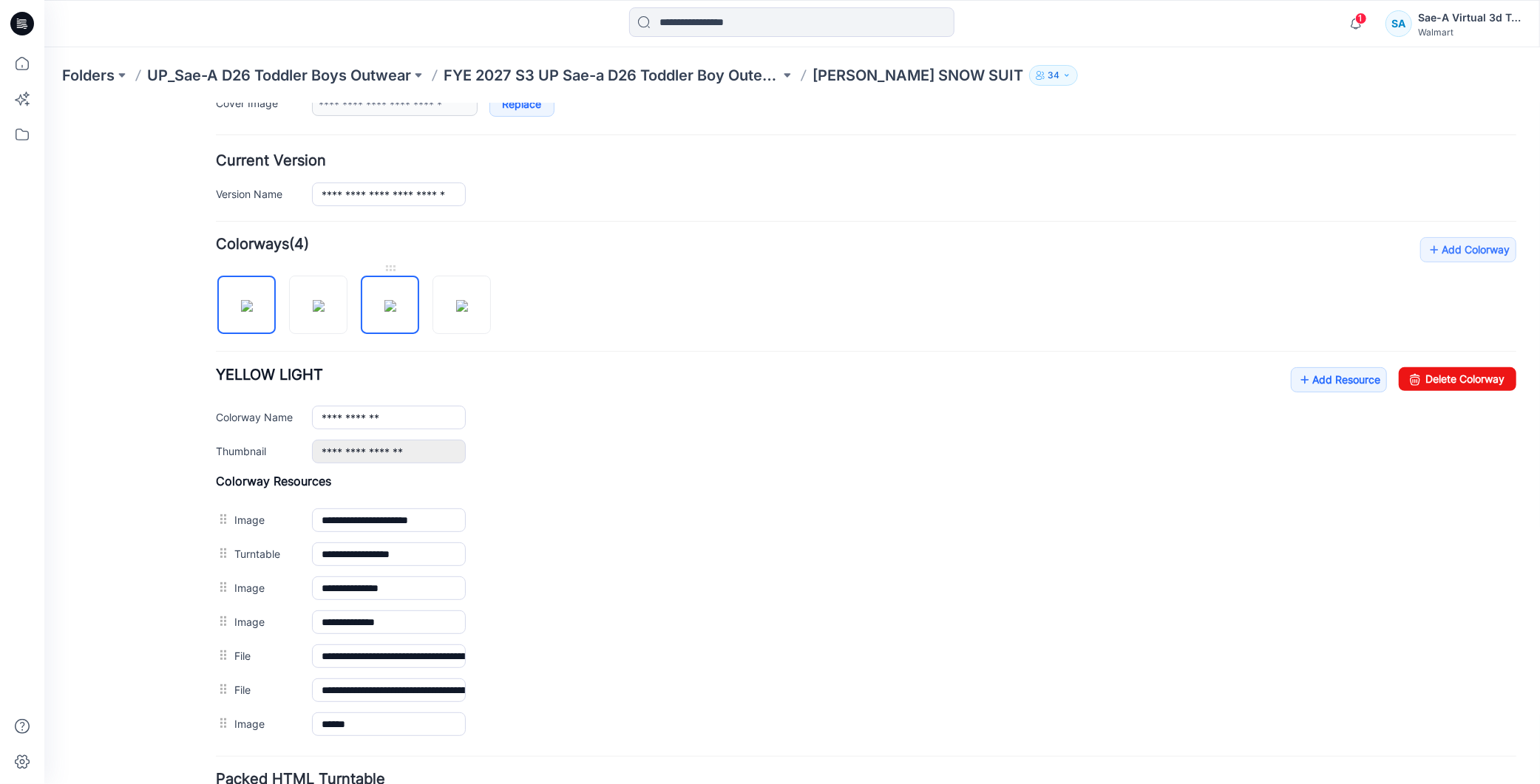
click at [387, 299] on img at bounding box center [390, 305] width 12 height 12
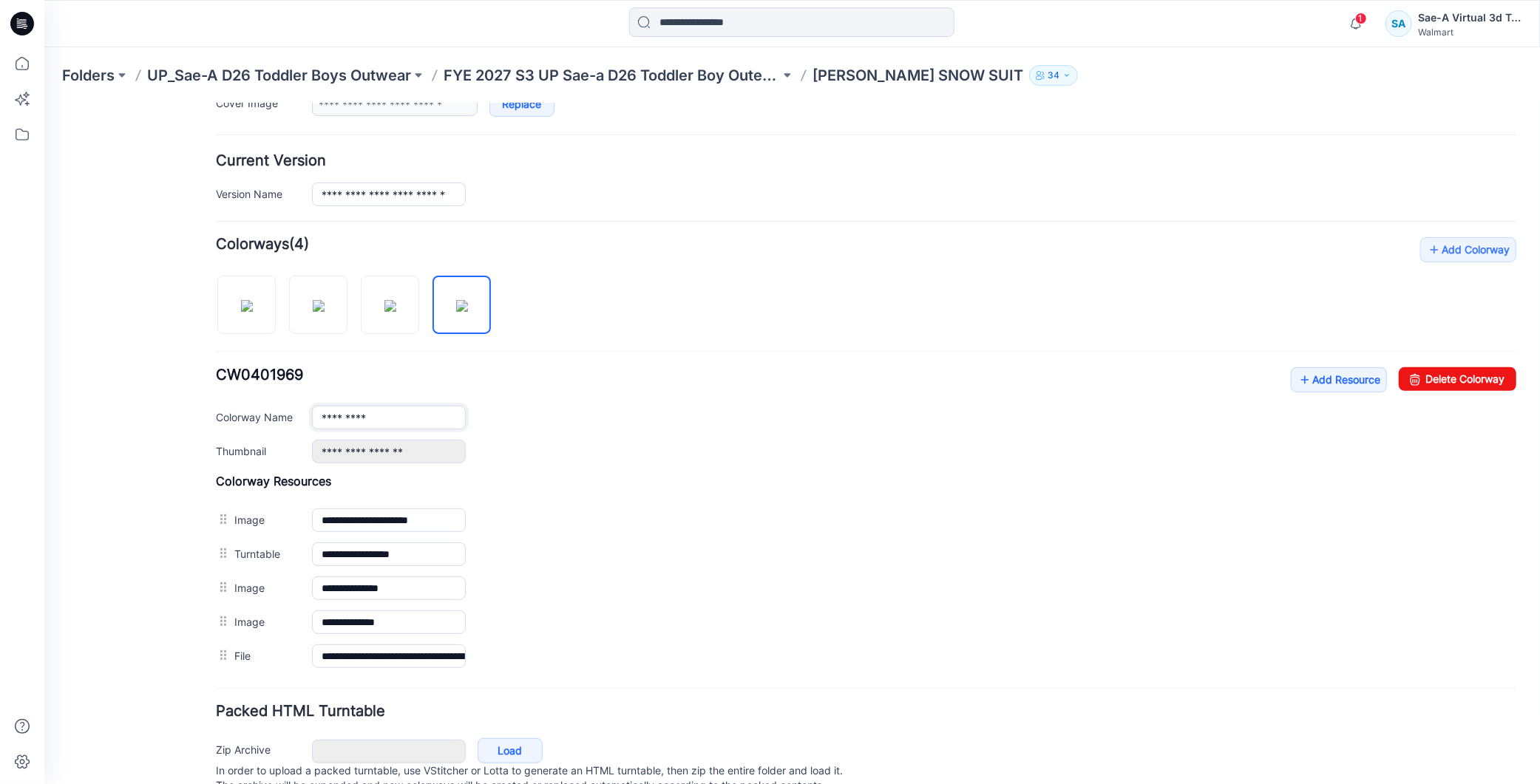
click at [319, 414] on input "*********" at bounding box center [388, 417] width 154 height 24
type input "**********"
click at [1035, 317] on div "**********" at bounding box center [865, 454] width 1301 height 436
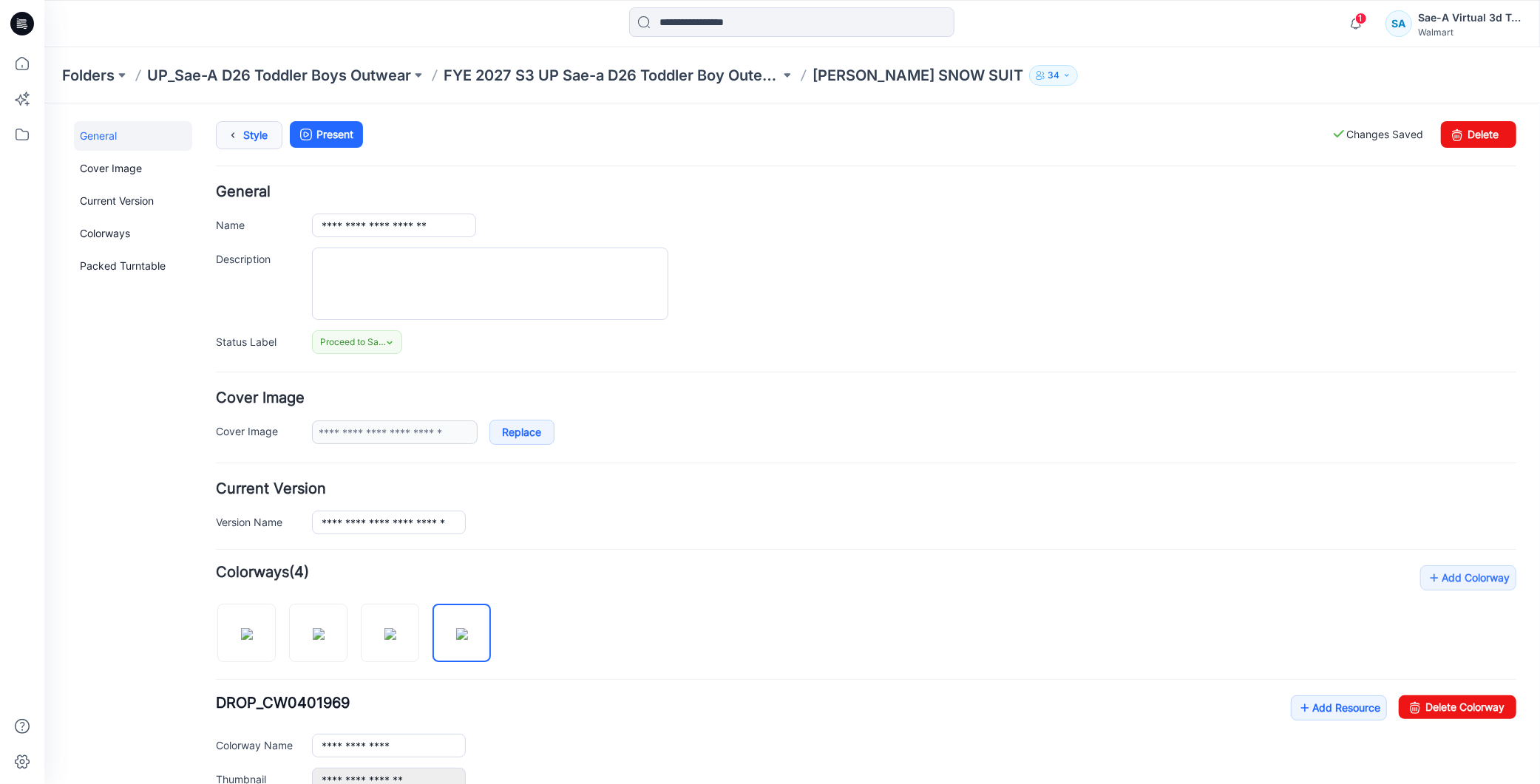
drag, startPoint x: 260, startPoint y: 133, endPoint x: 970, endPoint y: 105, distance: 710.6
click at [260, 133] on link "Style" at bounding box center [248, 134] width 67 height 28
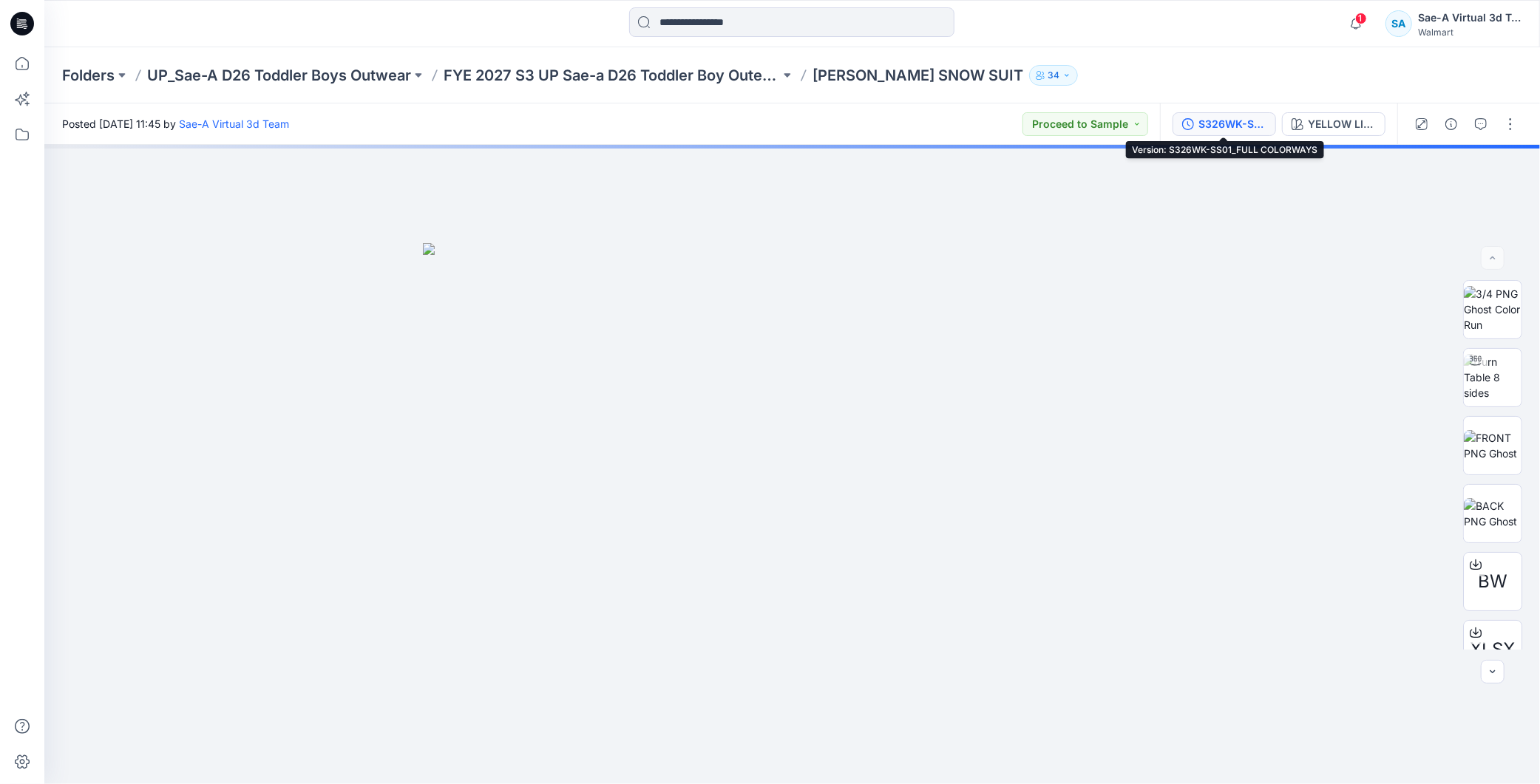
click at [1230, 119] on div "S326WK-SS01_FULL COLORWAYS" at bounding box center [1232, 124] width 68 height 17
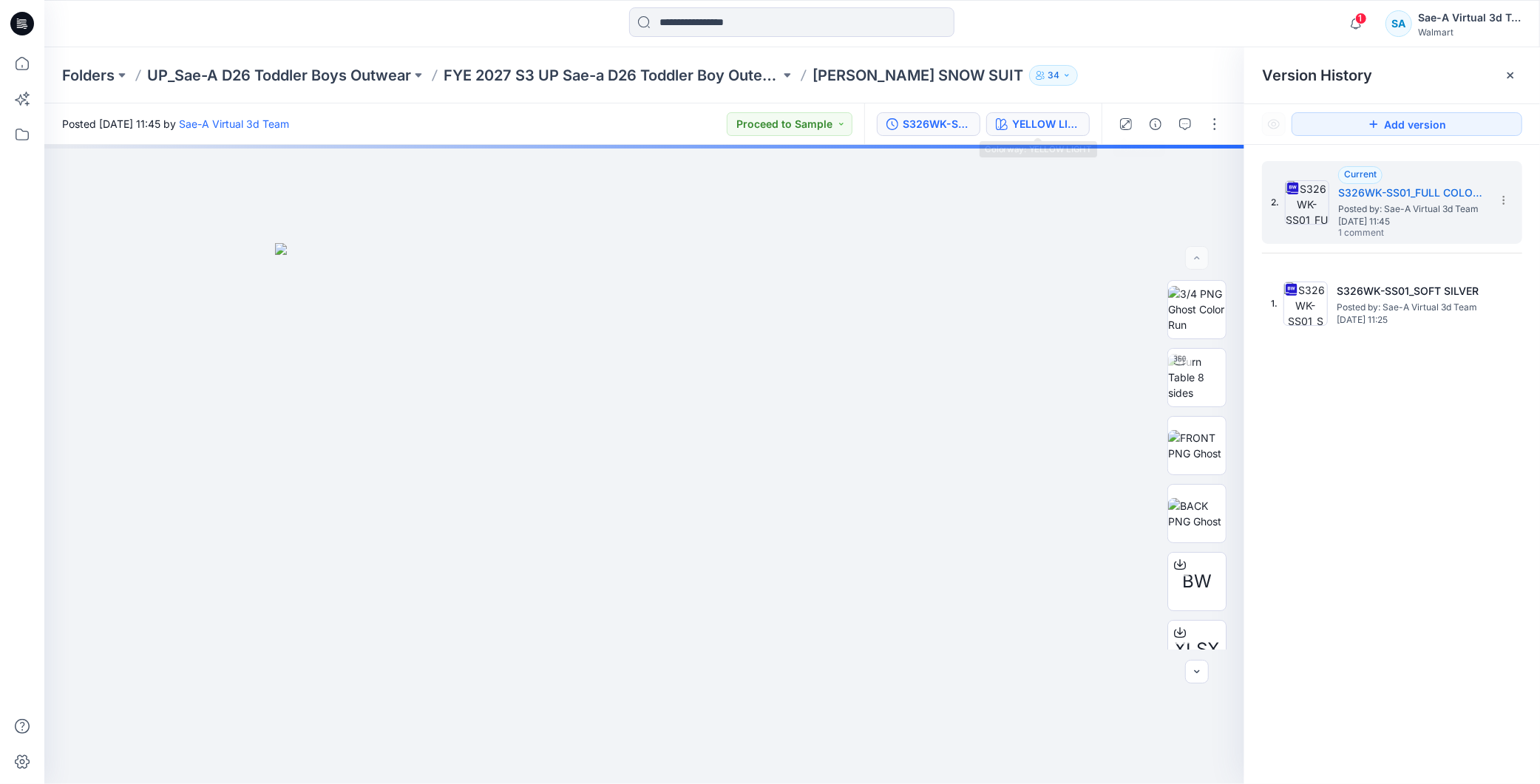
drag, startPoint x: 1041, startPoint y: 120, endPoint x: 1231, endPoint y: 169, distance: 196.2
click at [1041, 119] on div "YELLOW LIGHT" at bounding box center [1045, 124] width 68 height 17
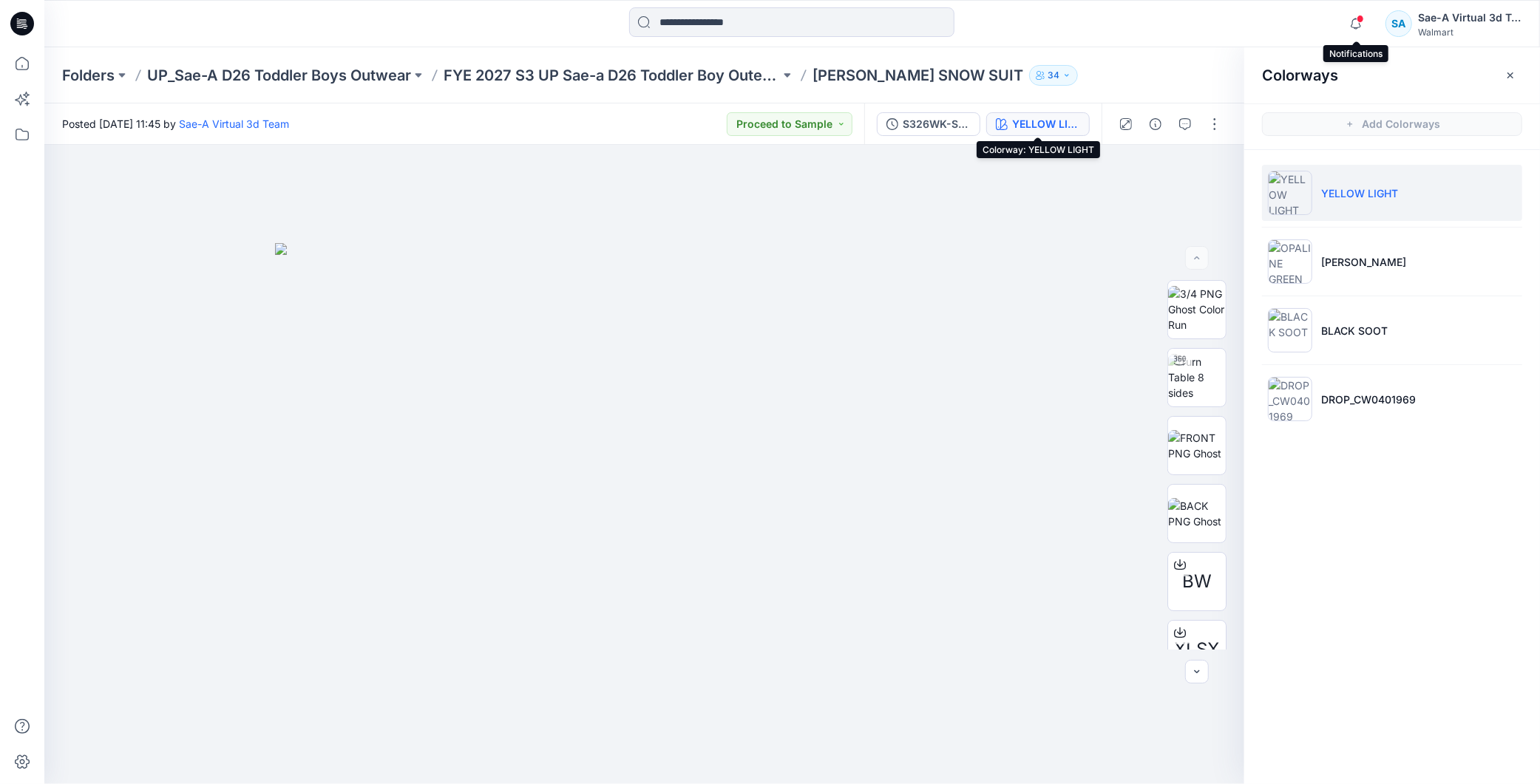
click at [1361, 20] on span at bounding box center [1360, 19] width 8 height 8
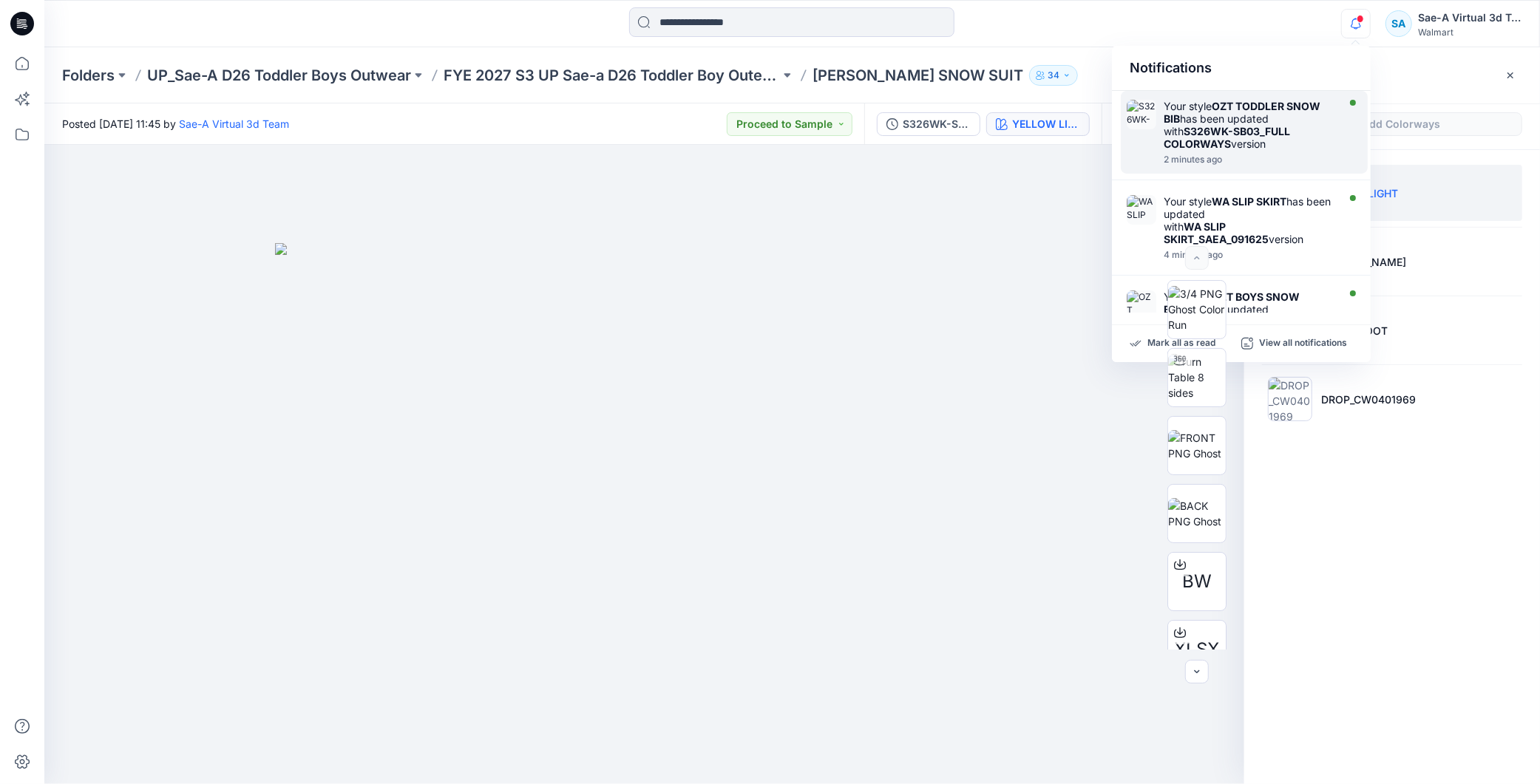
click at [1249, 146] on div "Your style OZT TODDLER SNOW BIB has been updated with S326WK-SB03_FULL COLORWAY…" at bounding box center [1248, 125] width 170 height 50
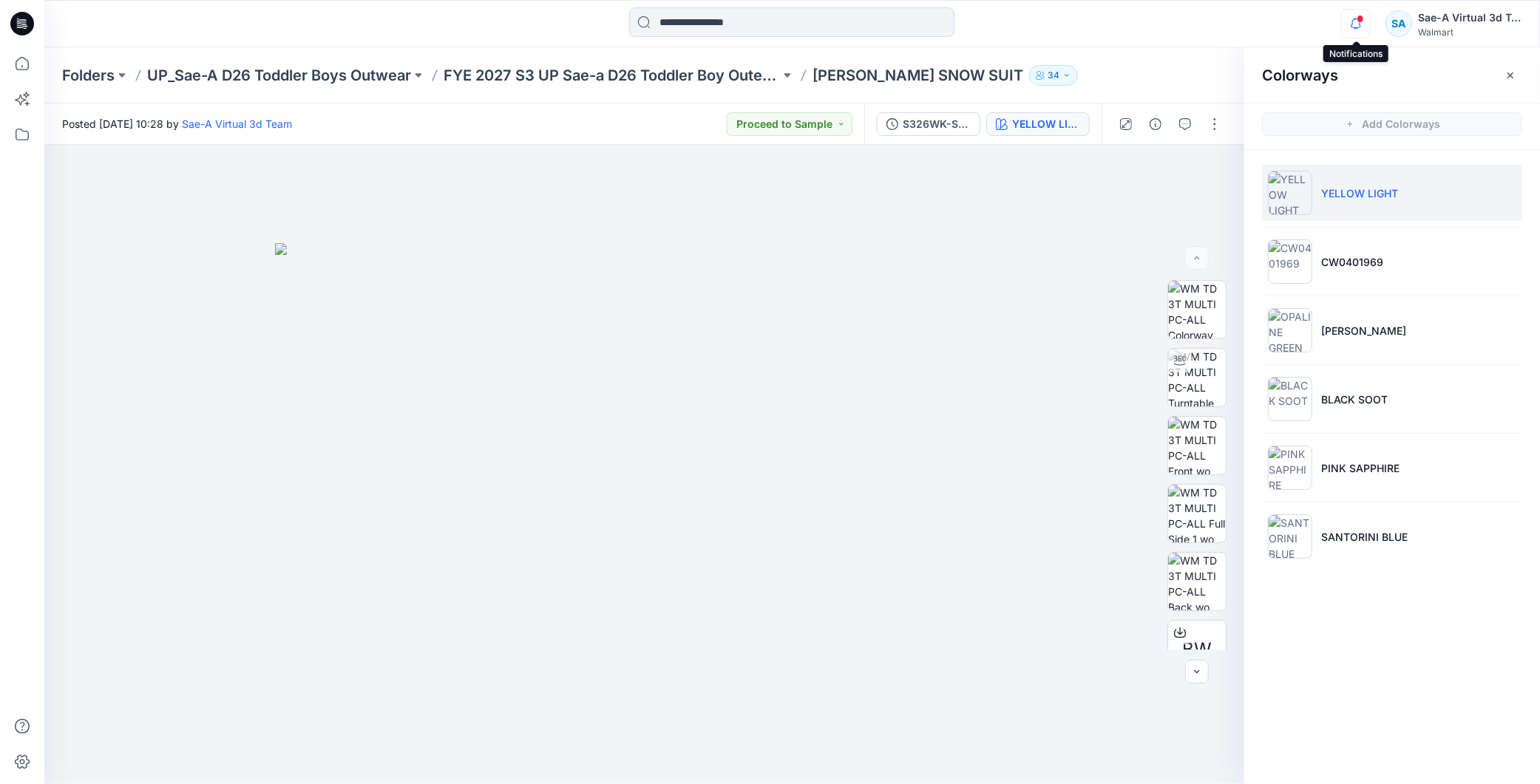
click at [1369, 21] on icon "button" at bounding box center [1355, 24] width 28 height 29
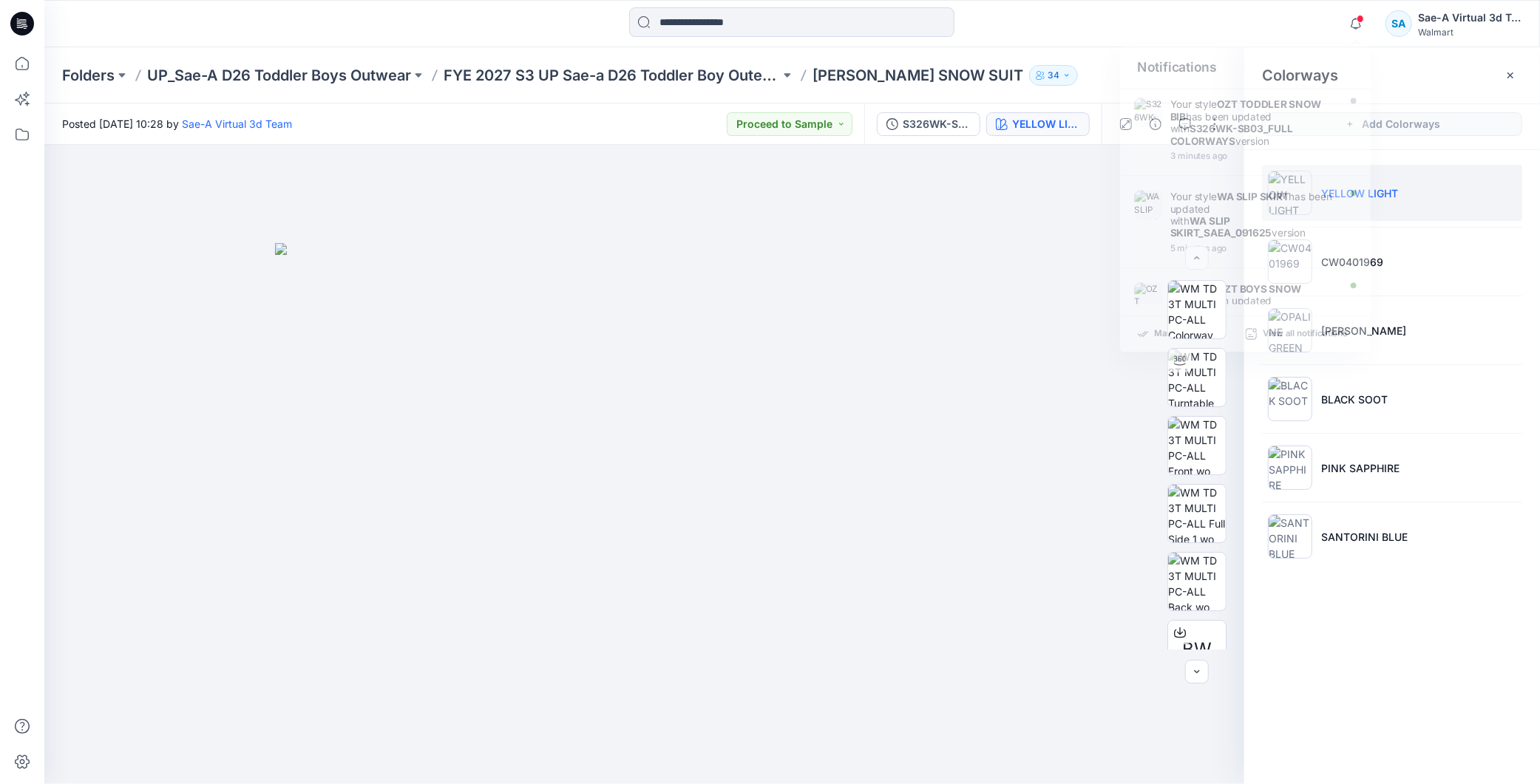
drag, startPoint x: 1352, startPoint y: 612, endPoint x: 1377, endPoint y: 572, distance: 47.2
click at [1352, 613] on div "Colorways Add Colorways YELLOW LIGHT CW0401969 OPALINE GREEN BLACK SOOT PINK SA…" at bounding box center [1392, 415] width 295 height 737
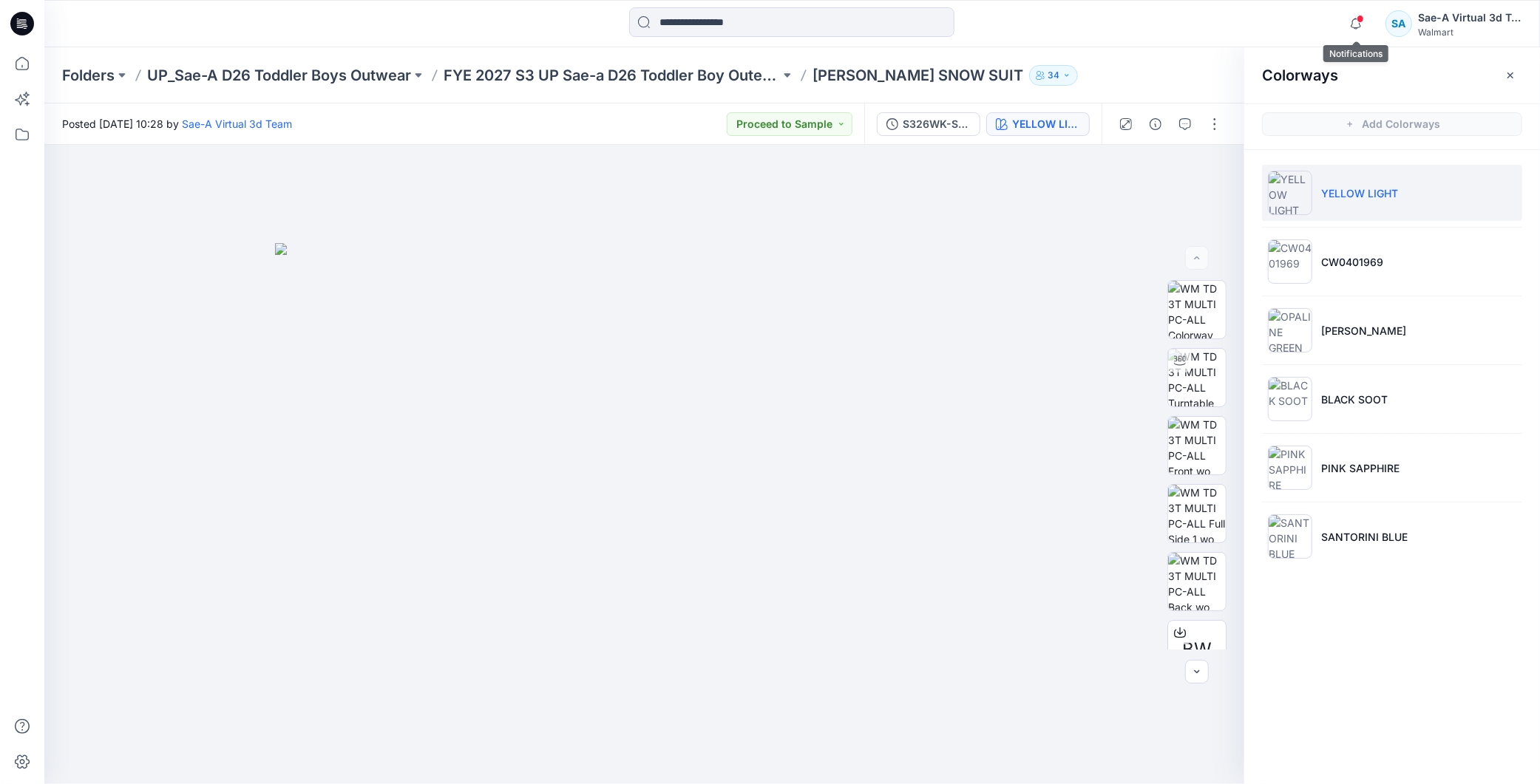
click at [1362, 16] on span at bounding box center [1360, 19] width 8 height 8
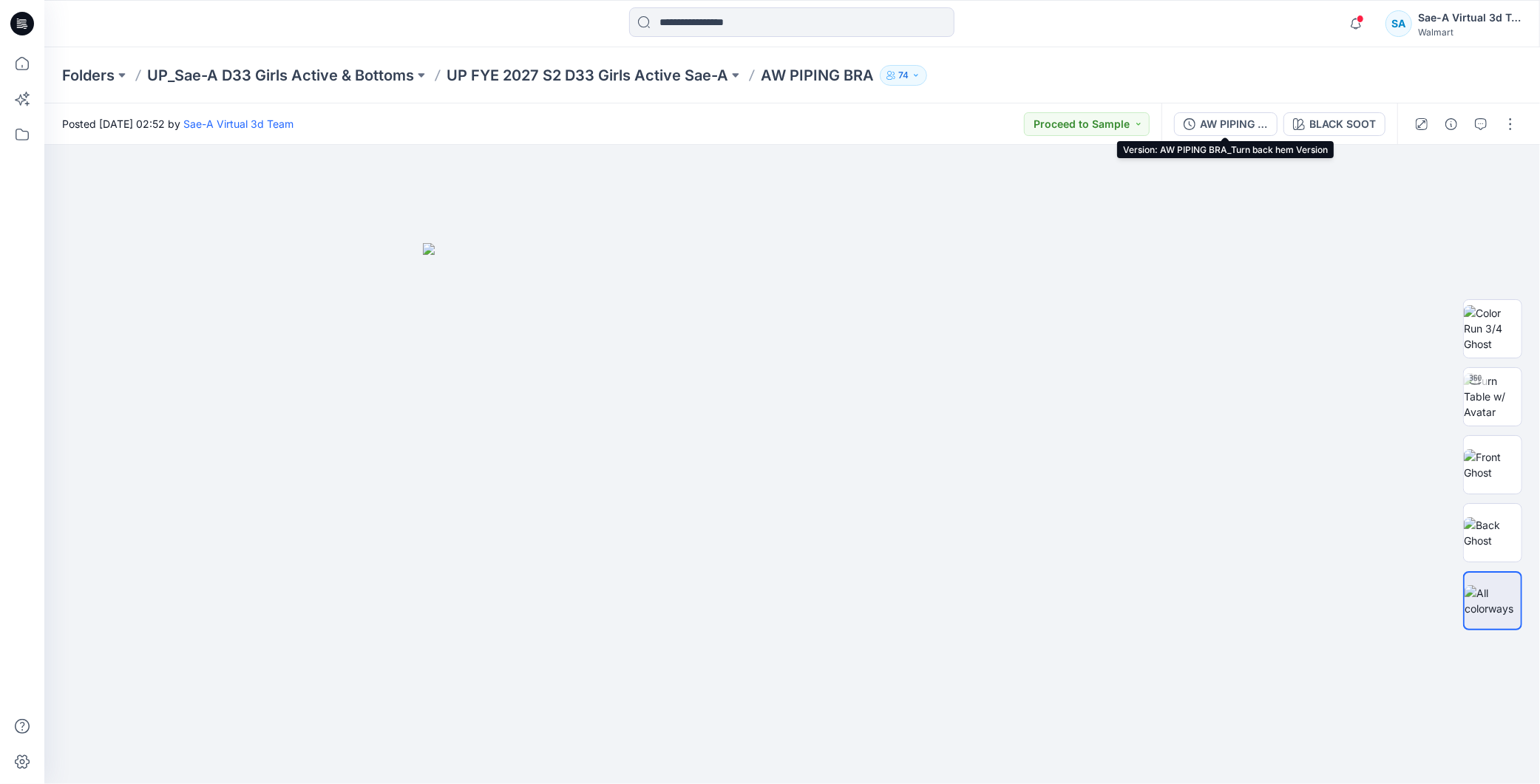
drag, startPoint x: 1240, startPoint y: 122, endPoint x: 1299, endPoint y: 150, distance: 65.3
click at [1240, 122] on div "AW PIPING BRA_Turn back hem Version" at bounding box center [1234, 124] width 68 height 17
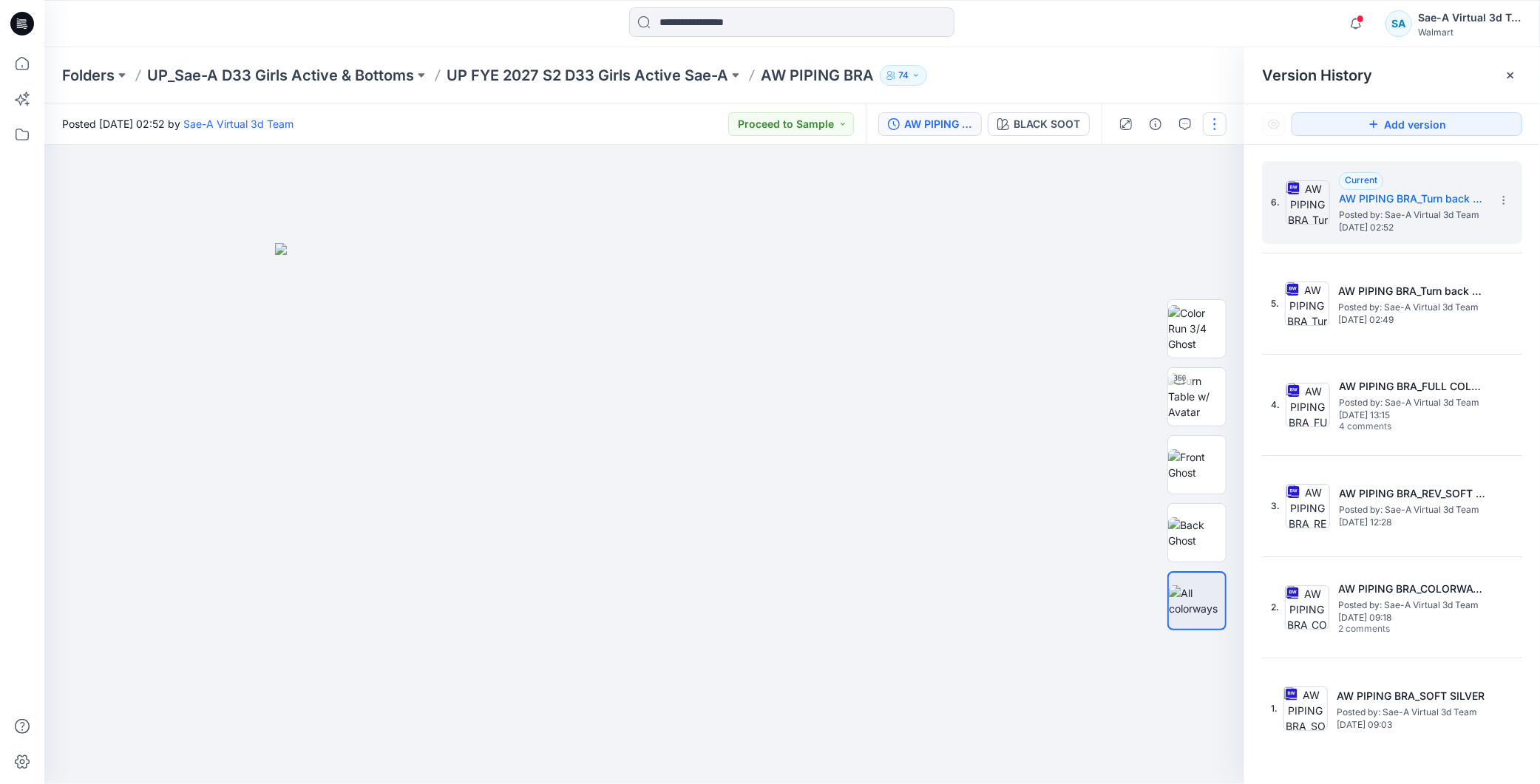
click at [1210, 133] on button "button" at bounding box center [1215, 124] width 24 height 24
click at [1122, 190] on button "Edit" at bounding box center [1153, 199] width 136 height 27
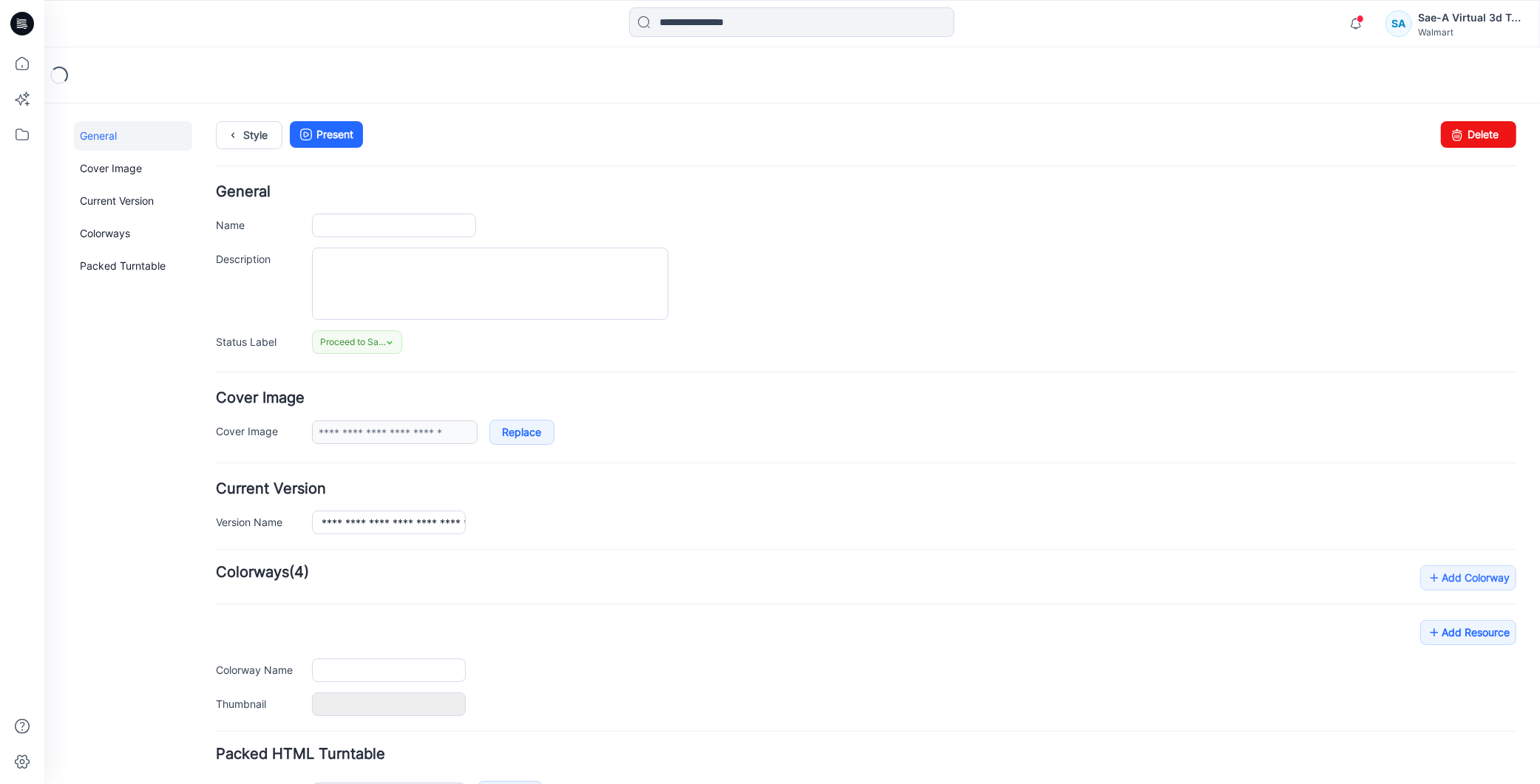
type input "**********"
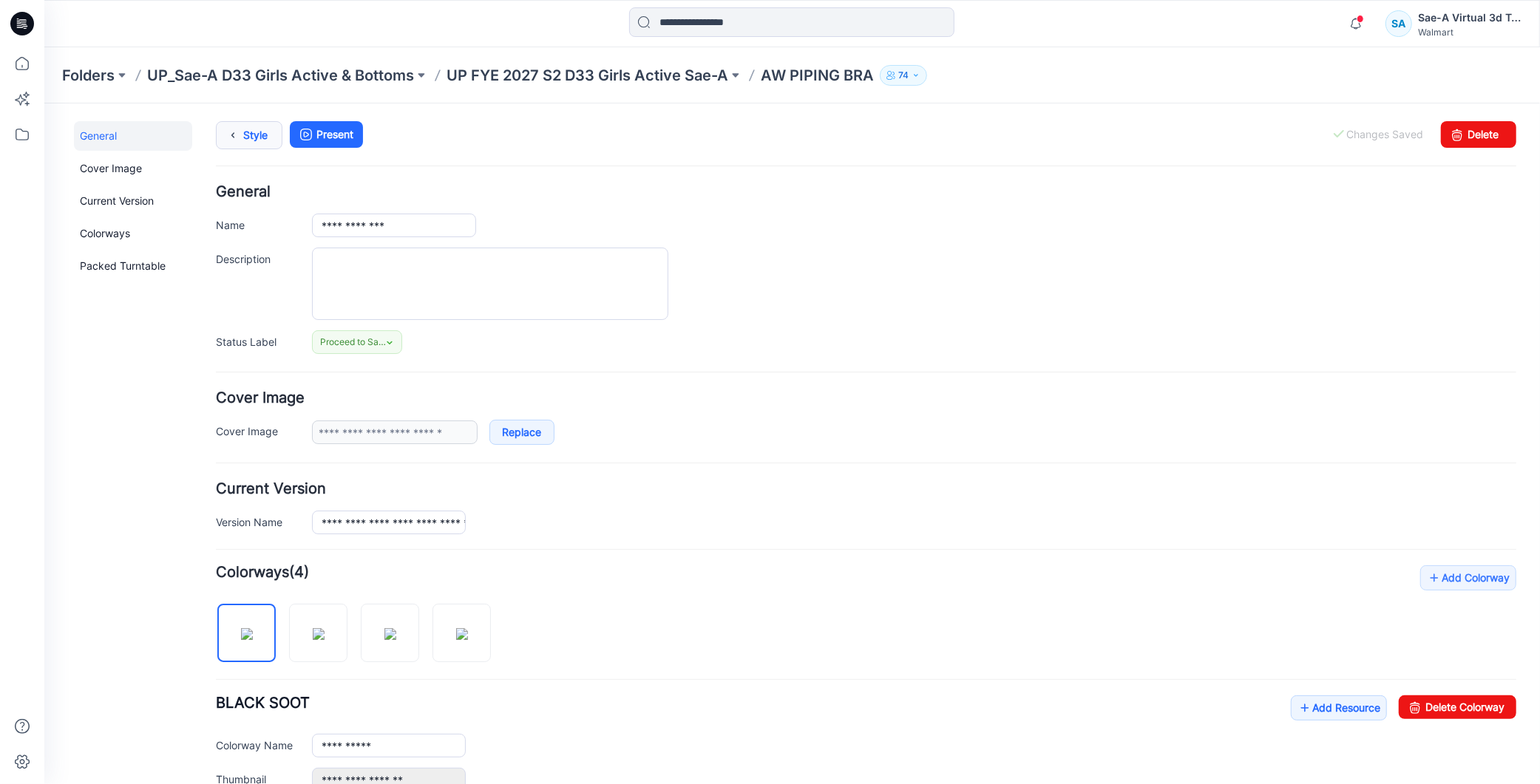
click at [258, 131] on link "Style" at bounding box center [248, 134] width 67 height 28
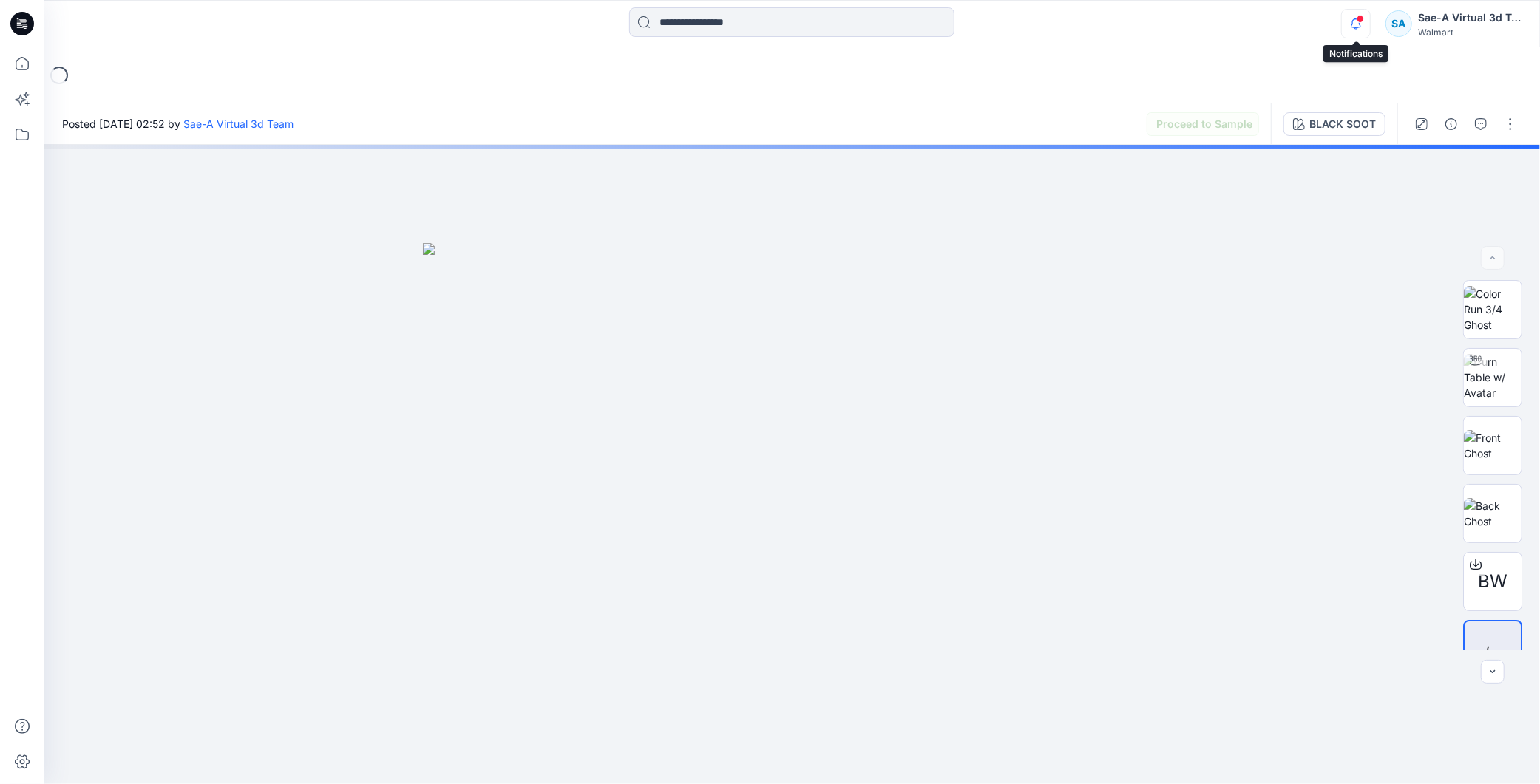
click at [1354, 21] on icon "button" at bounding box center [1355, 24] width 28 height 29
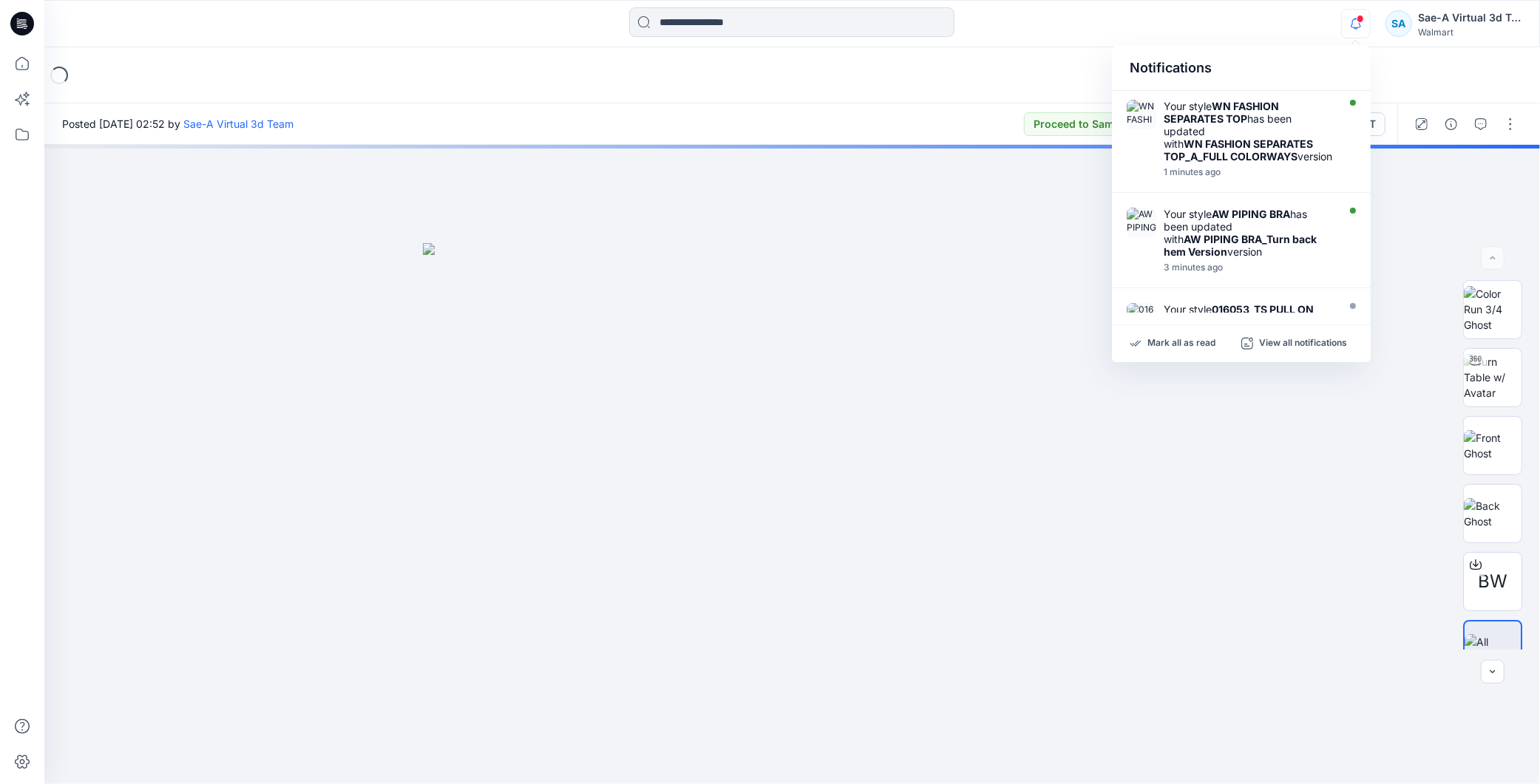
click at [1354, 19] on icon "button" at bounding box center [1355, 24] width 11 height 10
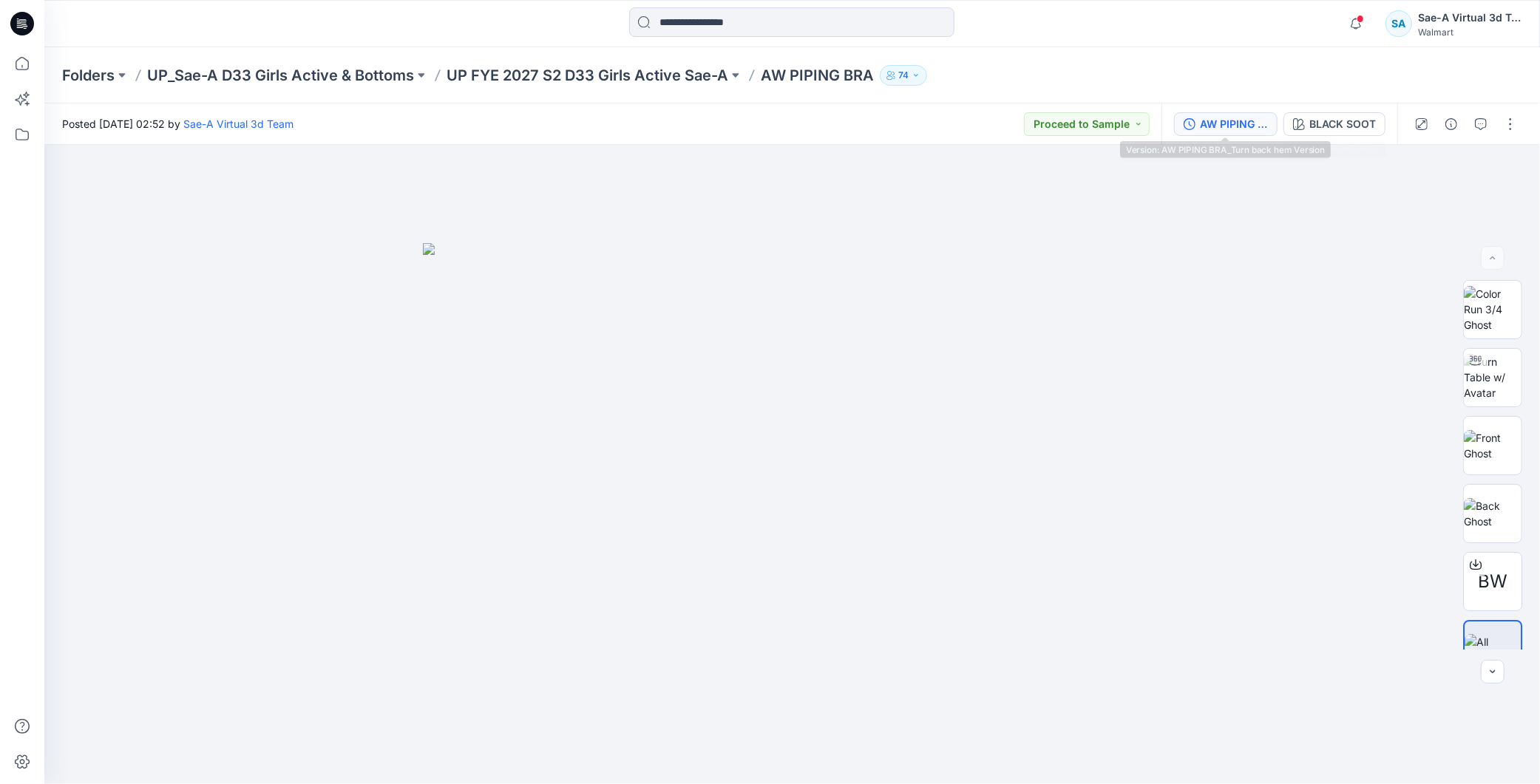
click at [1215, 123] on div "AW PIPING BRA_Turn back hem Version" at bounding box center [1234, 124] width 68 height 17
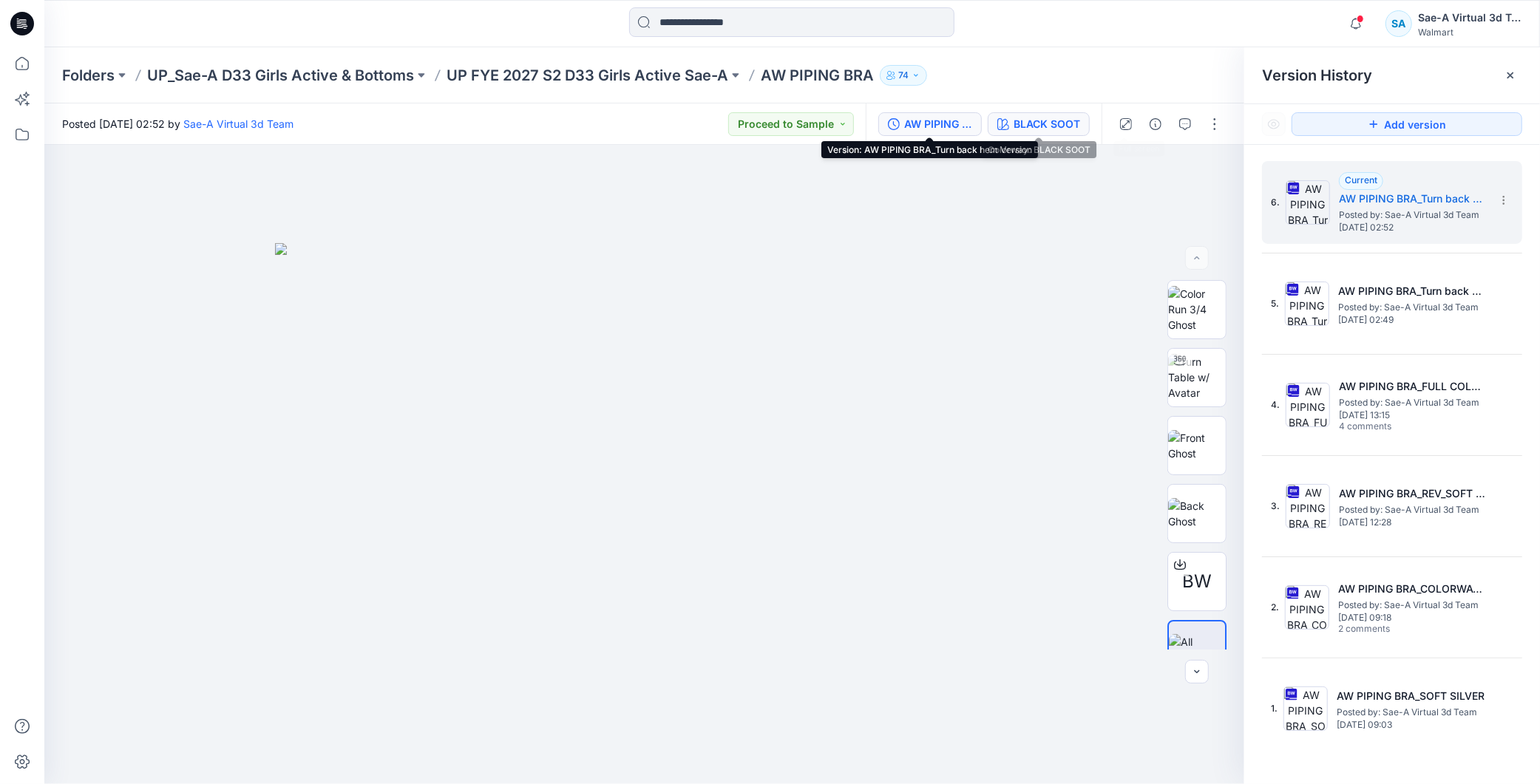
click at [1065, 119] on div "BLACK SOOT" at bounding box center [1047, 124] width 67 height 17
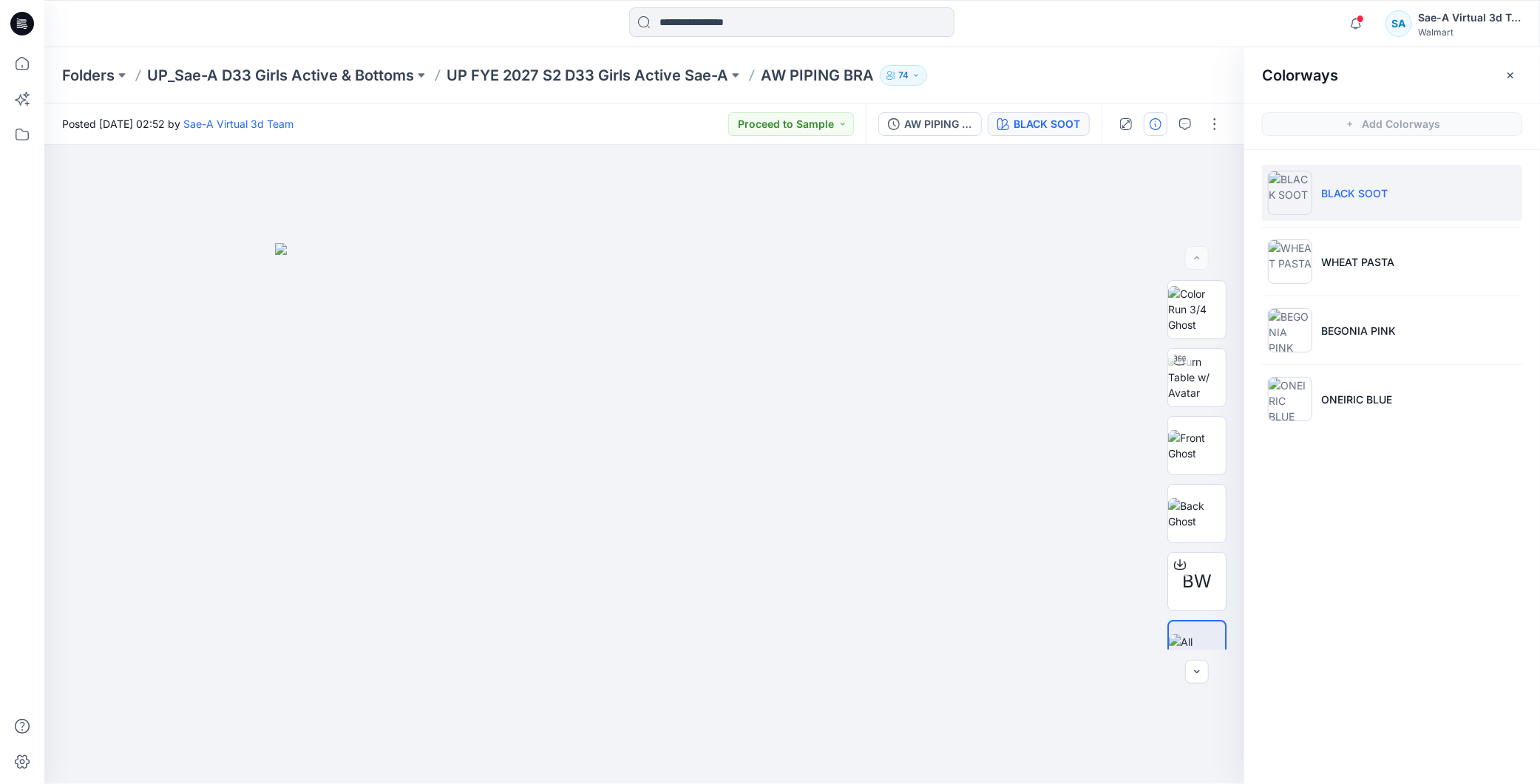
click at [1159, 130] on button "button" at bounding box center [1155, 124] width 24 height 24
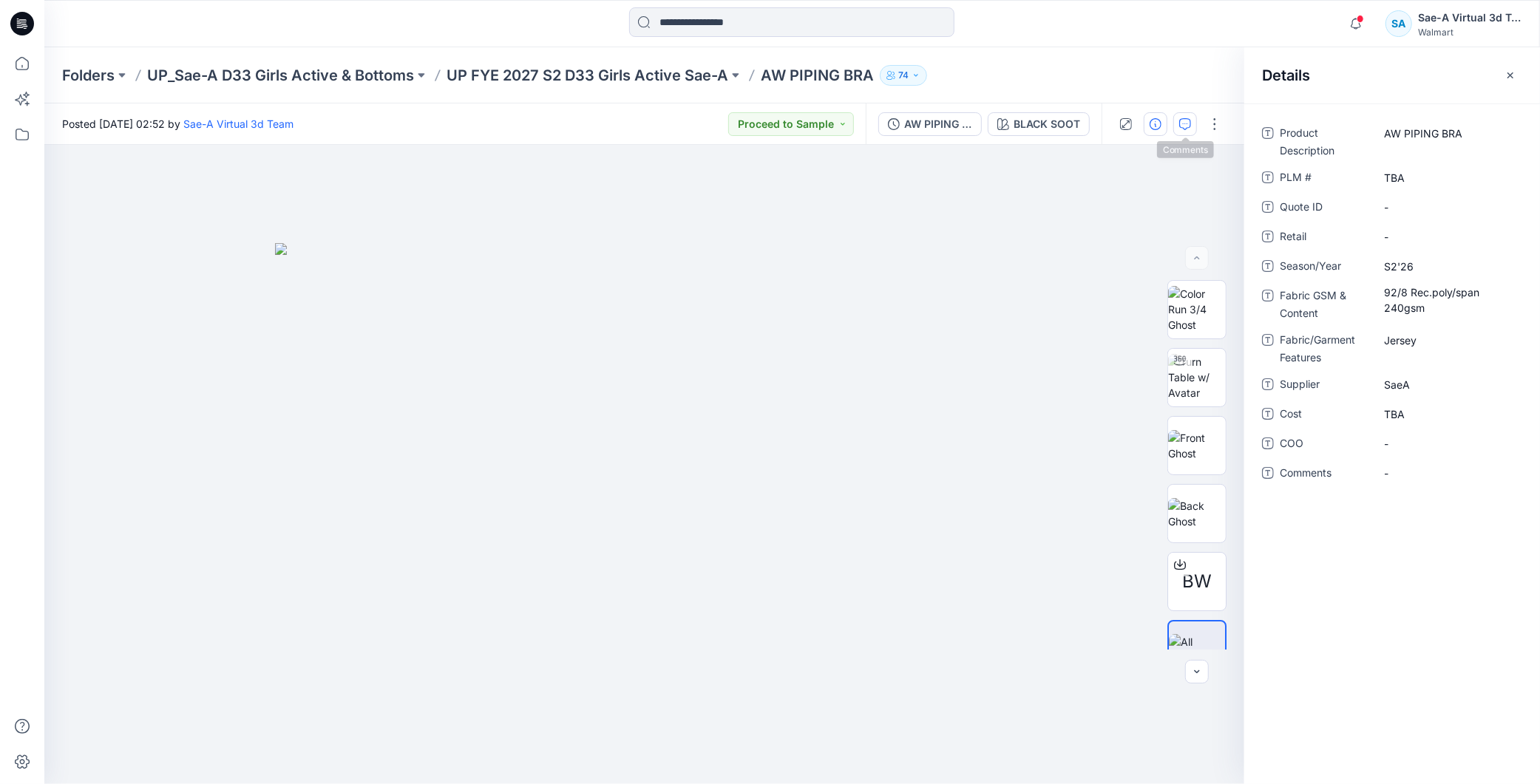
click at [1182, 121] on icon "button" at bounding box center [1185, 125] width 12 height 12
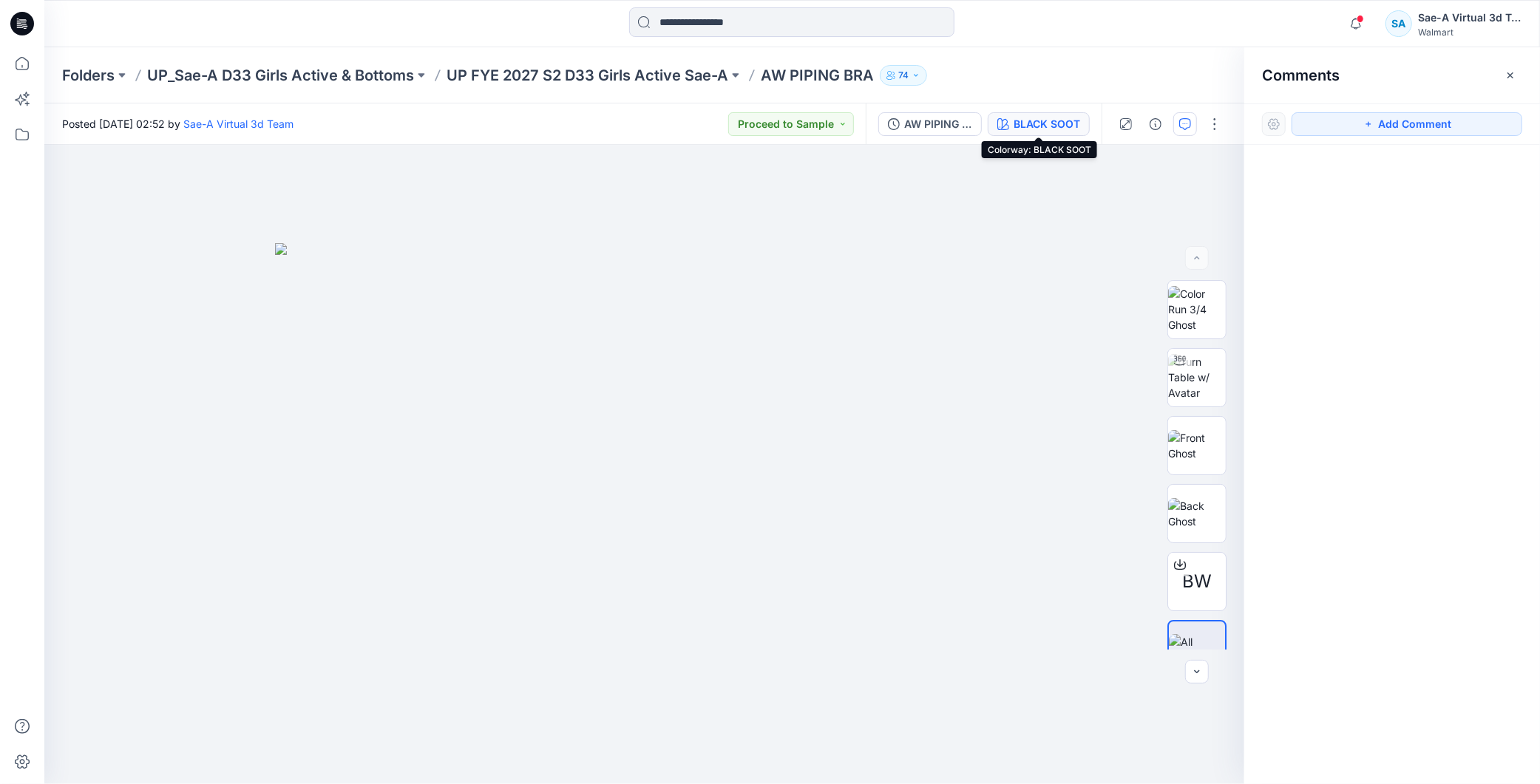
click at [1024, 128] on div "BLACK SOOT" at bounding box center [1047, 124] width 67 height 17
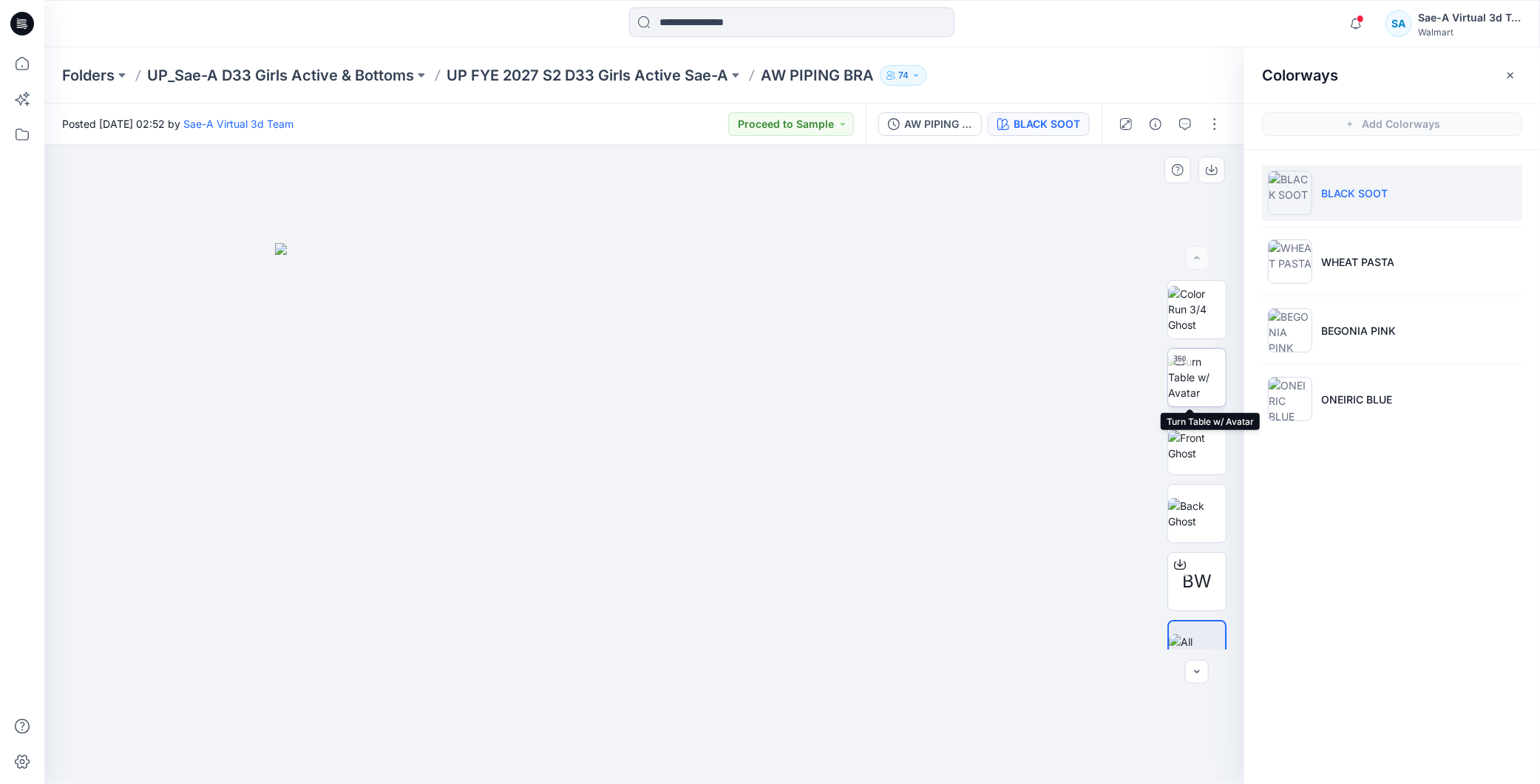
click at [1189, 387] on img at bounding box center [1196, 377] width 58 height 46
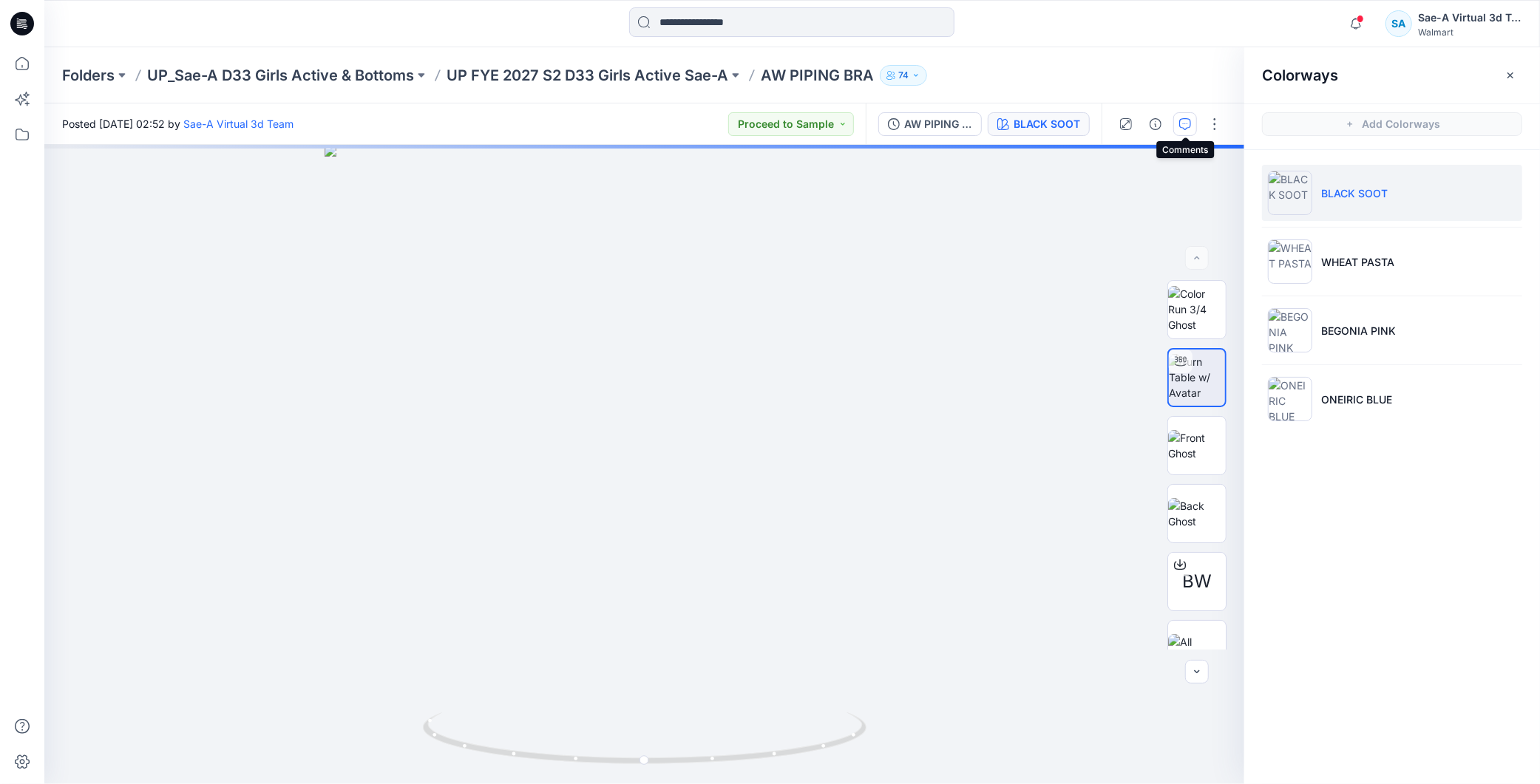
click at [1182, 128] on icon "button" at bounding box center [1185, 125] width 12 height 12
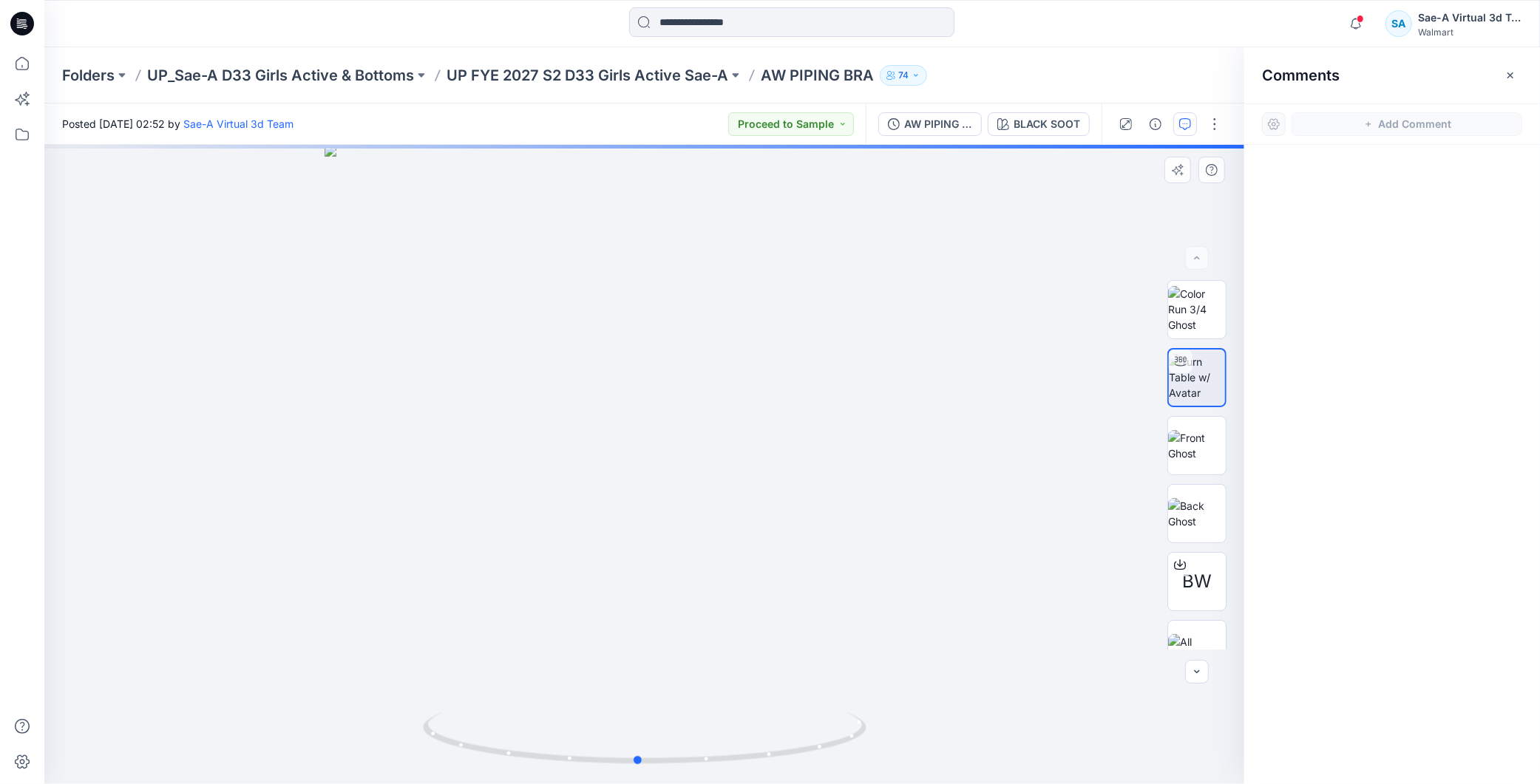
drag, startPoint x: 897, startPoint y: 742, endPoint x: 891, endPoint y: 691, distance: 51.4
click at [823, 736] on icon at bounding box center [647, 740] width 448 height 55
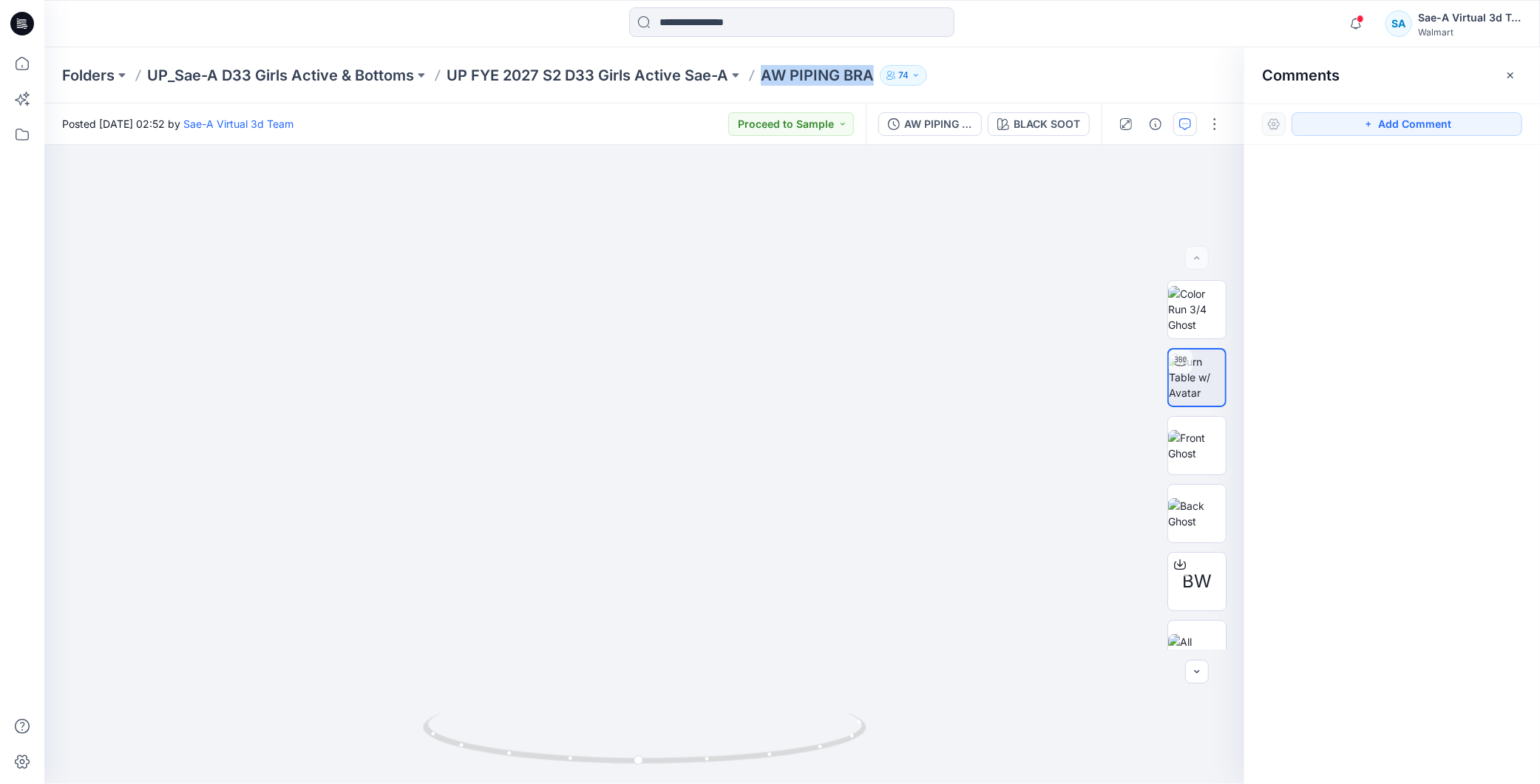
drag, startPoint x: 811, startPoint y: 78, endPoint x: 866, endPoint y: 91, distance: 56.5
click at [885, 86] on div "Folders UP_Sae-A D33 Girls Active & Bottoms UP FYE 2027 S2 D33 Girls Active Sae…" at bounding box center [792, 75] width 1496 height 56
copy div "AW PIPING BRA 74"
drag, startPoint x: 1462, startPoint y: 122, endPoint x: 303, endPoint y: 259, distance: 1167.1
click at [1363, 131] on button "Add Comment" at bounding box center [1407, 124] width 231 height 24
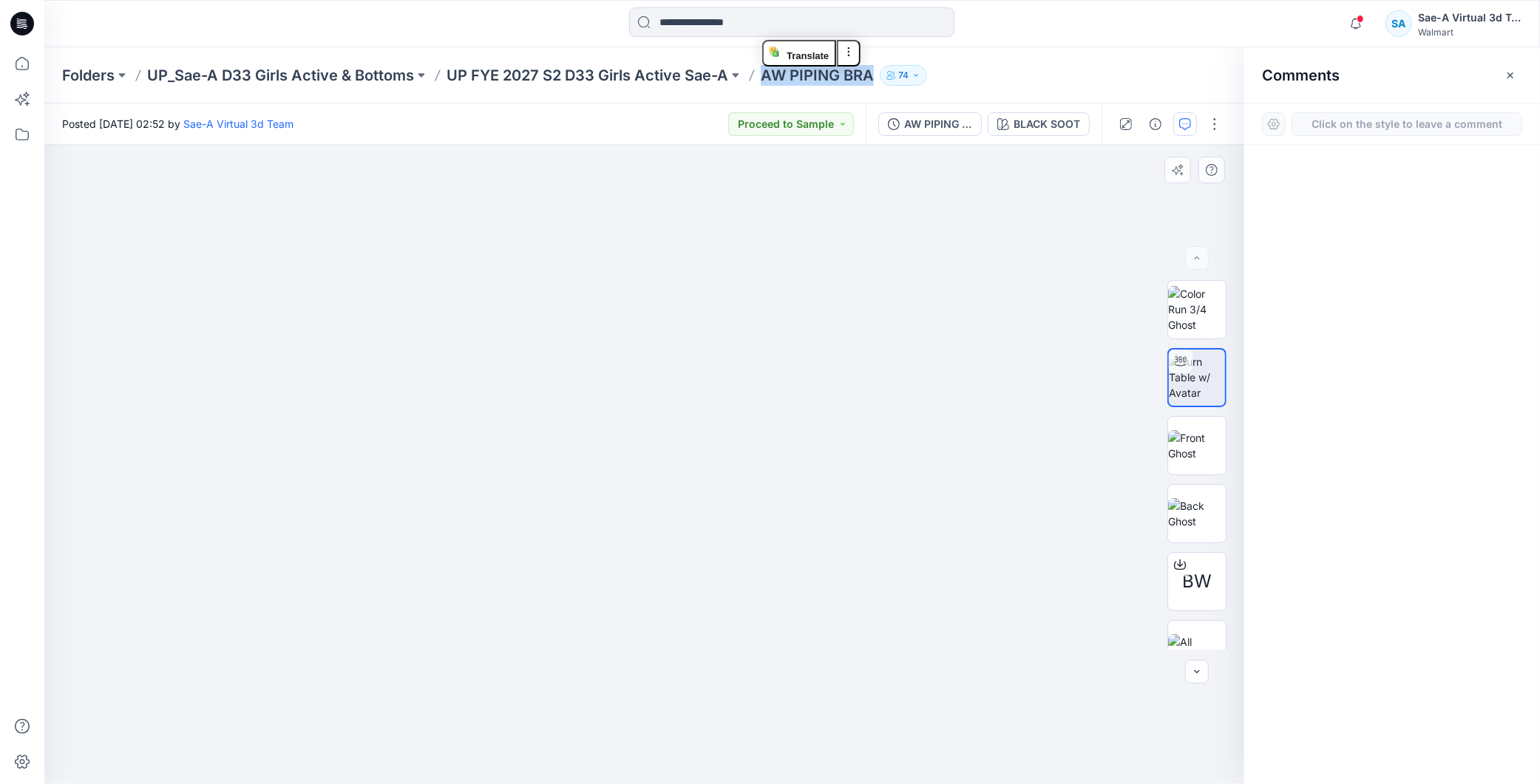
click at [84, 184] on div "1" at bounding box center [644, 465] width 1200 height 640
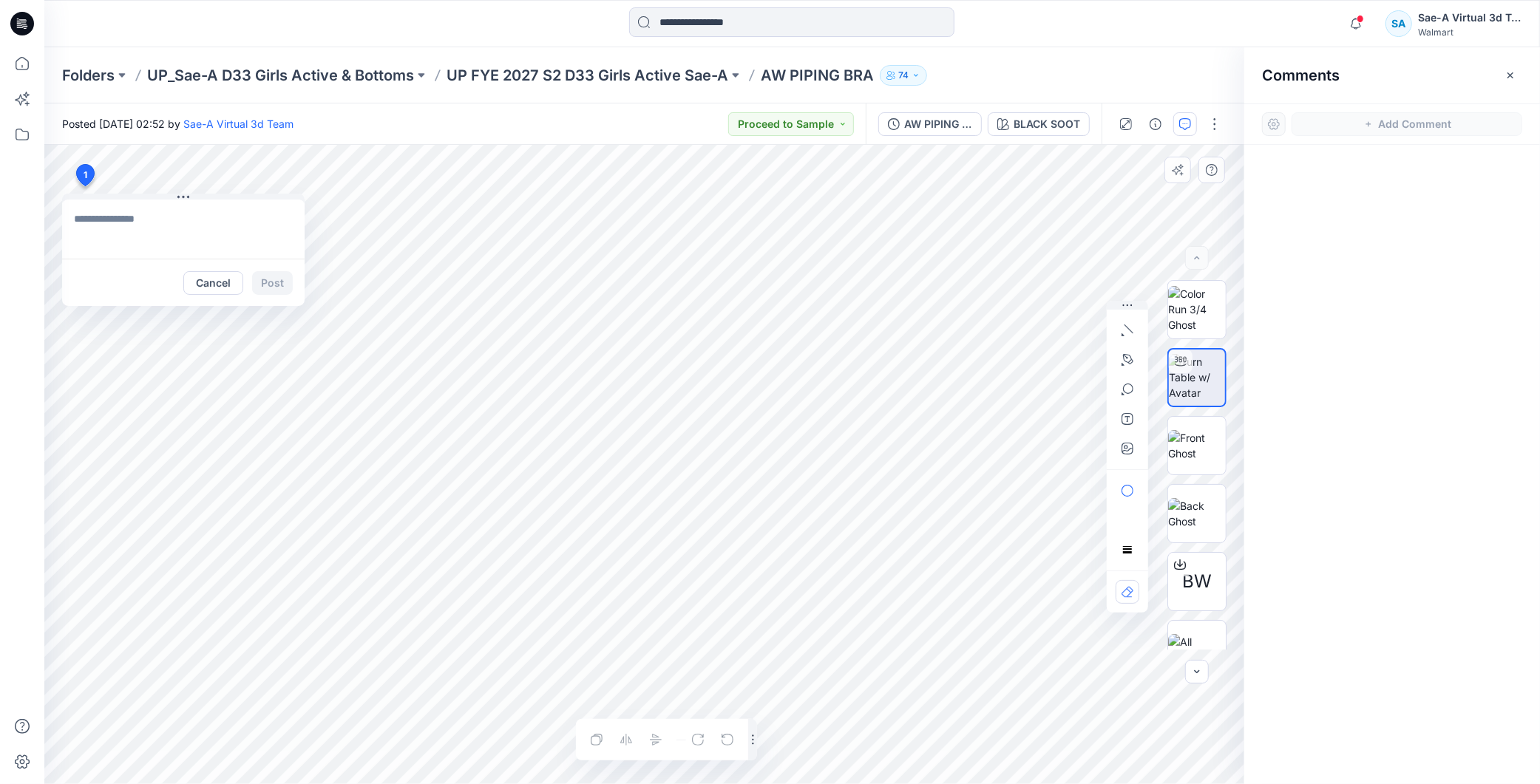
type textarea "**********"
click at [269, 280] on button "Post" at bounding box center [272, 283] width 40 height 24
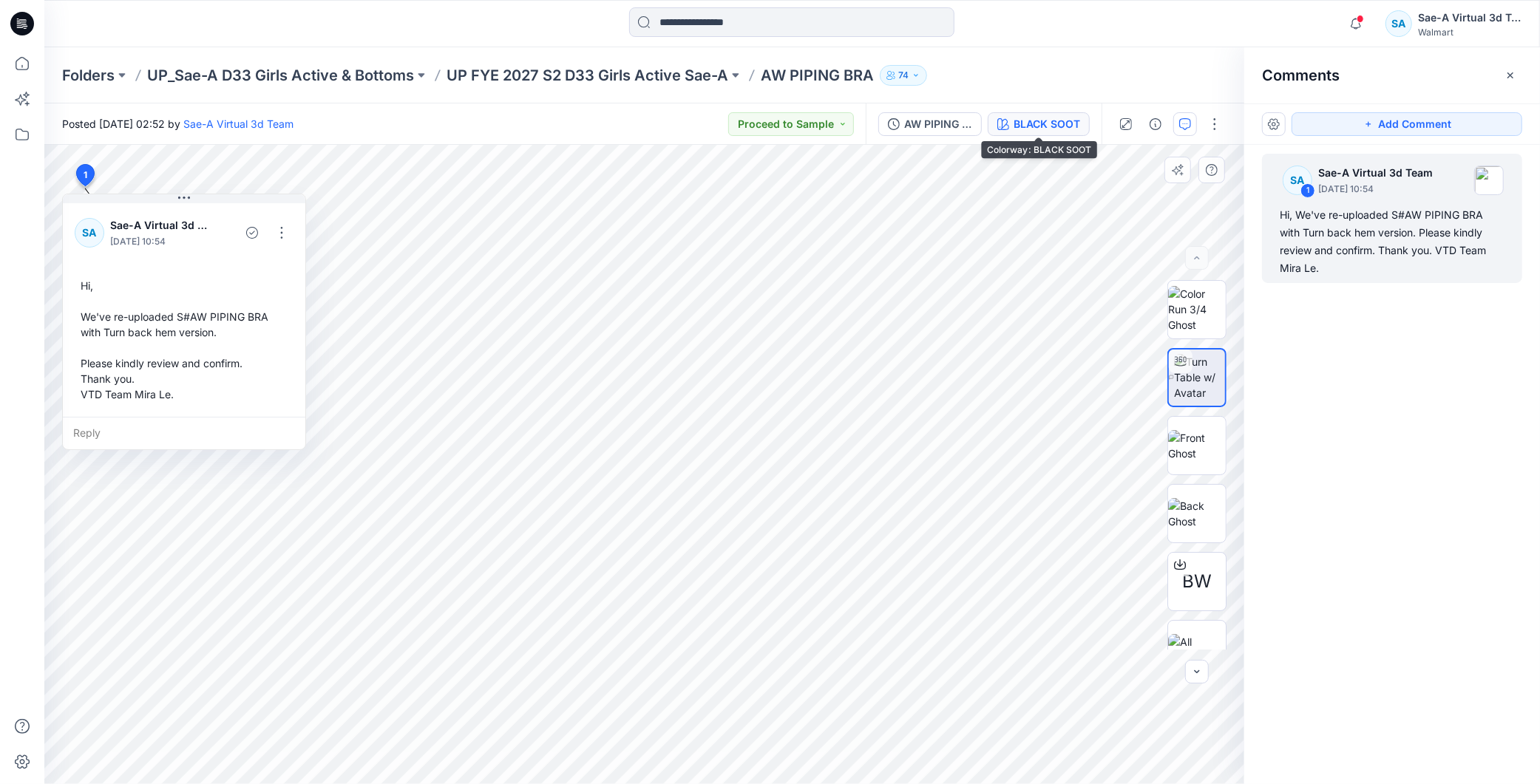
click at [1036, 124] on div "BLACK SOOT" at bounding box center [1047, 124] width 67 height 17
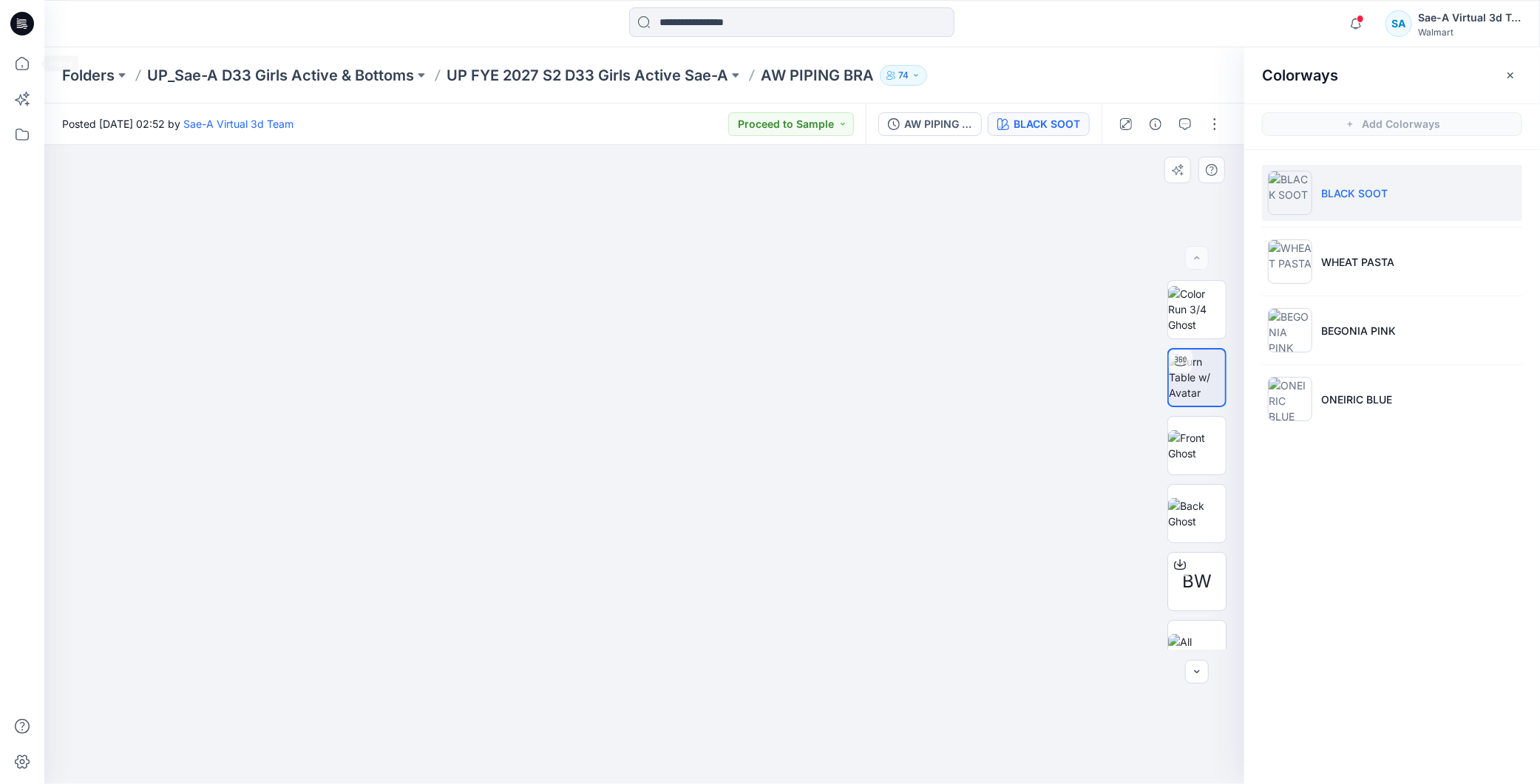
click at [25, 28] on icon at bounding box center [26, 28] width 4 height 1
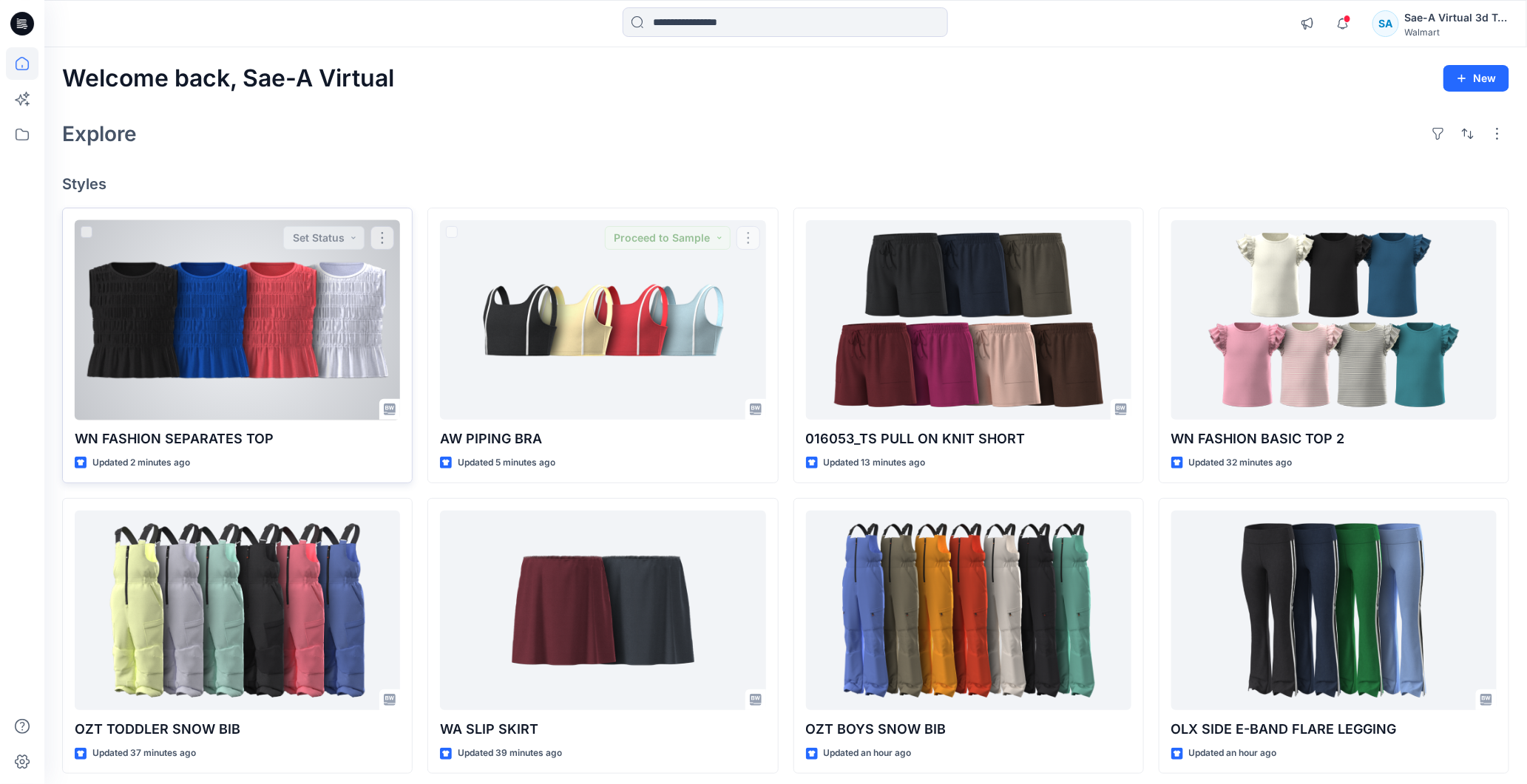
click at [275, 331] on div at bounding box center [237, 320] width 325 height 200
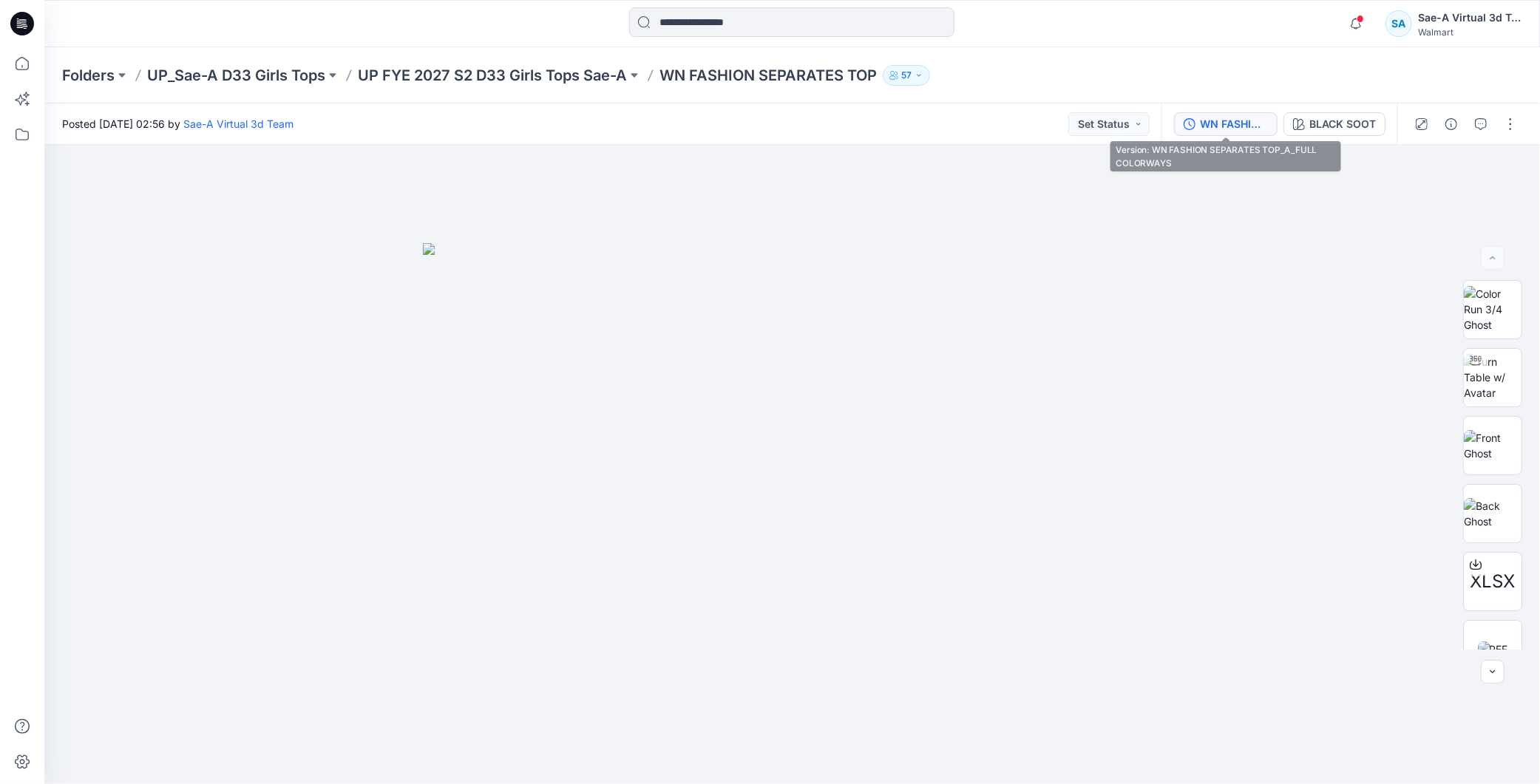
click at [1237, 122] on div "WN FASHION SEPARATES TOP_A_FULL COLORWAYS" at bounding box center [1234, 124] width 68 height 17
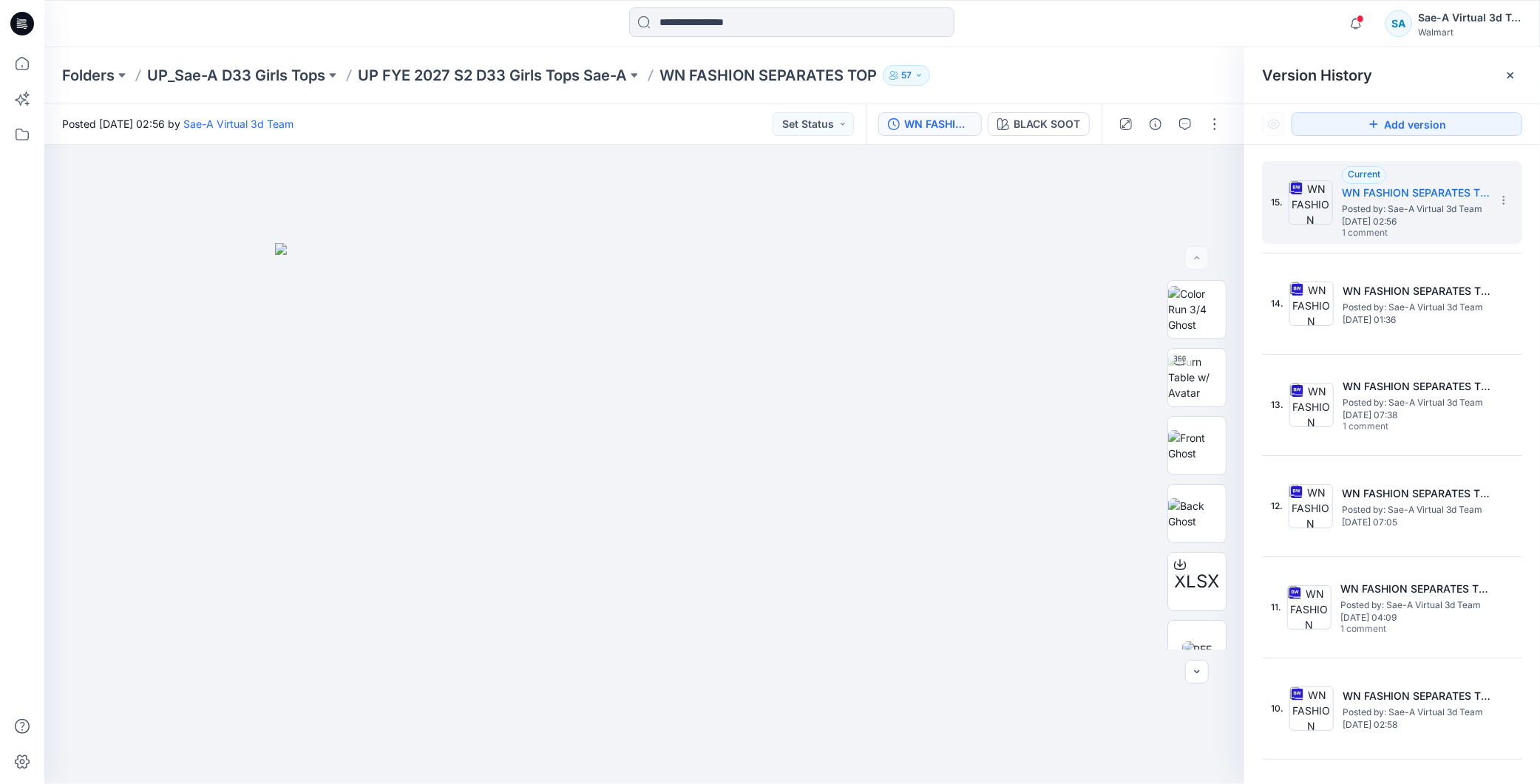
click at [20, 15] on icon at bounding box center [23, 24] width 24 height 24
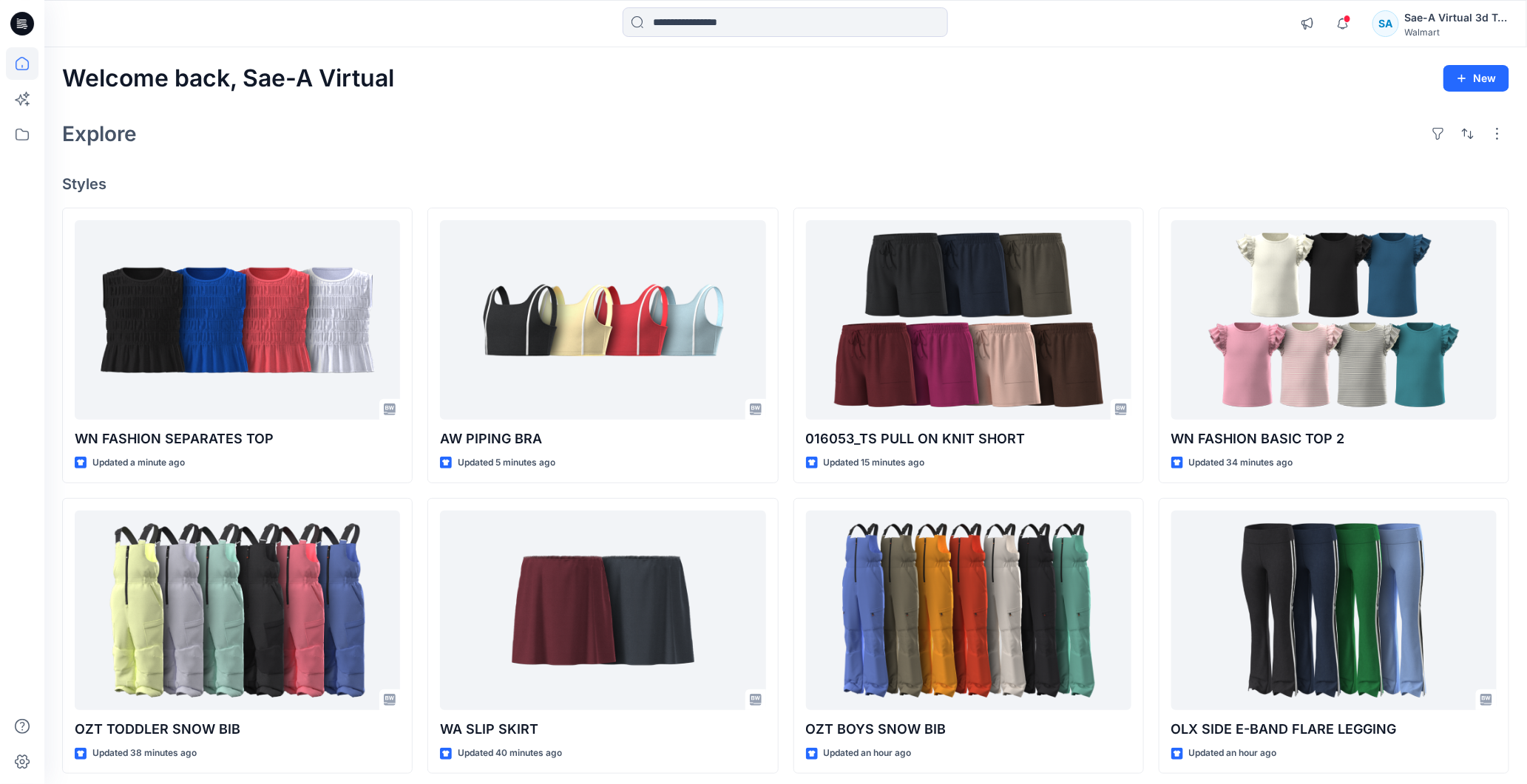
click at [1349, 23] on span at bounding box center [1347, 19] width 8 height 8
